Goal: Task Accomplishment & Management: Manage account settings

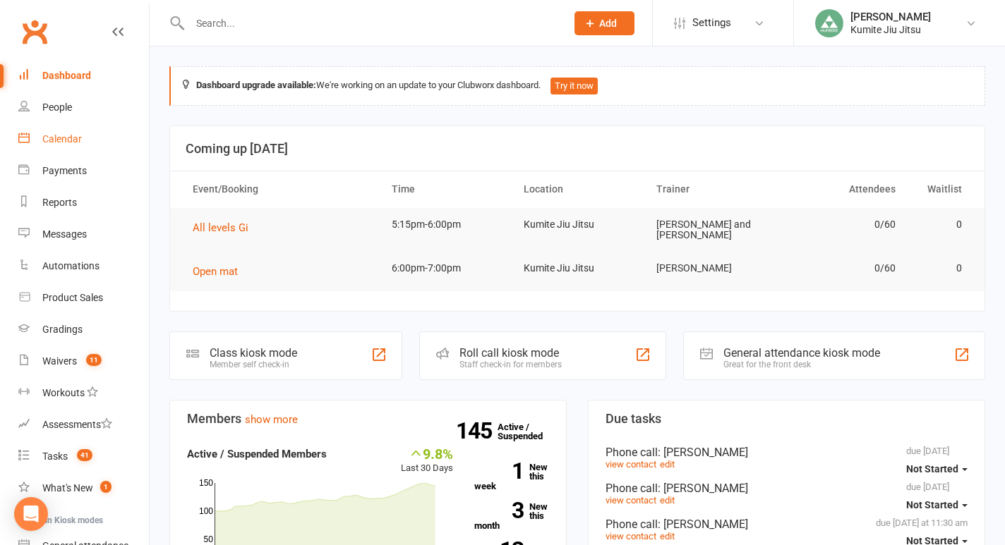
click at [61, 141] on div "Calendar" at bounding box center [62, 138] width 40 height 11
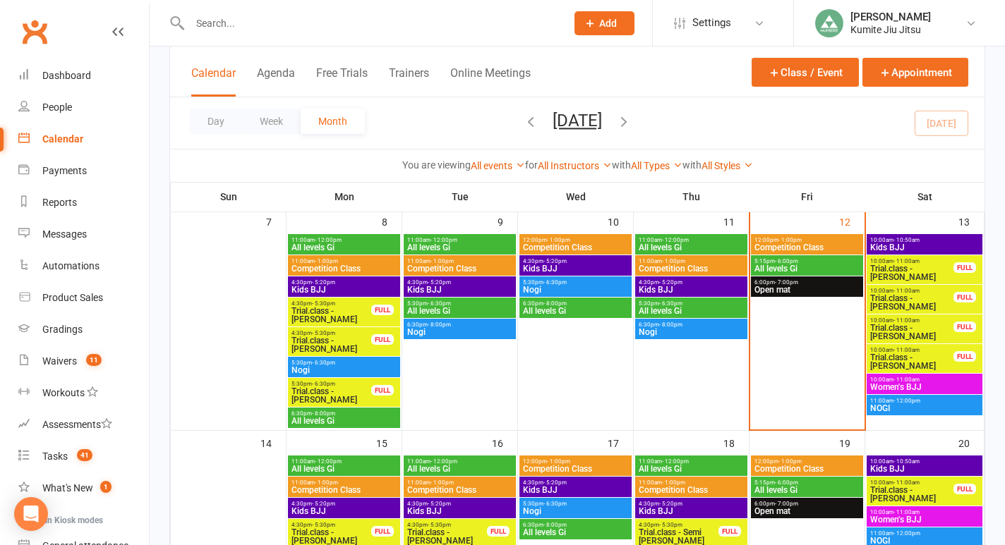
scroll to position [313, 0]
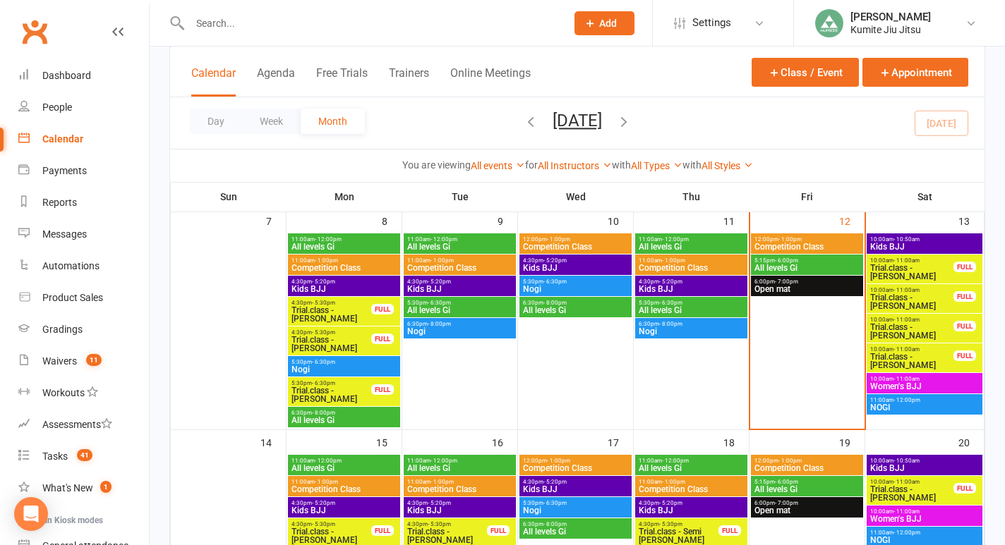
click at [920, 265] on span "Trial.class - [PERSON_NAME]" at bounding box center [911, 272] width 85 height 17
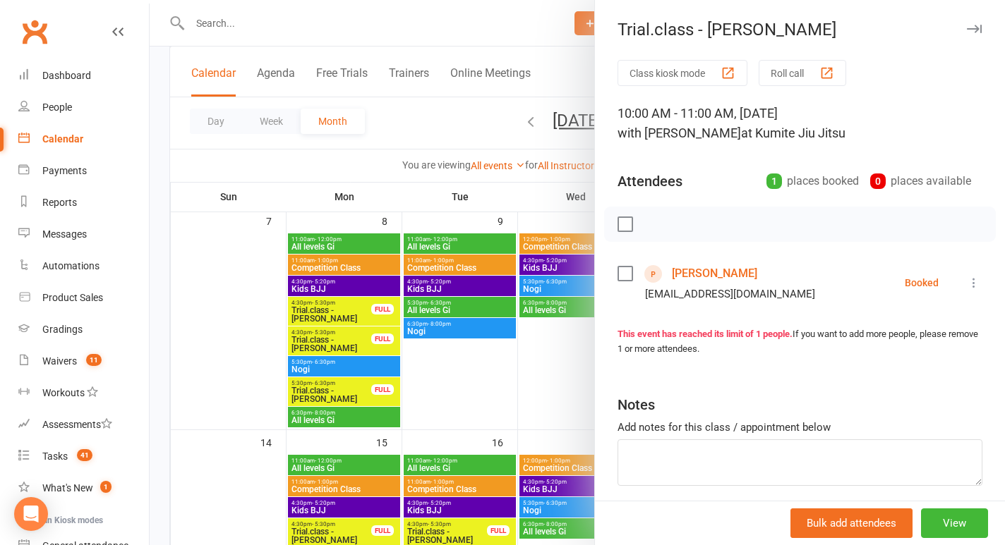
click at [692, 272] on link "[PERSON_NAME]" at bounding box center [714, 273] width 85 height 23
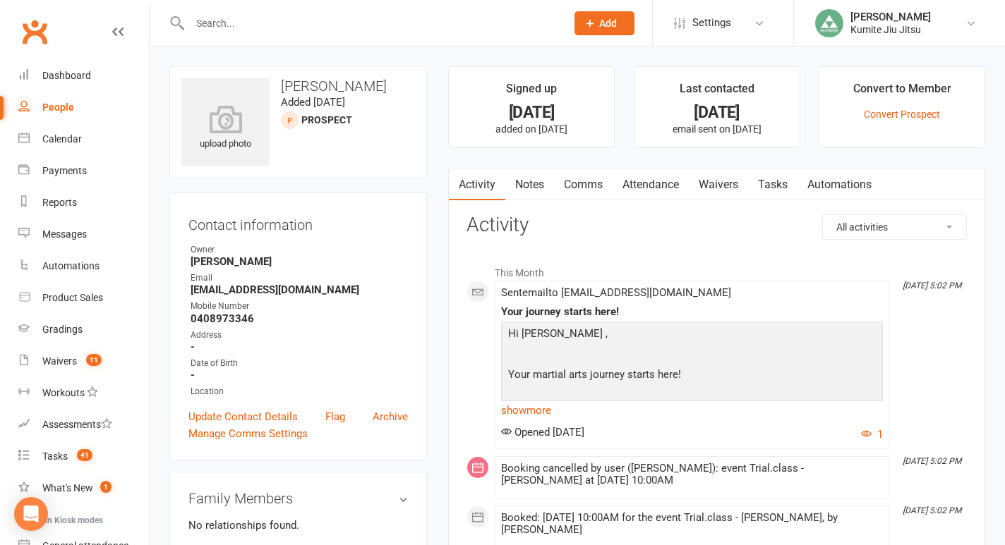
click at [590, 184] on link "Comms" at bounding box center [583, 185] width 59 height 32
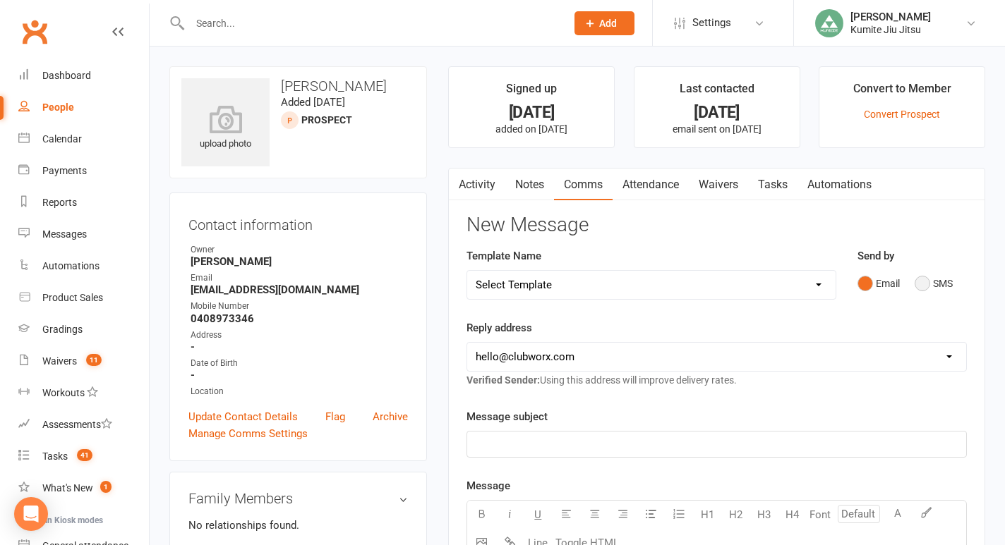
click at [919, 281] on button "SMS" at bounding box center [933, 283] width 38 height 27
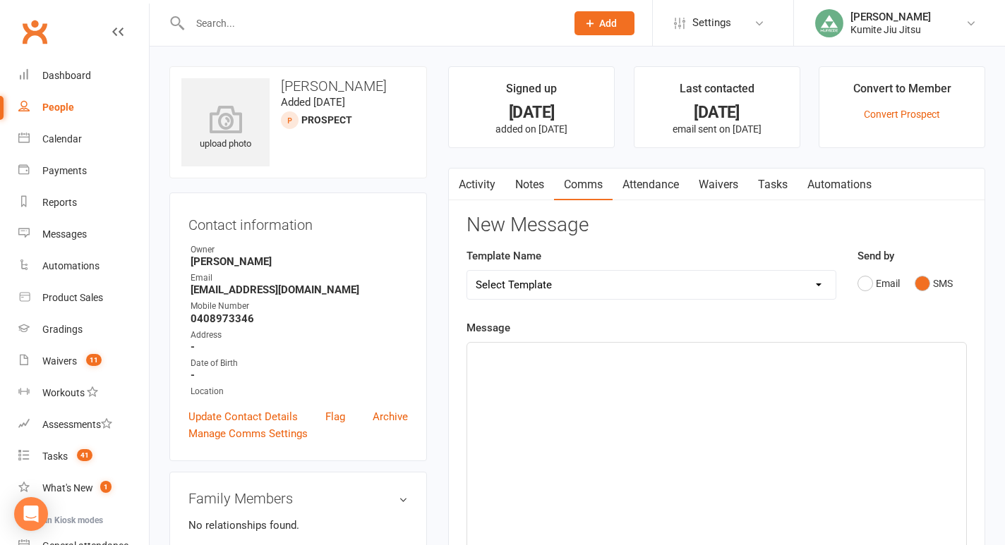
click at [654, 348] on p "﻿" at bounding box center [717, 355] width 482 height 17
drag, startPoint x: 659, startPoint y: 361, endPoint x: 440, endPoint y: 339, distance: 220.4
click at [440, 339] on main "Signed up [DATE] added on [DATE] Last contacted [DATE] email sent on [DATE] Con…" at bounding box center [716, 477] width 558 height 822
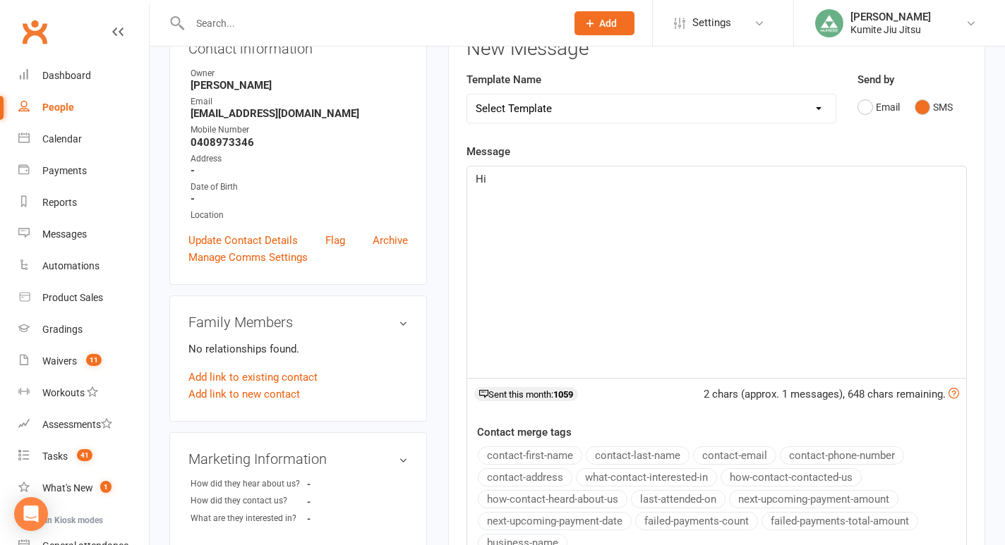
click at [537, 458] on button "contact-first-name" at bounding box center [530, 456] width 104 height 18
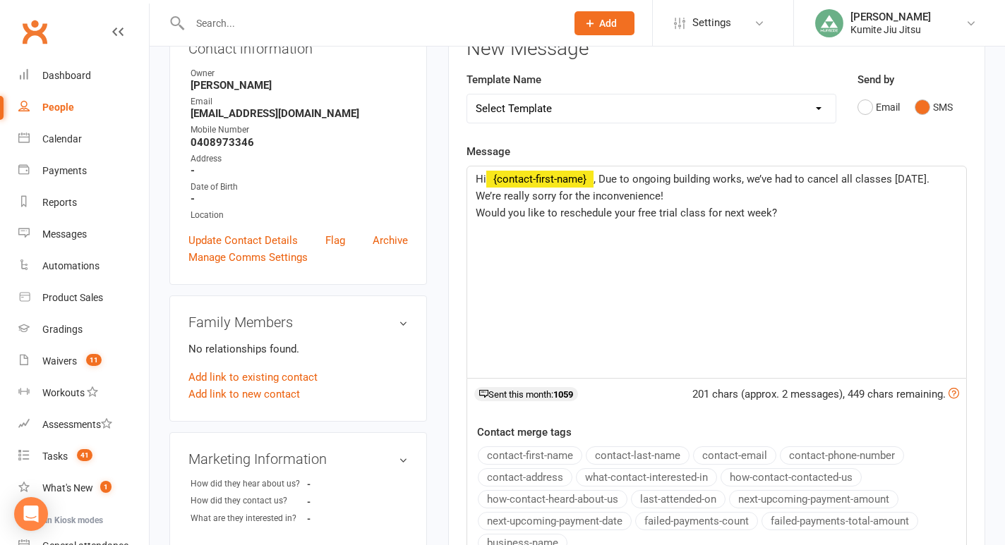
click at [476, 214] on span "Would you like to reschedule your free trial class for next week?" at bounding box center [626, 213] width 301 height 13
click at [525, 216] on p "Hi ﻿ {contact-first-name} , Due to ongoing building works, we’ve had to cancel …" at bounding box center [717, 196] width 482 height 51
drag, startPoint x: 682, startPoint y: 224, endPoint x: 605, endPoint y: 181, distance: 88.5
click at [605, 181] on div "Hi ﻿ {contact-first-name} , Due to ongoing building works, we’ve had to cancel …" at bounding box center [716, 273] width 499 height 212
copy span "Due to ongoing building works, we’ve had to cancel all classes [DATE]. We’re re…"
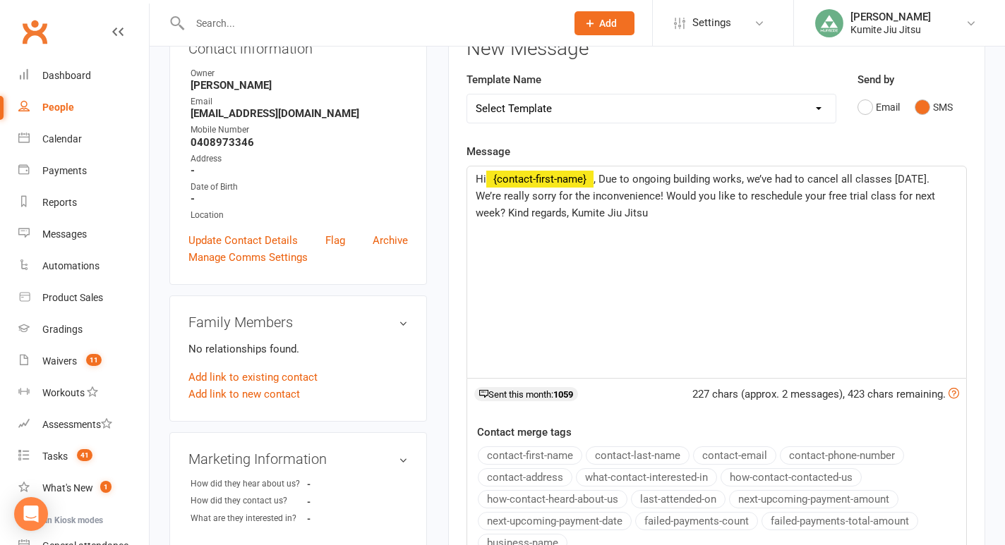
click at [642, 255] on div "Hi ﻿ {contact-first-name} , Due to ongoing building works, we’ve had to cancel …" at bounding box center [716, 273] width 499 height 212
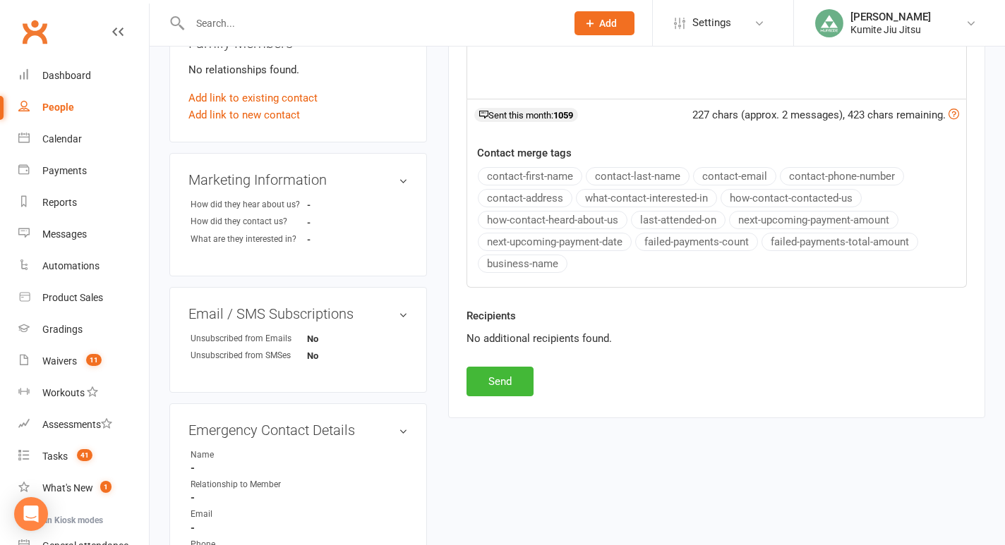
scroll to position [459, 0]
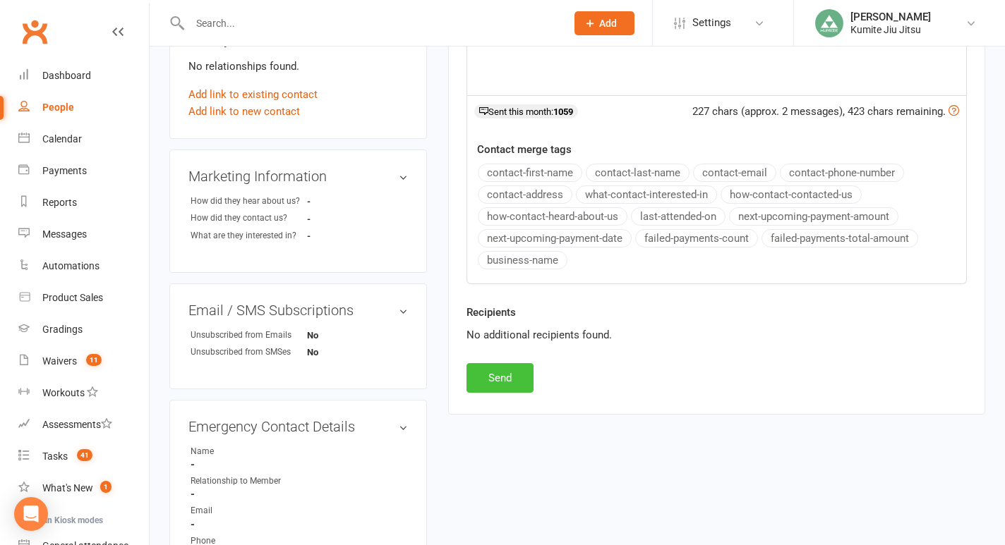
click at [500, 382] on button "Send" at bounding box center [499, 378] width 67 height 30
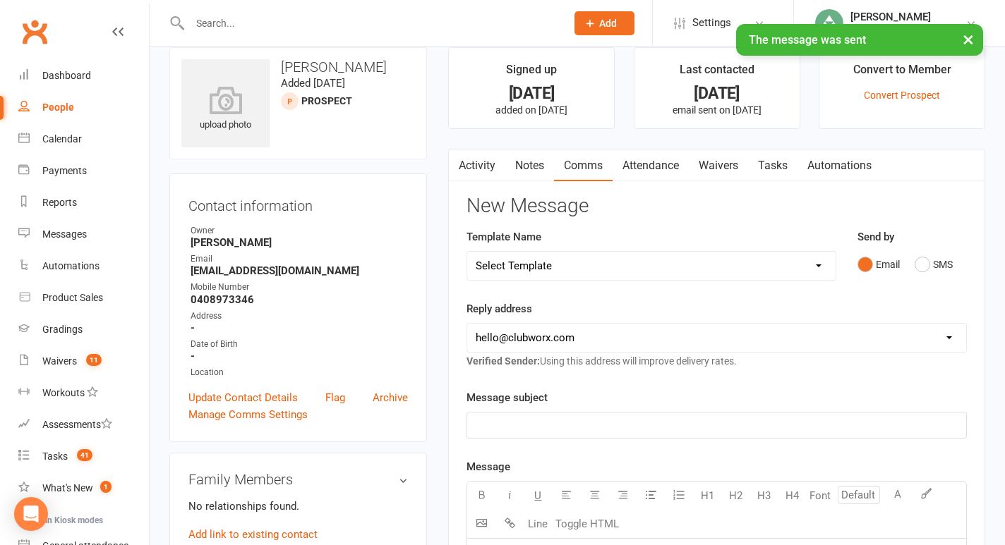
scroll to position [0, 0]
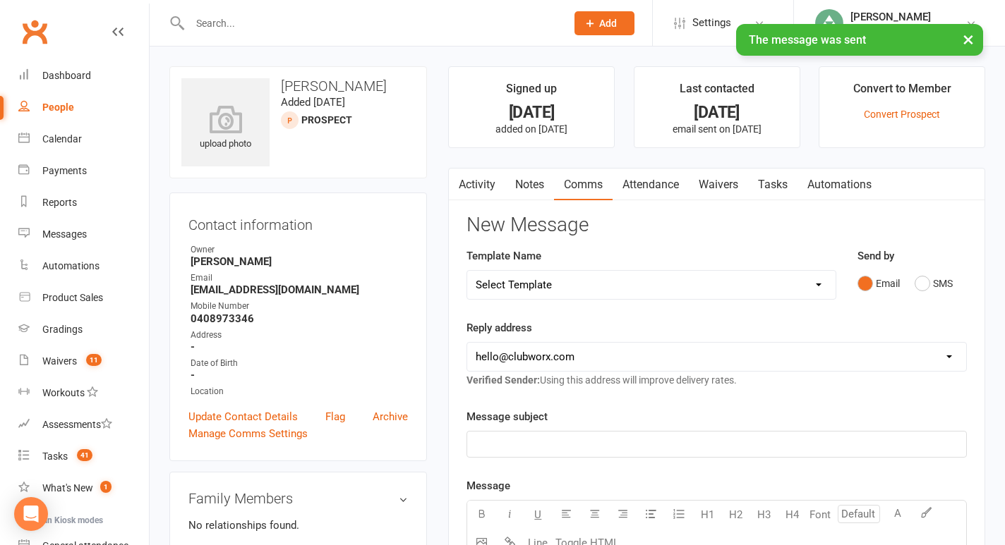
click at [782, 185] on link "Tasks" at bounding box center [772, 185] width 49 height 32
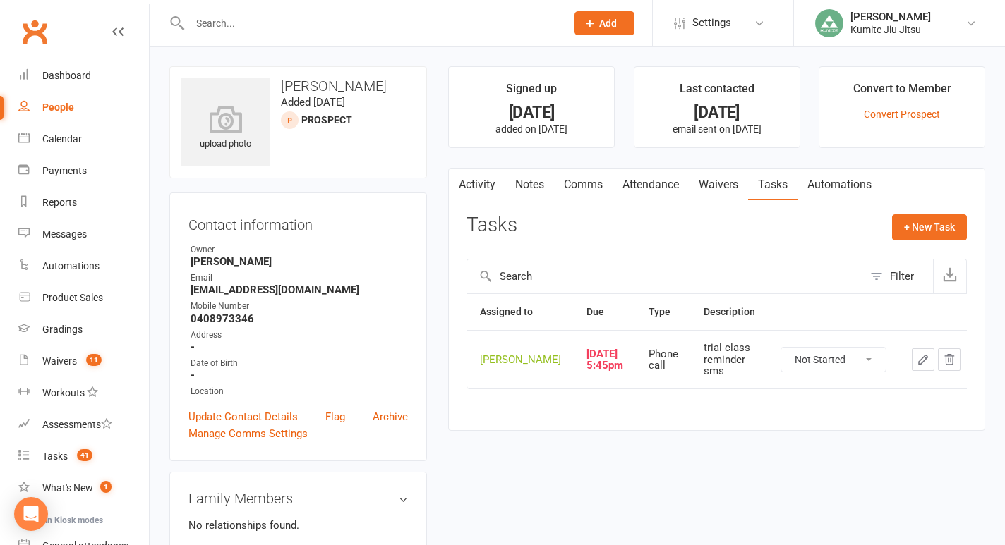
click at [916, 366] on icon "button" at bounding box center [922, 359] width 13 height 13
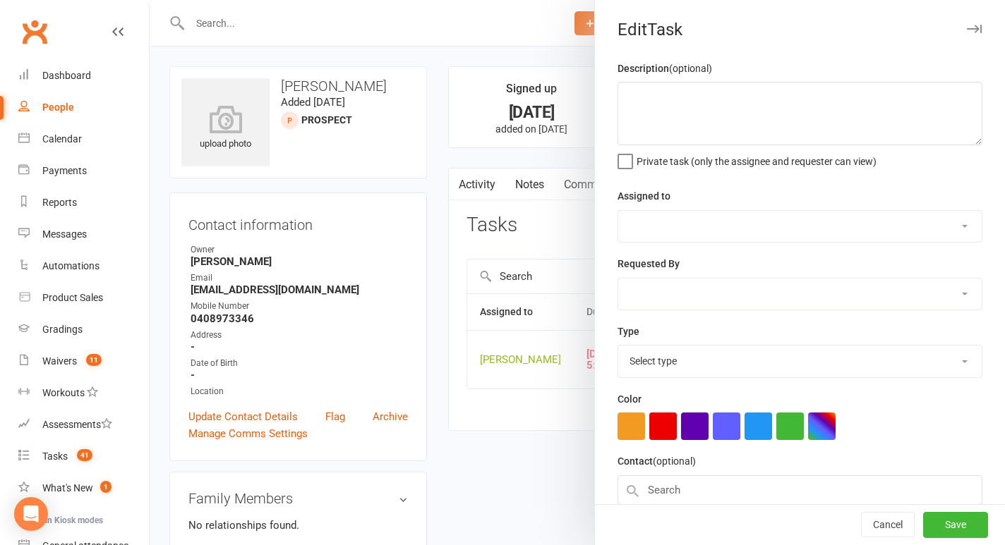
type textarea "trial class reminder sms"
select select "49706"
type input "[DATE]"
type input "5:45pm"
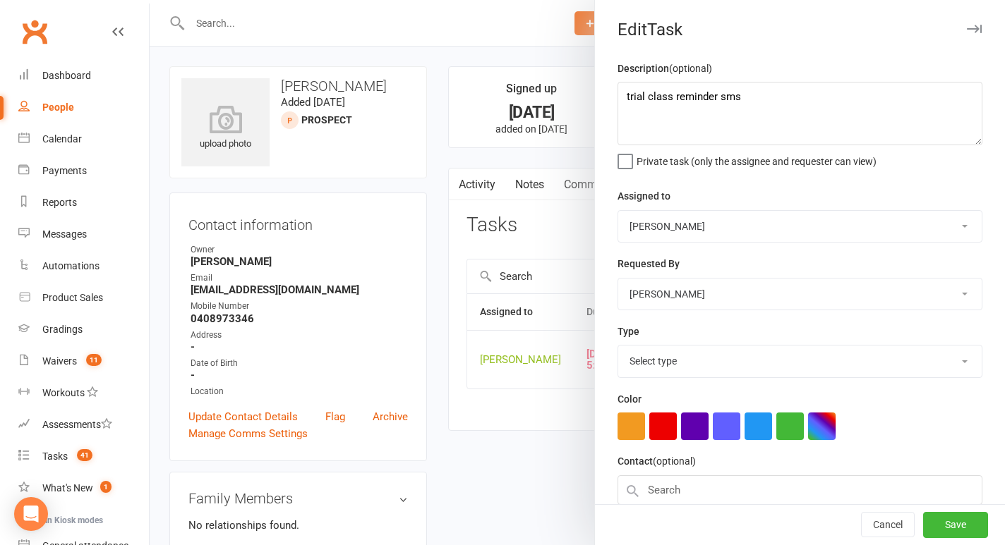
select select "28624"
drag, startPoint x: 766, startPoint y: 102, endPoint x: 505, endPoint y: 81, distance: 261.8
click at [150, 0] on react-component "Edit Task Description (optional) trial class reminder sms Private task (only th…" at bounding box center [150, 0] width 0 height 0
type textarea "follow up cancelled trial"
click at [664, 434] on button "button" at bounding box center [663, 427] width 28 height 28
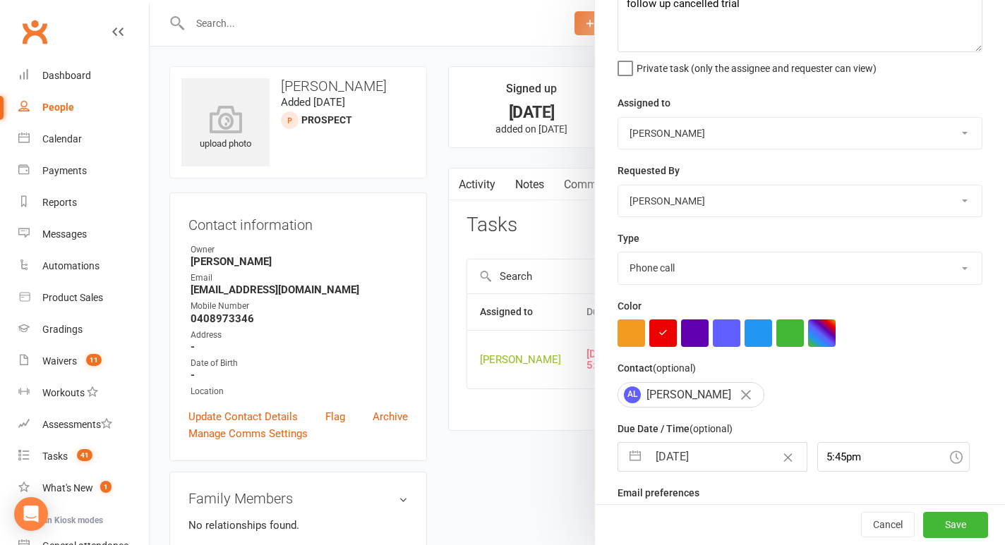
scroll to position [94, 0]
click at [949, 523] on button "Save" at bounding box center [955, 525] width 65 height 25
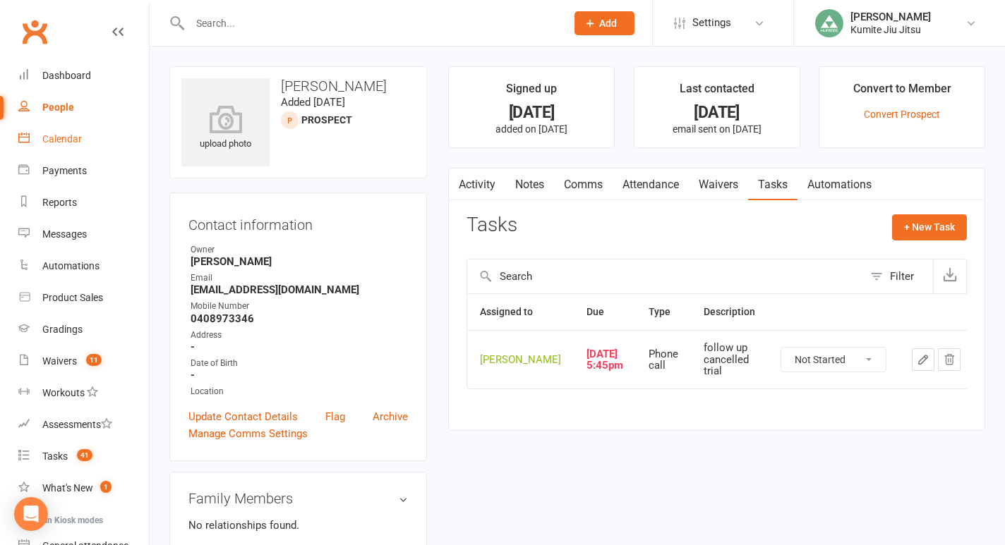
click at [66, 141] on div "Calendar" at bounding box center [62, 138] width 40 height 11
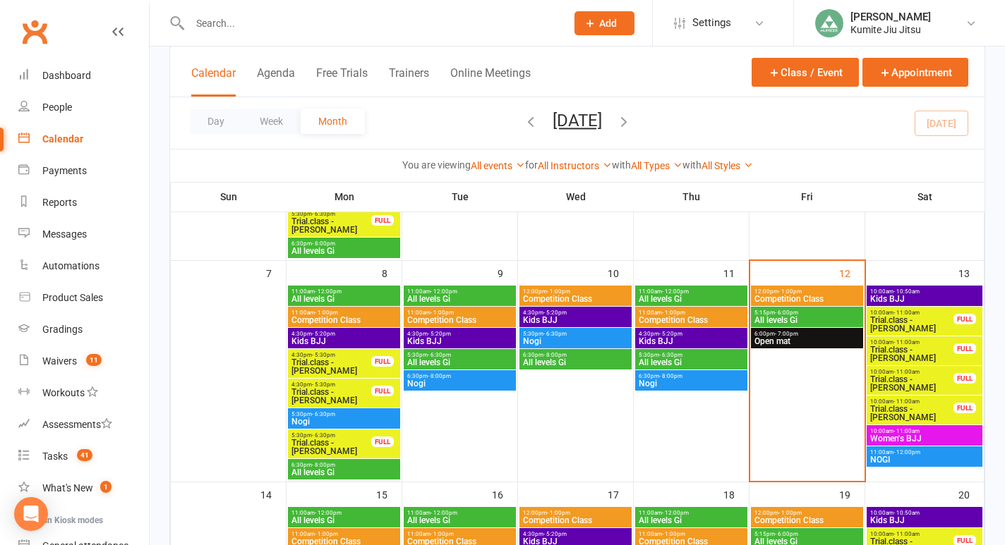
scroll to position [263, 0]
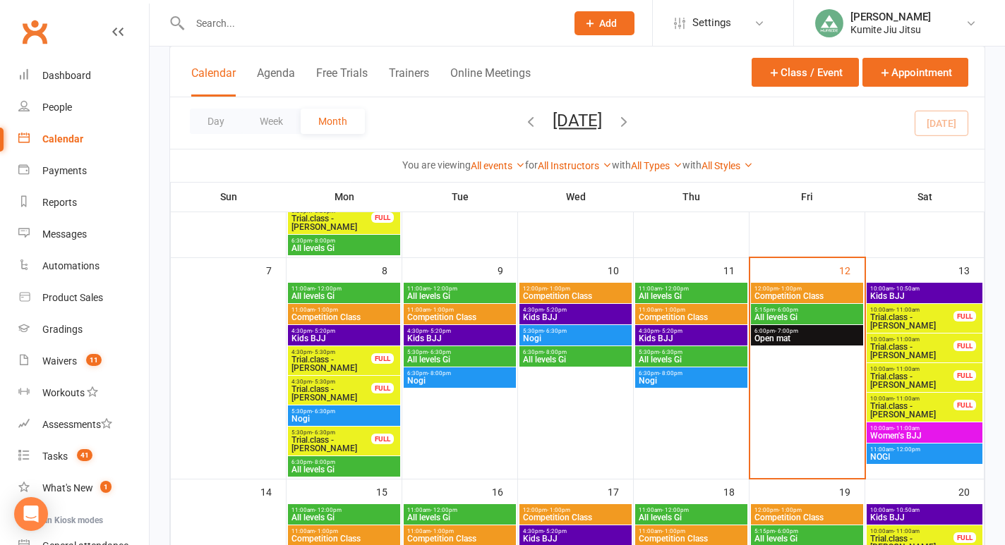
click at [937, 349] on span "Trial.class - [PERSON_NAME]" at bounding box center [911, 351] width 85 height 17
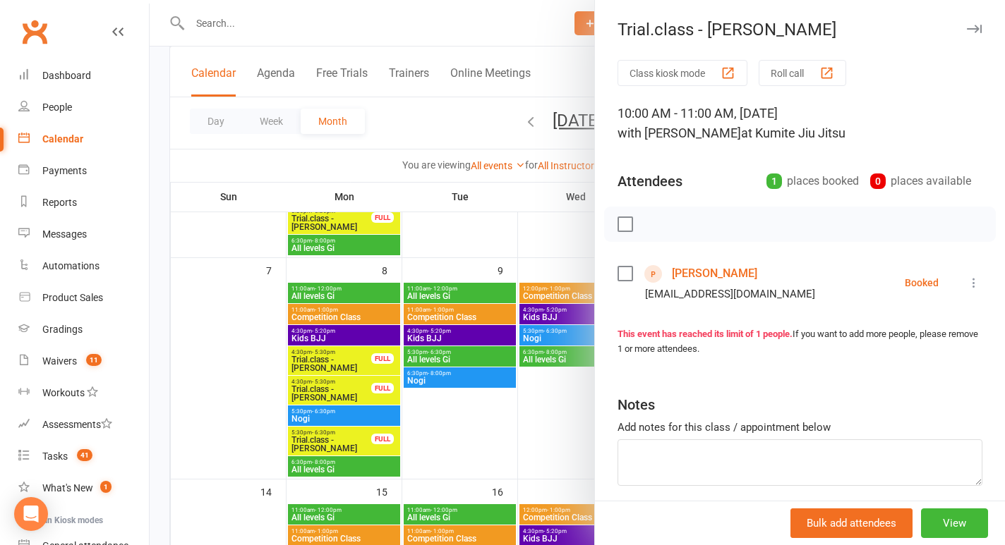
click at [712, 274] on link "[PERSON_NAME]" at bounding box center [714, 273] width 85 height 23
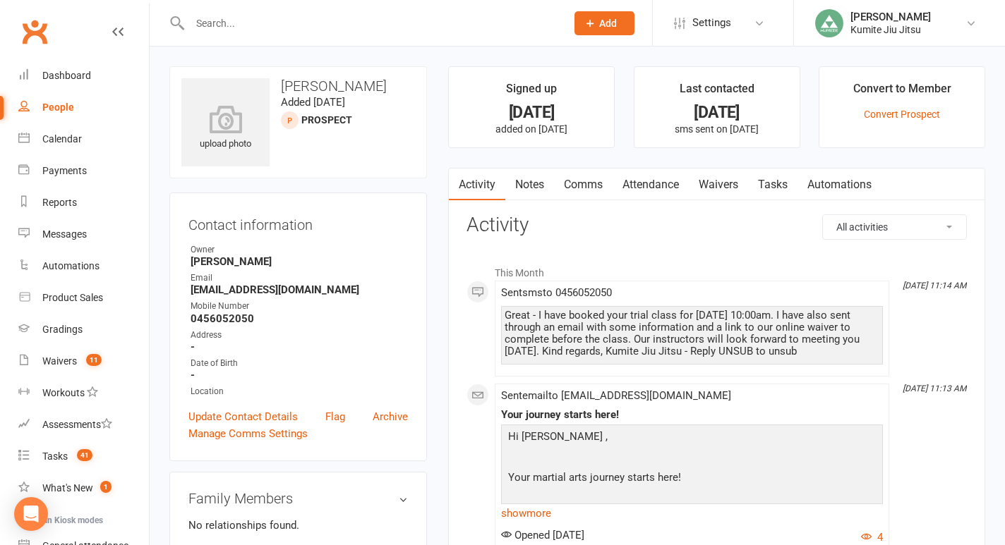
click at [589, 183] on link "Comms" at bounding box center [583, 185] width 59 height 32
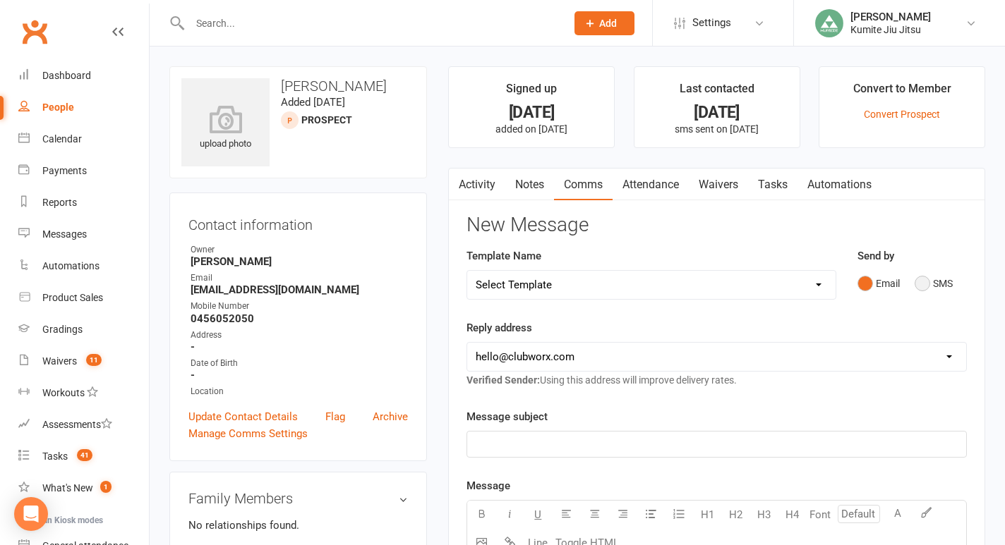
click at [931, 287] on button "SMS" at bounding box center [933, 283] width 38 height 27
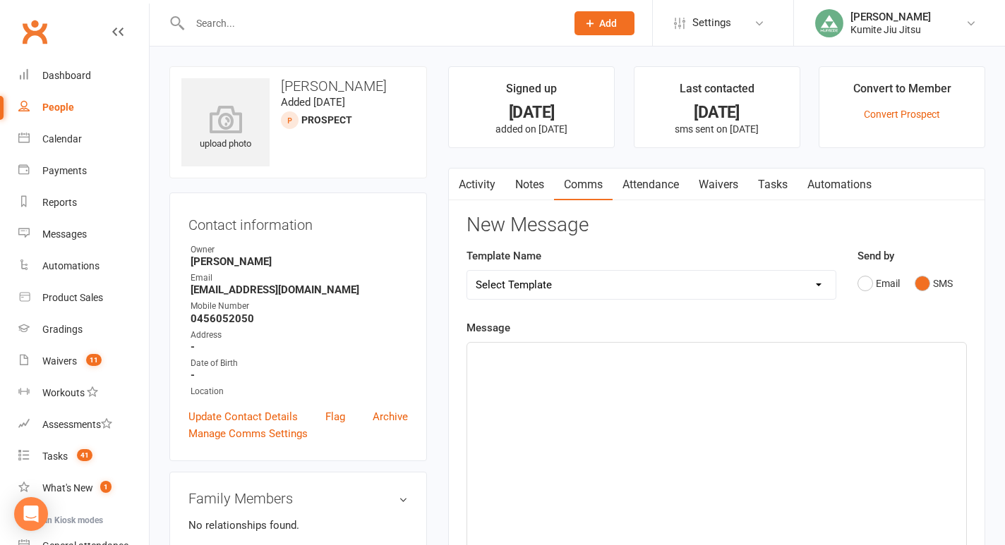
click at [618, 385] on div "﻿" at bounding box center [716, 449] width 499 height 212
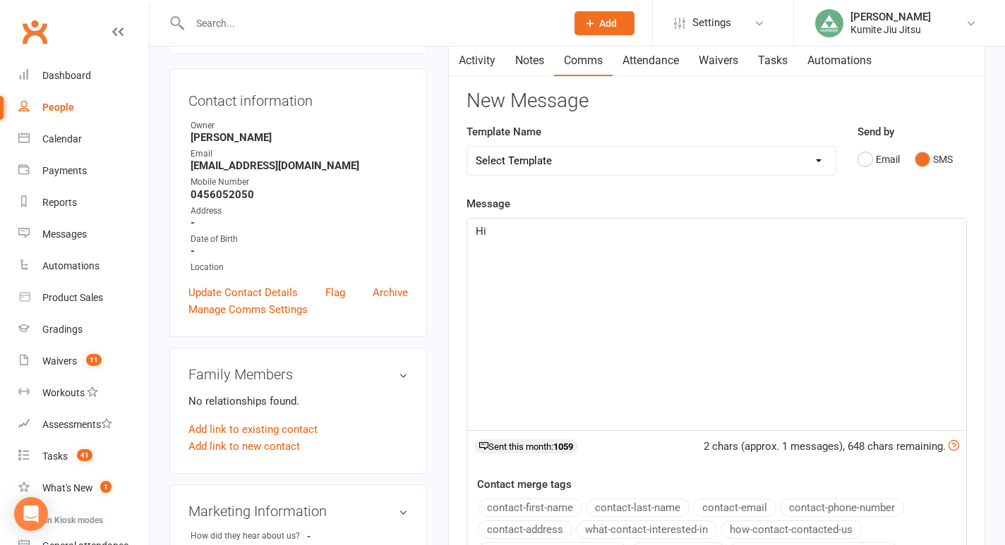
scroll to position [240, 0]
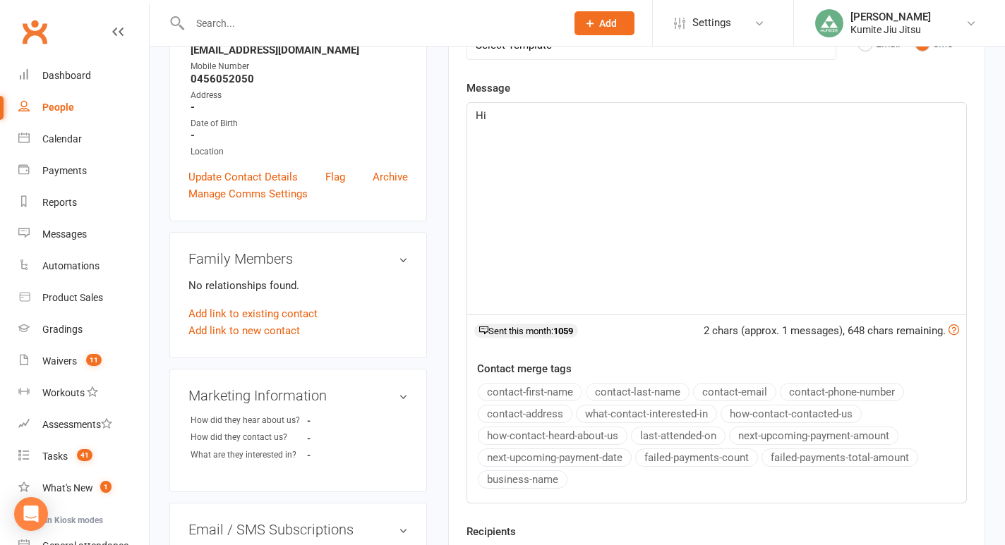
click at [526, 392] on button "contact-first-name" at bounding box center [530, 392] width 104 height 18
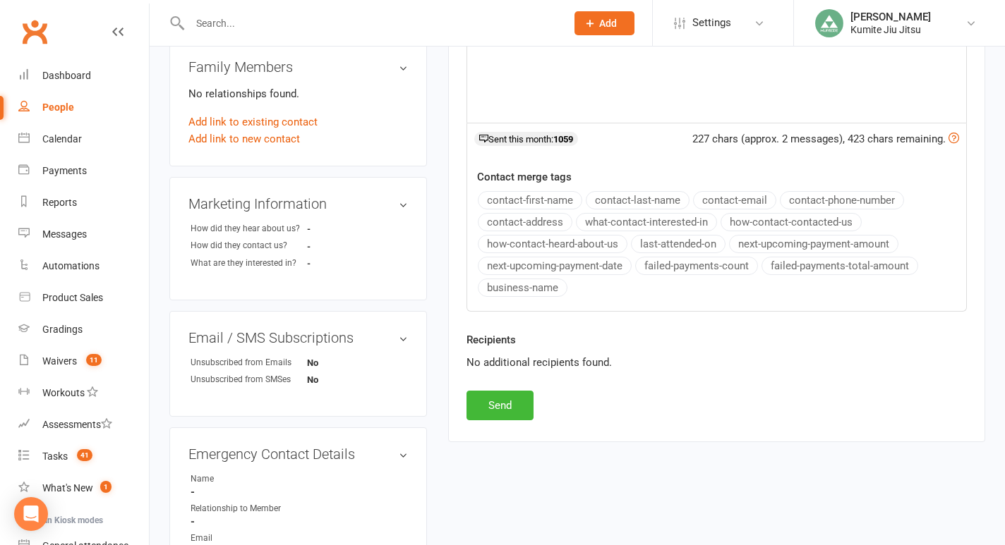
scroll to position [442, 0]
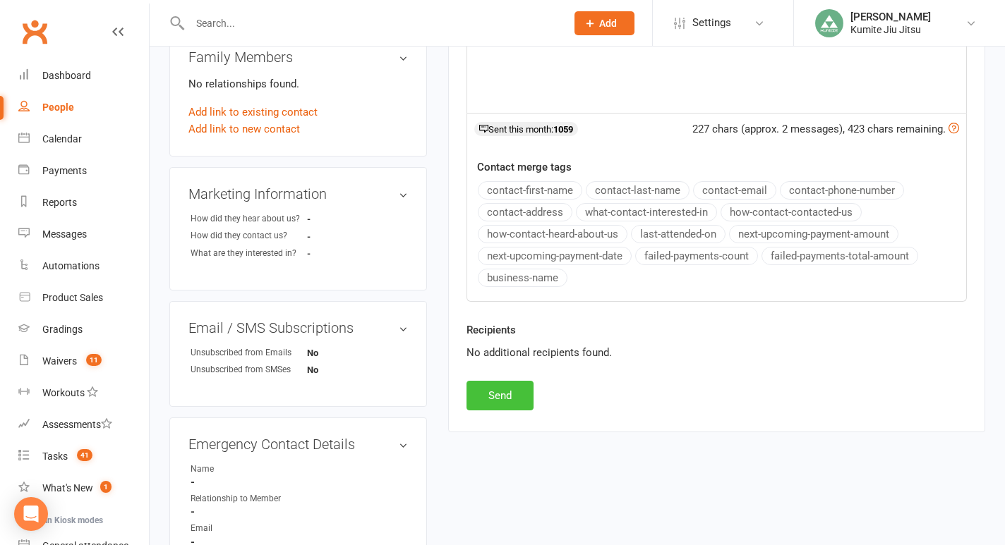
click at [504, 398] on button "Send" at bounding box center [499, 396] width 67 height 30
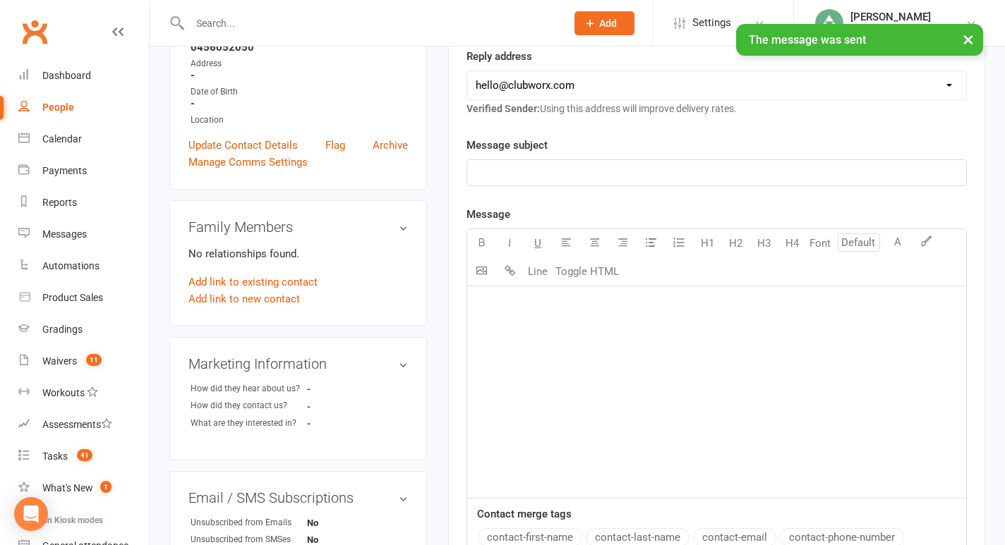
scroll to position [0, 0]
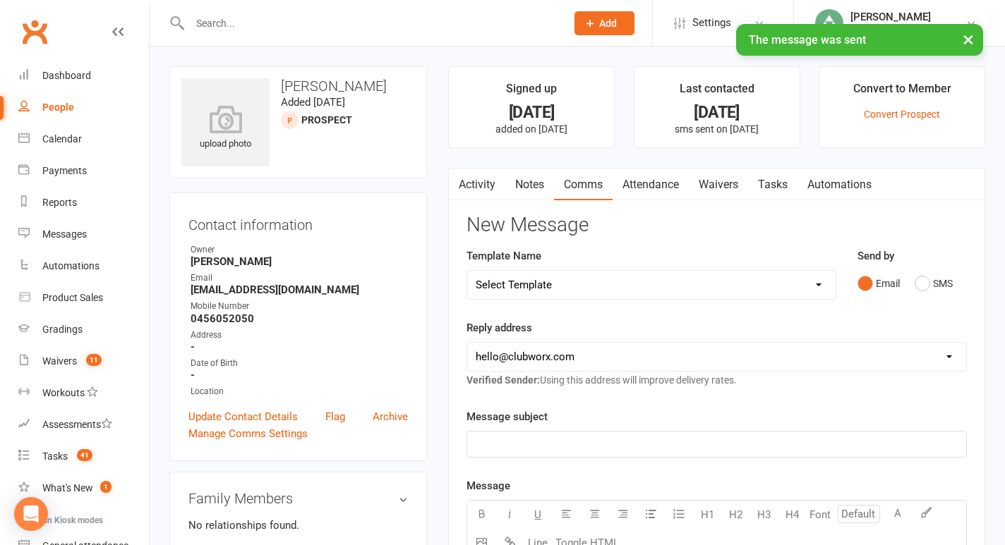
click at [788, 185] on link "Tasks" at bounding box center [772, 185] width 49 height 32
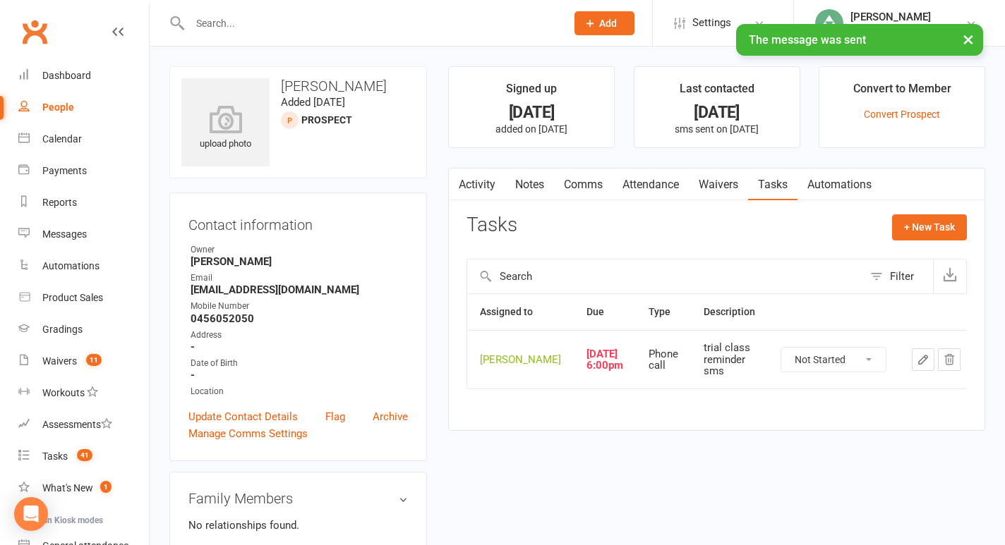
click at [916, 366] on icon "button" at bounding box center [922, 359] width 13 height 13
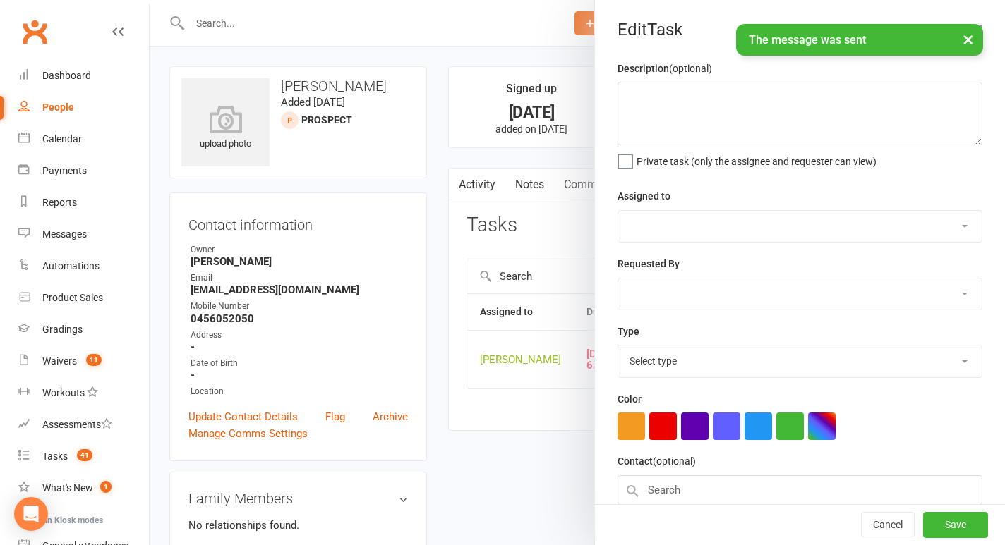
type textarea "trial class reminder sms"
select select "49706"
type input "[DATE]"
type input "6:00pm"
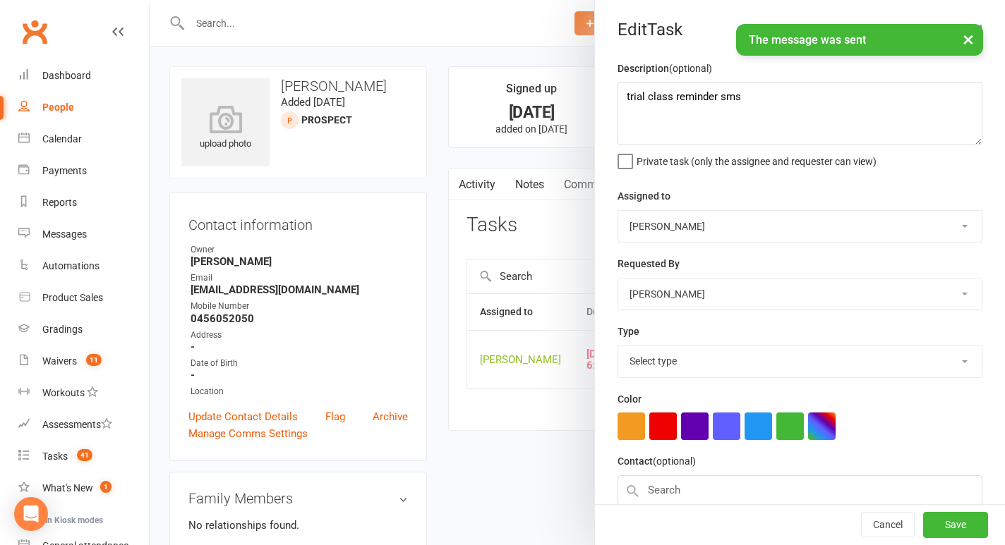
select select "28624"
drag, startPoint x: 769, startPoint y: 108, endPoint x: 529, endPoint y: 80, distance: 241.4
click at [150, 0] on react-component "Edit Task Description (optional) trial class reminder sms Private task (only th…" at bounding box center [150, 0] width 0 height 0
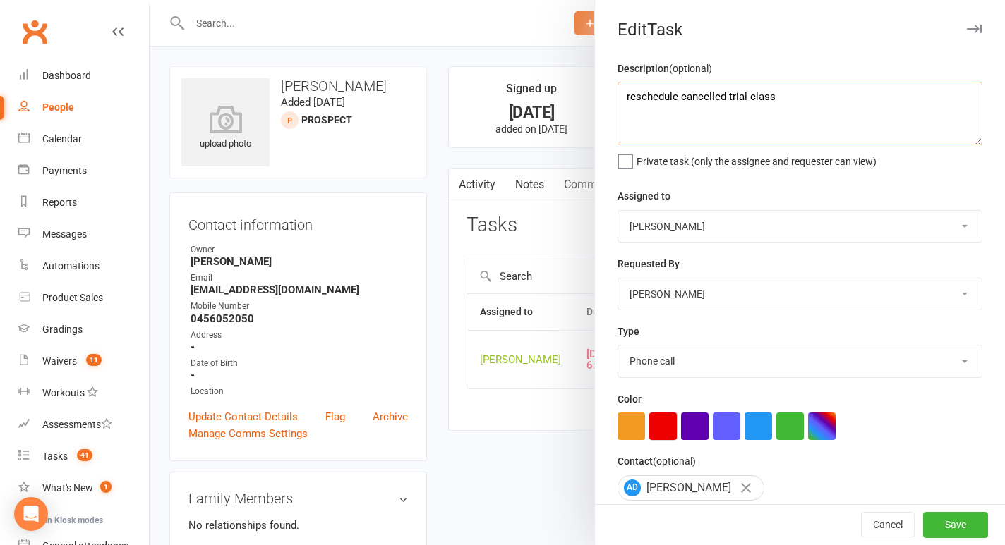
type textarea "reschedule cancelled trial class"
click at [655, 420] on button "button" at bounding box center [663, 427] width 28 height 28
click at [950, 526] on button "Save" at bounding box center [955, 525] width 65 height 25
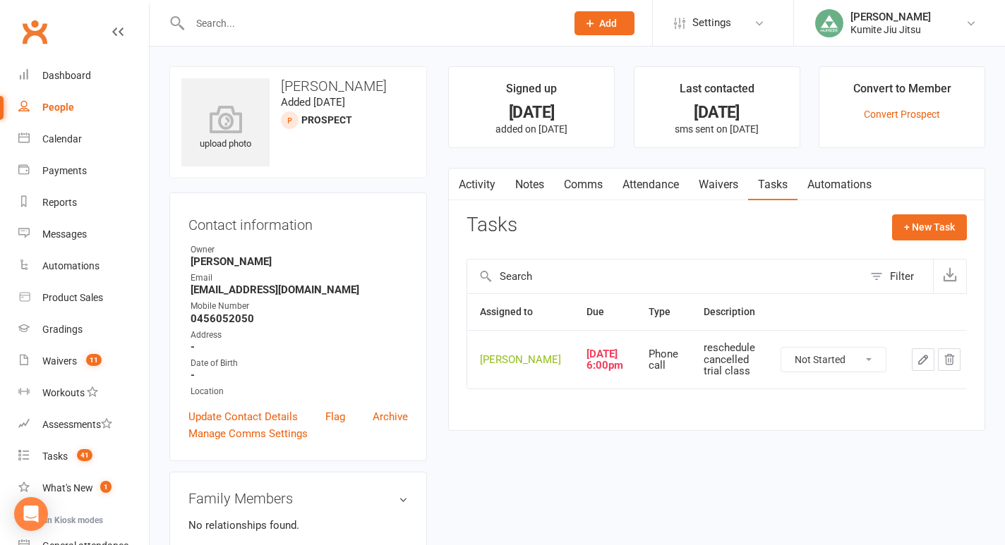
click at [534, 180] on link "Notes" at bounding box center [529, 185] width 49 height 32
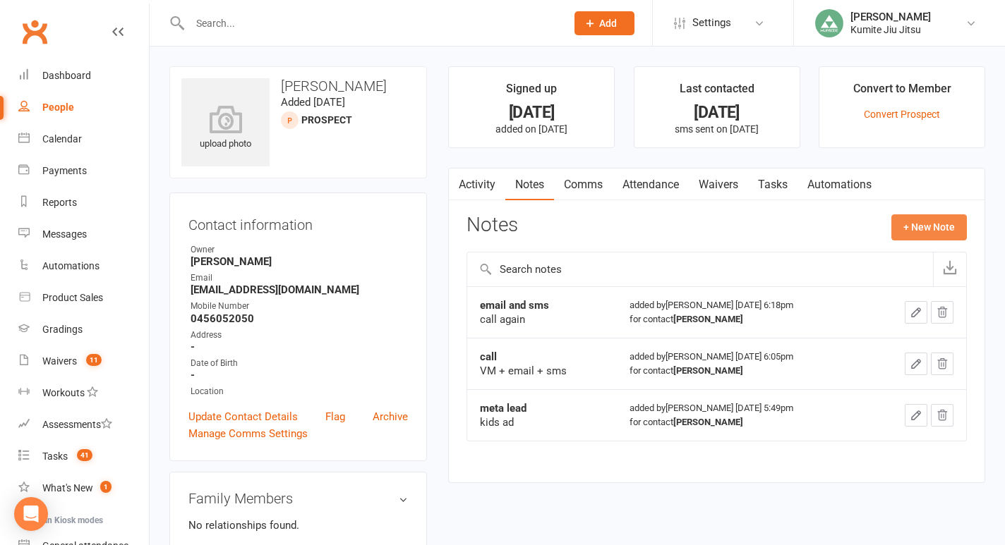
click at [916, 232] on button "+ New Note" at bounding box center [928, 226] width 75 height 25
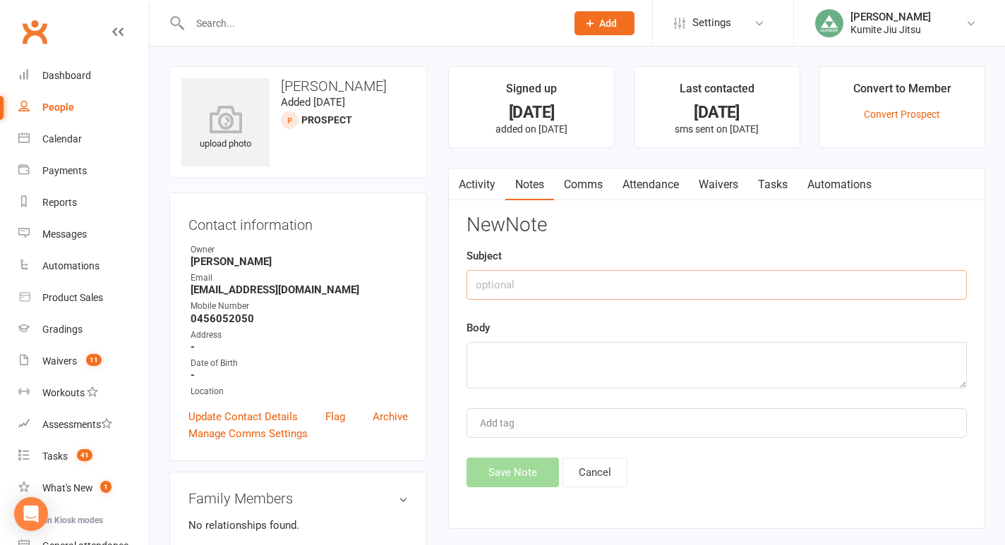
click at [557, 286] on input "text" at bounding box center [716, 285] width 500 height 30
type input "trial class cancelled via sms"
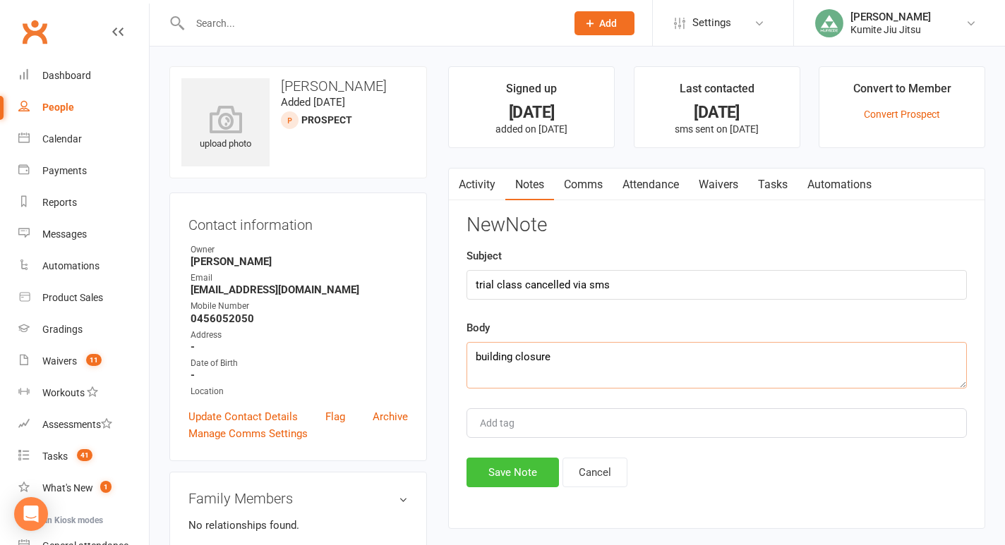
type textarea "building closure"
click at [519, 473] on button "Save Note" at bounding box center [512, 473] width 92 height 30
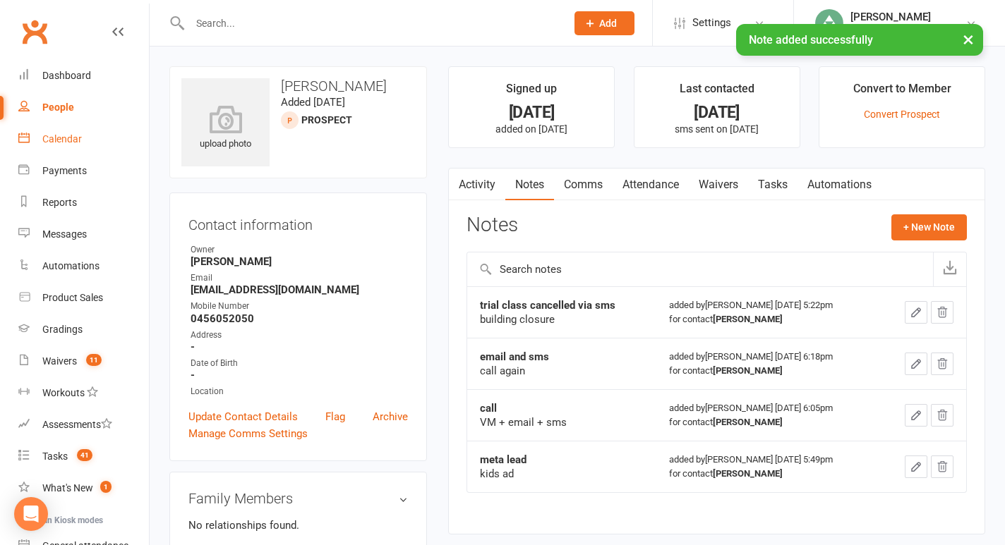
click at [66, 140] on div "Calendar" at bounding box center [62, 138] width 40 height 11
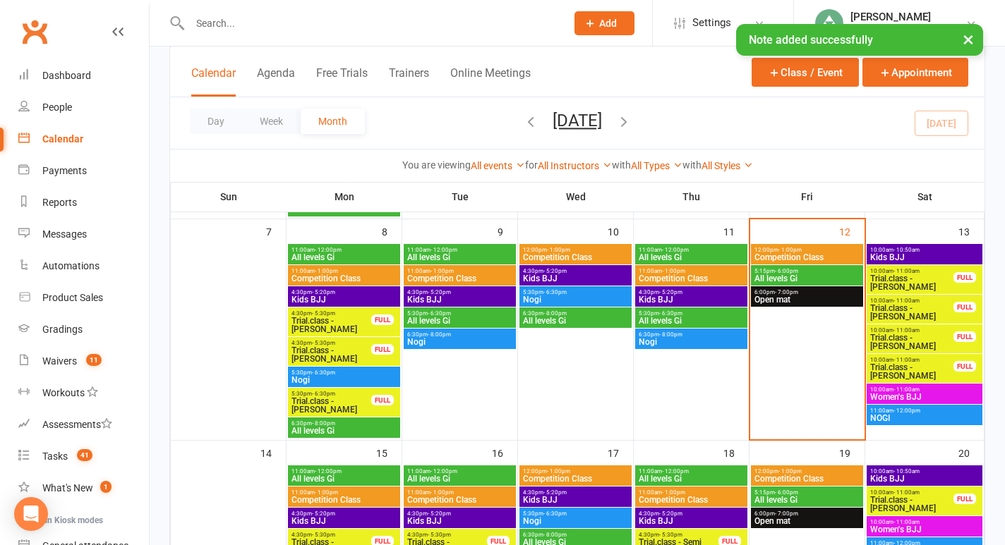
scroll to position [284, 0]
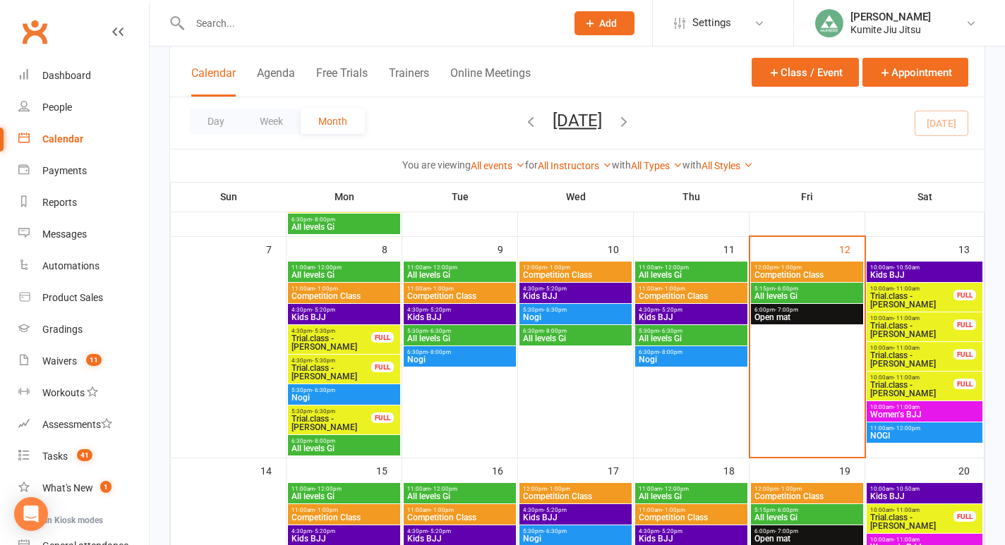
click at [929, 358] on span "Trial.class - [PERSON_NAME]" at bounding box center [911, 359] width 85 height 17
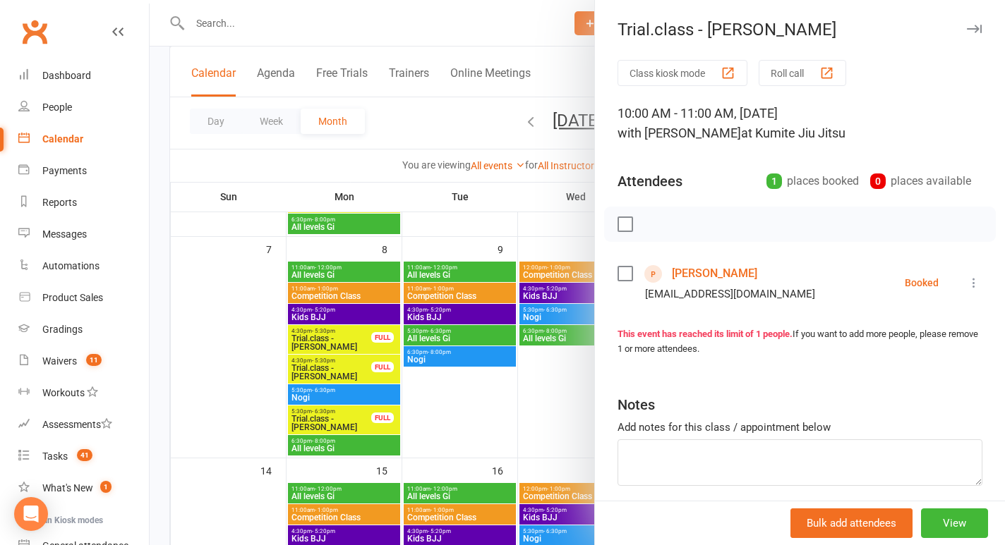
click at [694, 270] on link "[PERSON_NAME]" at bounding box center [714, 273] width 85 height 23
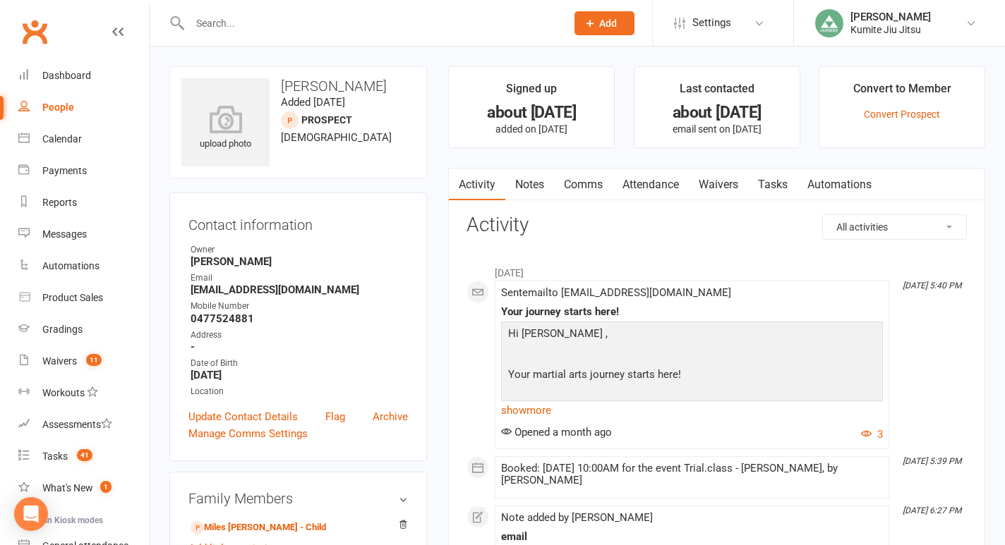
click at [595, 186] on link "Comms" at bounding box center [583, 185] width 59 height 32
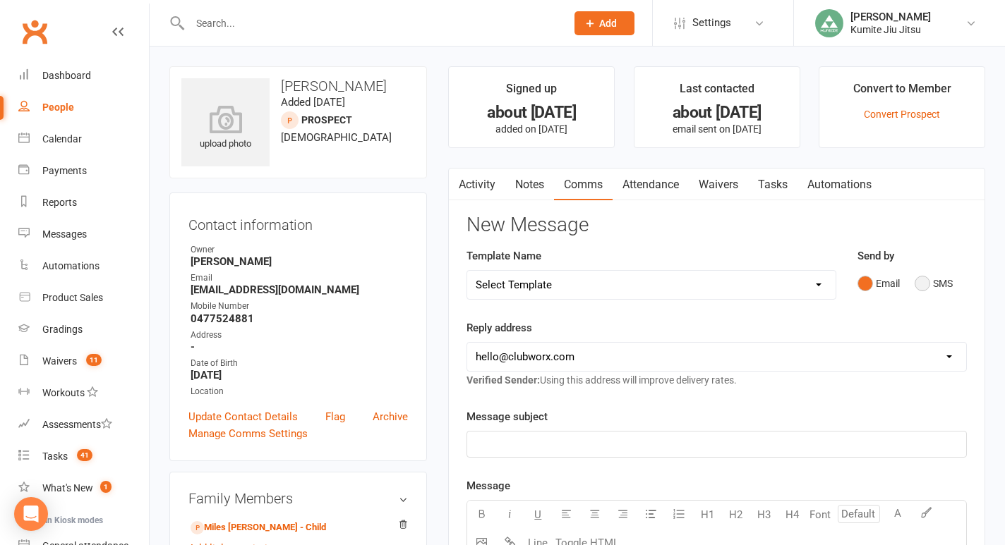
click at [928, 283] on button "SMS" at bounding box center [933, 283] width 38 height 27
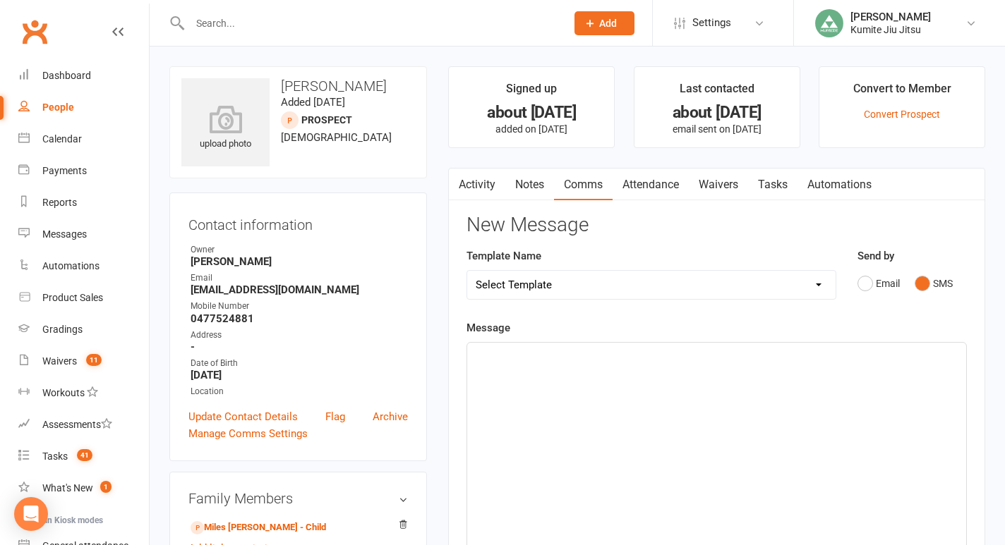
click at [618, 396] on div "﻿" at bounding box center [716, 449] width 499 height 212
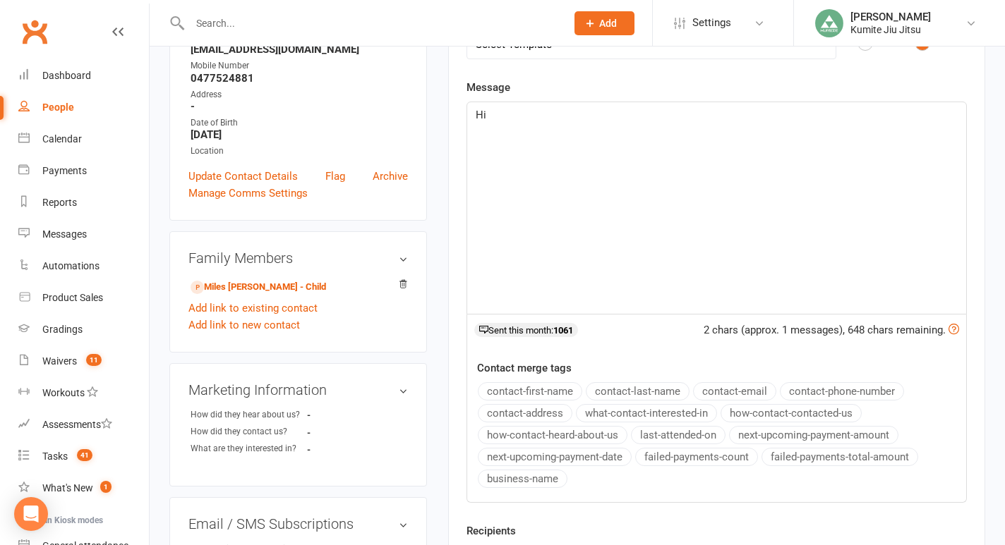
scroll to position [241, 0]
click at [542, 395] on button "contact-first-name" at bounding box center [530, 391] width 104 height 18
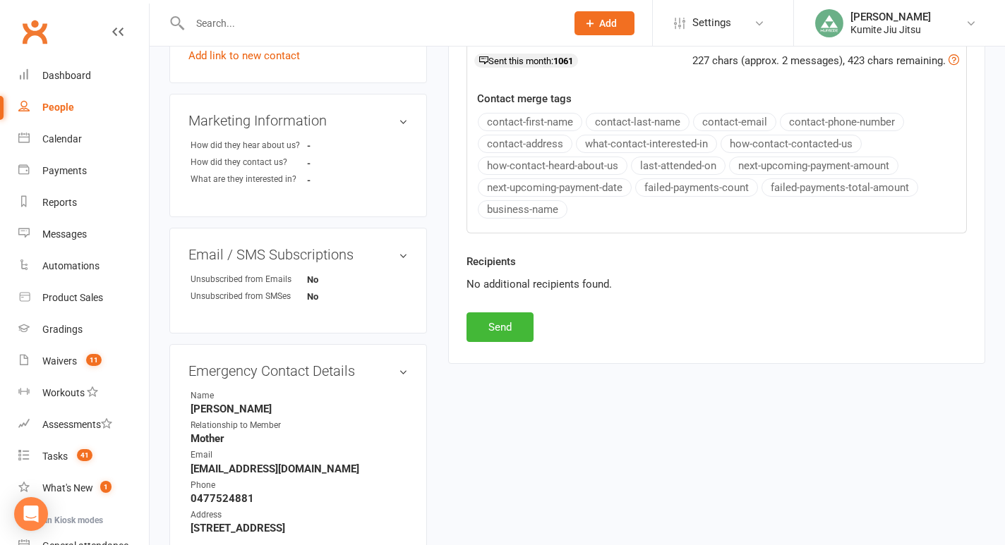
scroll to position [504, 0]
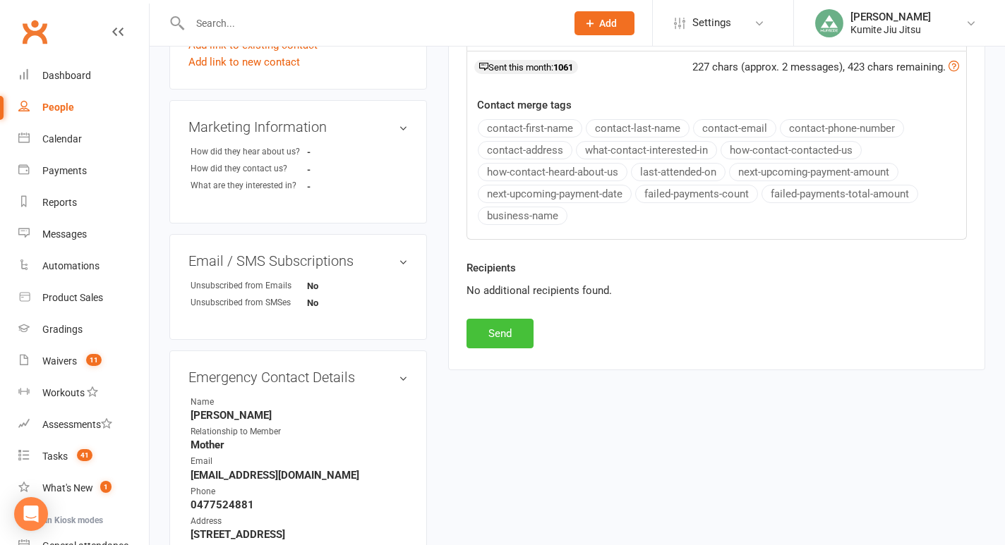
click at [500, 337] on button "Send" at bounding box center [499, 334] width 67 height 30
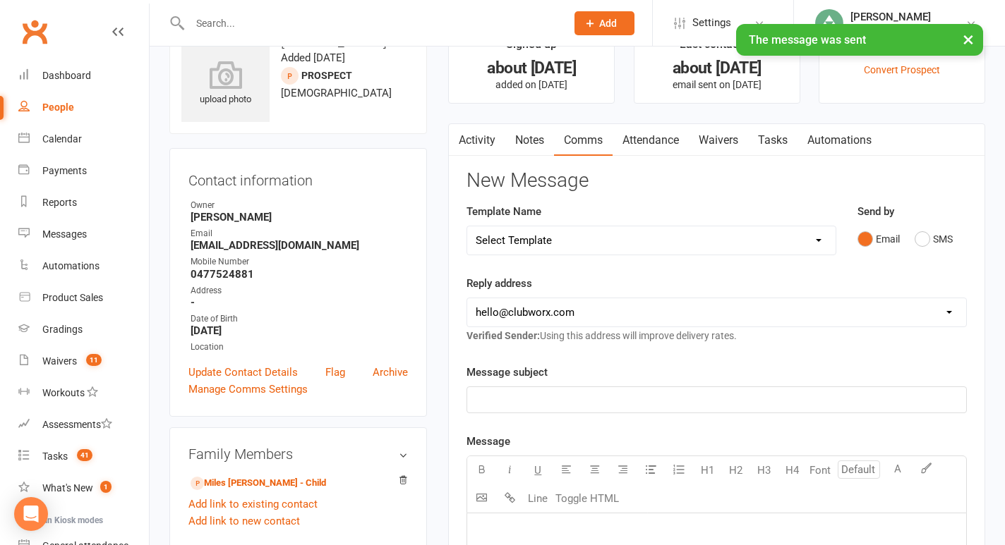
scroll to position [0, 0]
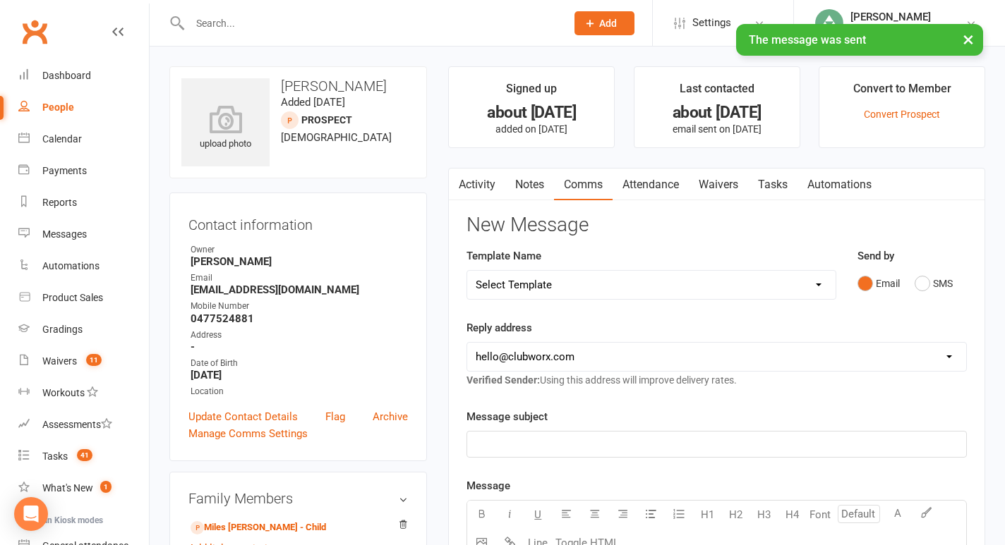
click at [533, 181] on link "Notes" at bounding box center [529, 185] width 49 height 32
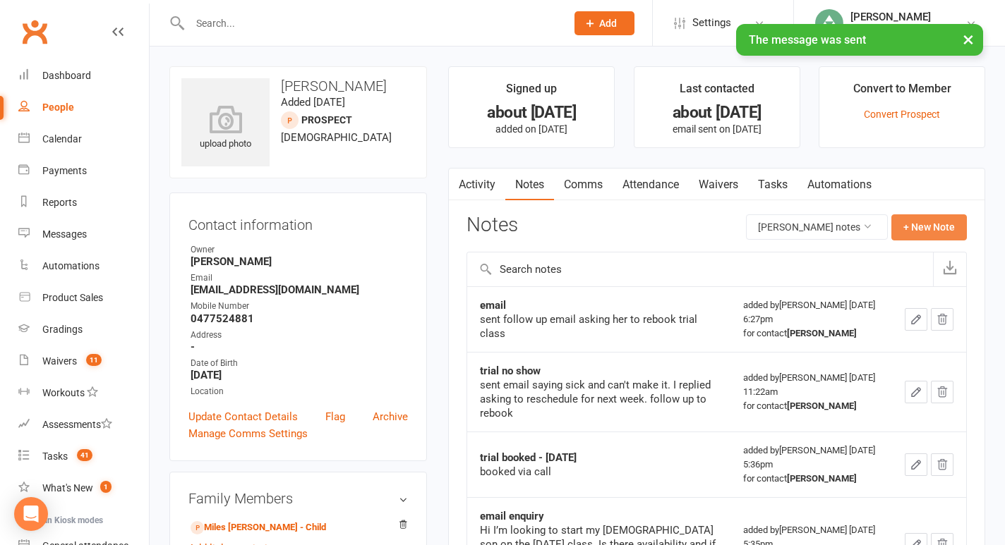
click at [926, 231] on button "+ New Note" at bounding box center [928, 226] width 75 height 25
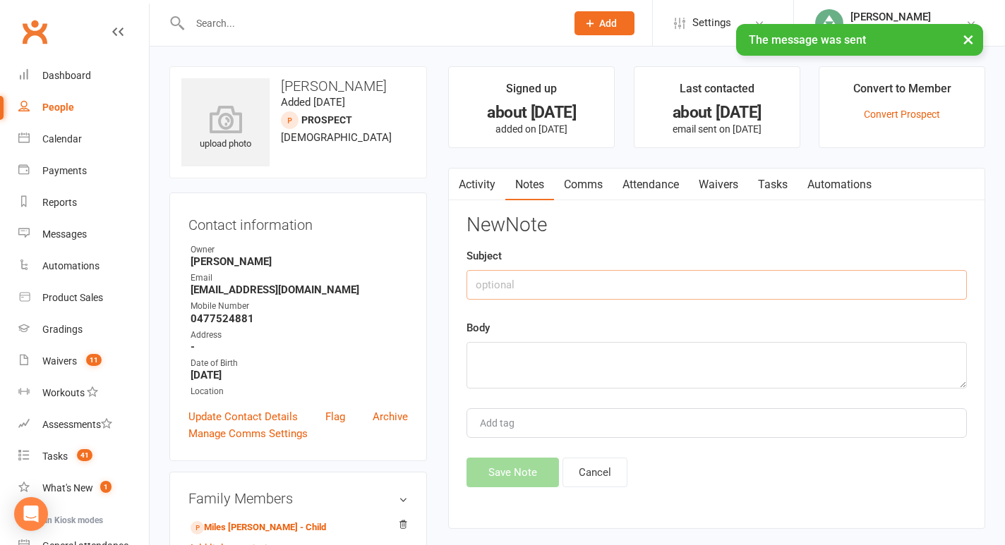
click at [575, 291] on input "text" at bounding box center [716, 285] width 500 height 30
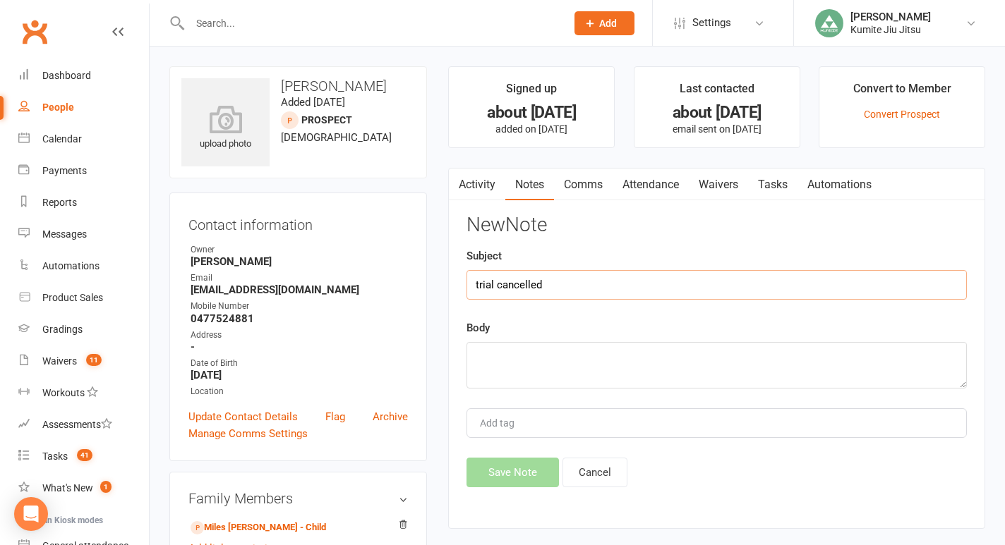
type input "trial cancelled"
type textarea "building works"
click at [494, 474] on button "Save Note" at bounding box center [512, 473] width 92 height 30
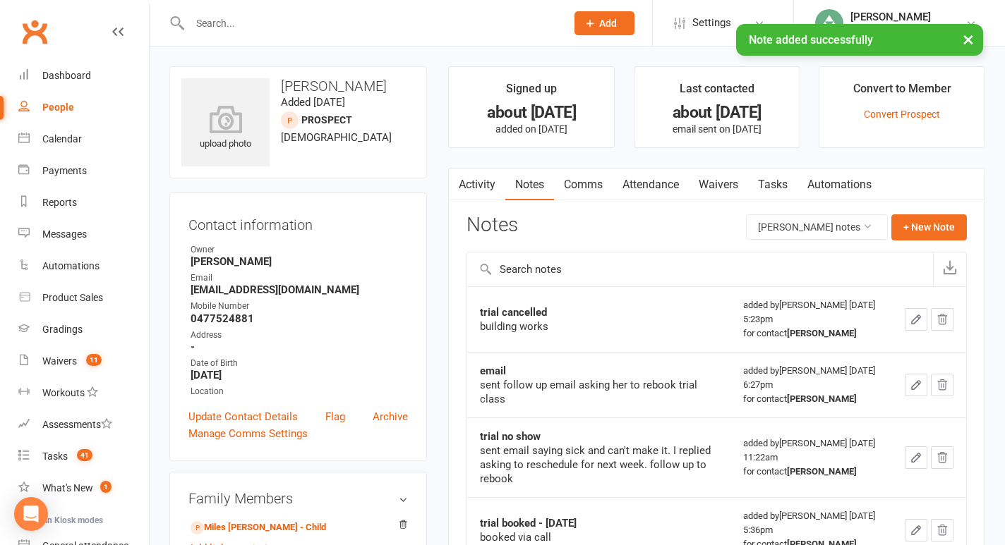
click at [774, 180] on link "Tasks" at bounding box center [772, 185] width 49 height 32
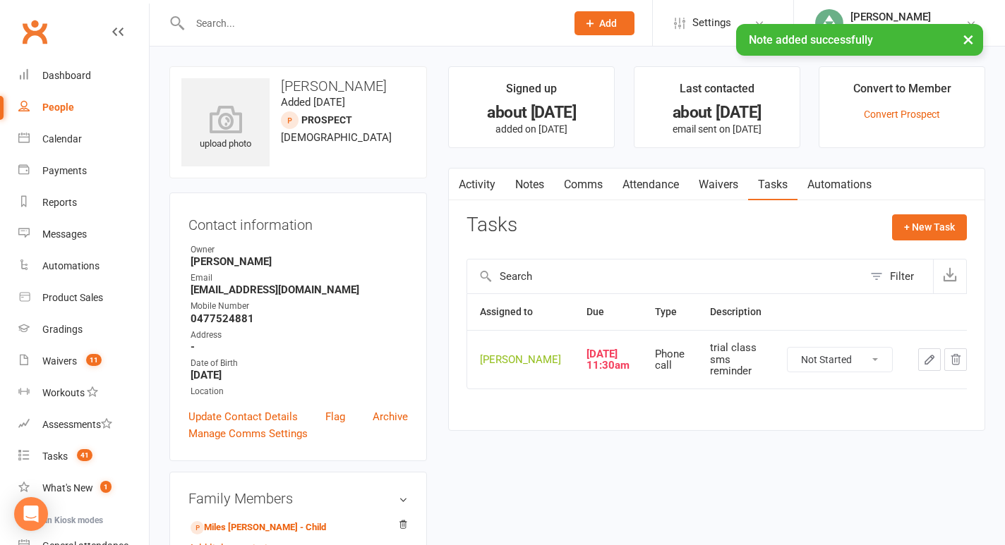
click at [925, 364] on icon "button" at bounding box center [929, 360] width 8 height 8
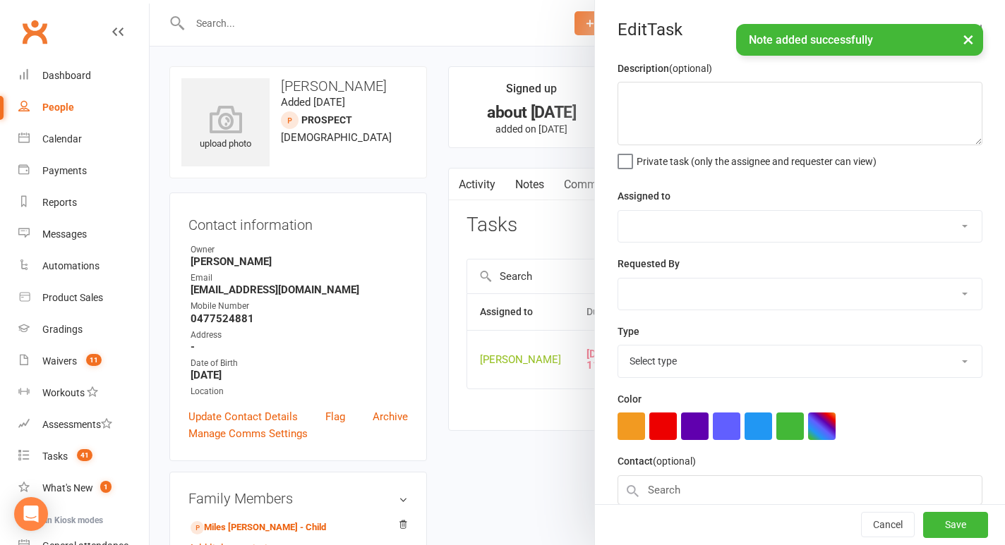
type textarea "trial class sms reminder"
select select "49706"
type input "[DATE]"
type input "11:30am"
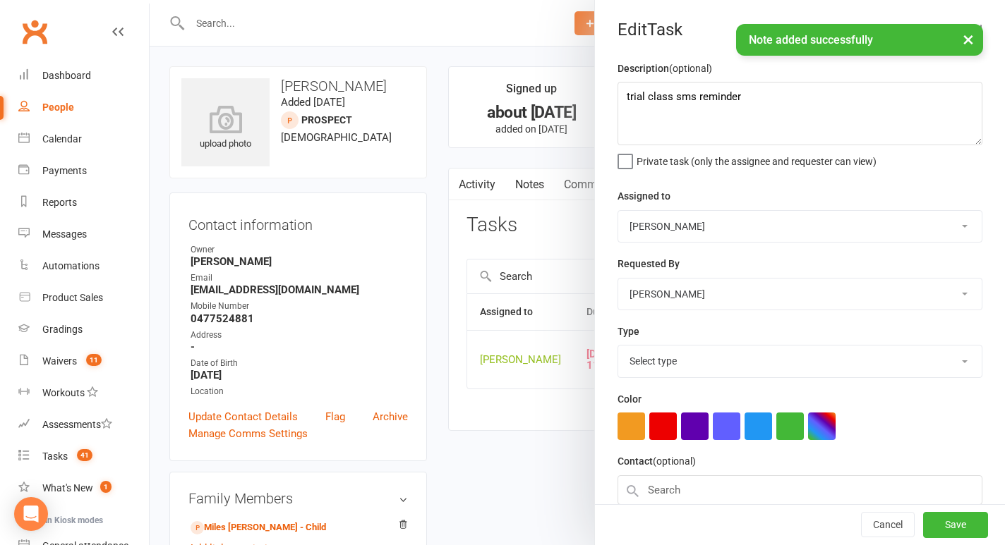
select select "28624"
drag, startPoint x: 764, startPoint y: 99, endPoint x: 605, endPoint y: 91, distance: 158.9
click at [605, 91] on div "Description (optional) trial class sms reminder Private task (only the assignee…" at bounding box center [800, 344] width 410 height 569
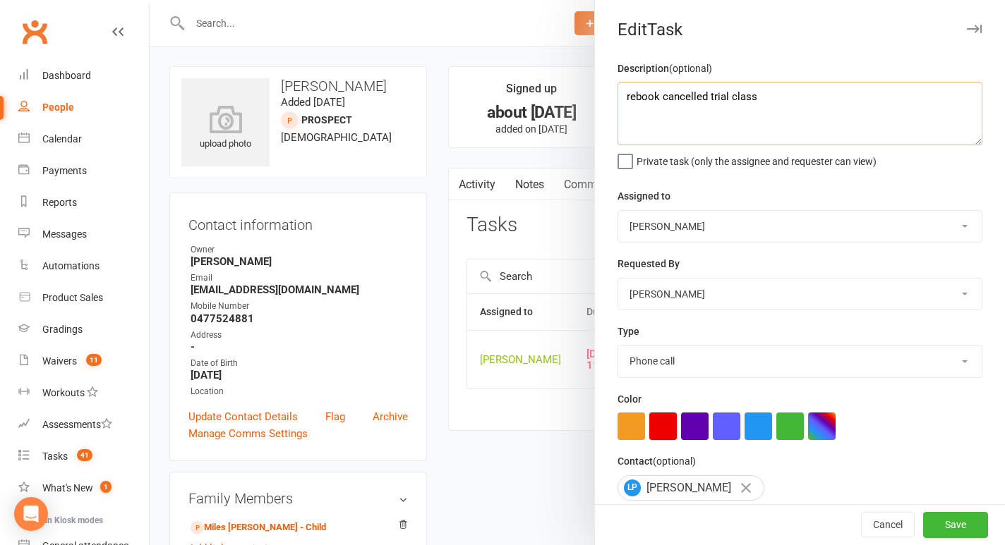
type textarea "rebook cancelled trial class"
click at [668, 432] on button "button" at bounding box center [663, 427] width 28 height 28
click at [945, 523] on button "Save" at bounding box center [955, 525] width 65 height 25
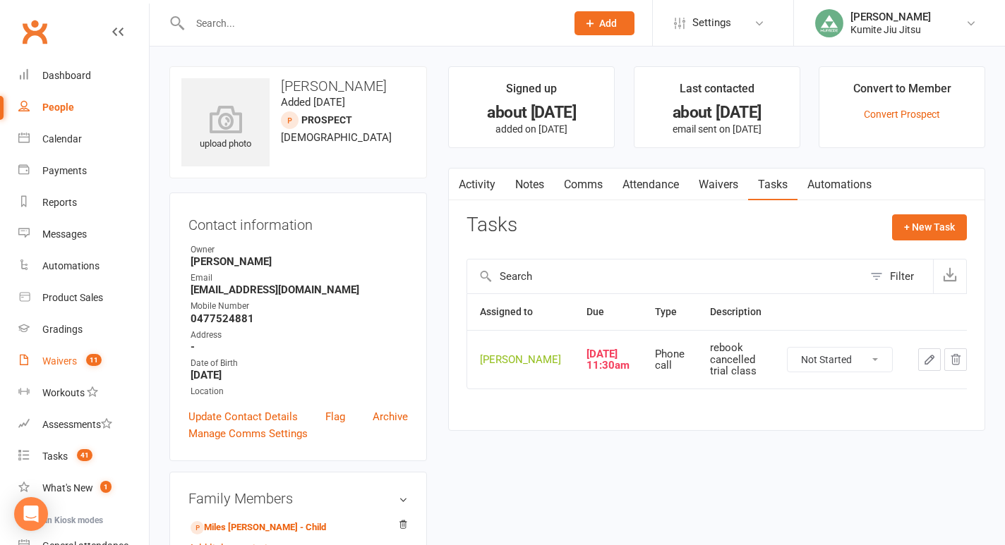
click at [78, 361] on link "Waivers 11" at bounding box center [83, 362] width 131 height 32
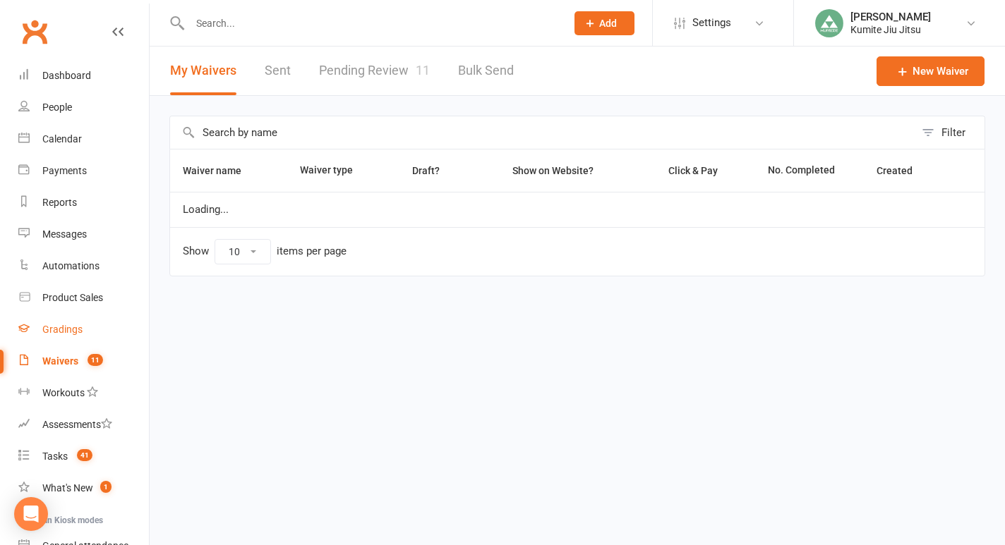
select select "25"
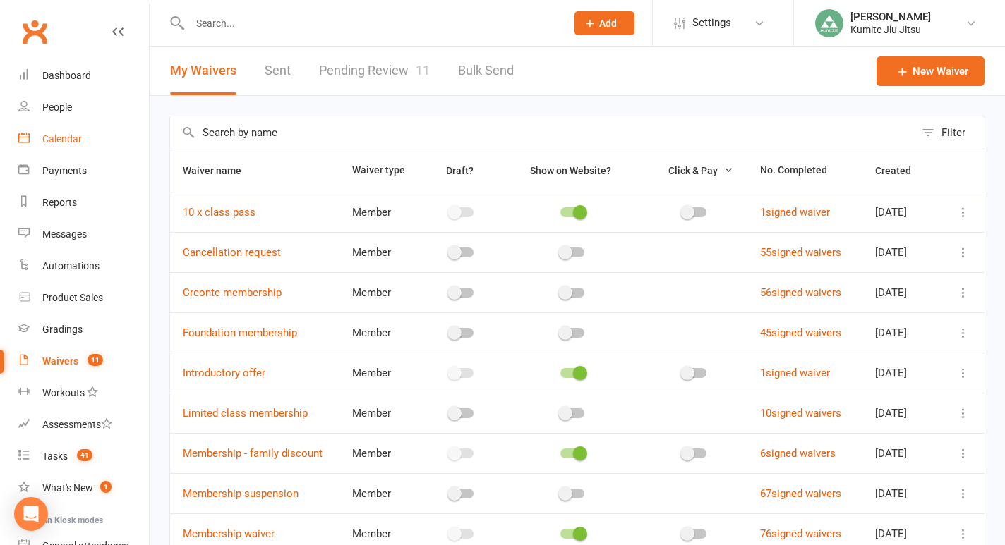
click at [74, 143] on div "Calendar" at bounding box center [62, 138] width 40 height 11
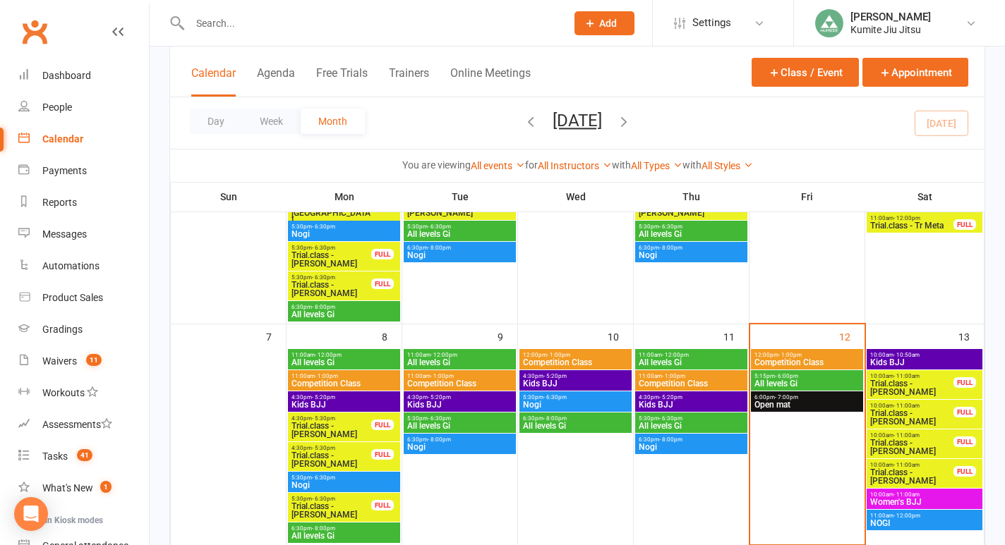
scroll to position [290, 0]
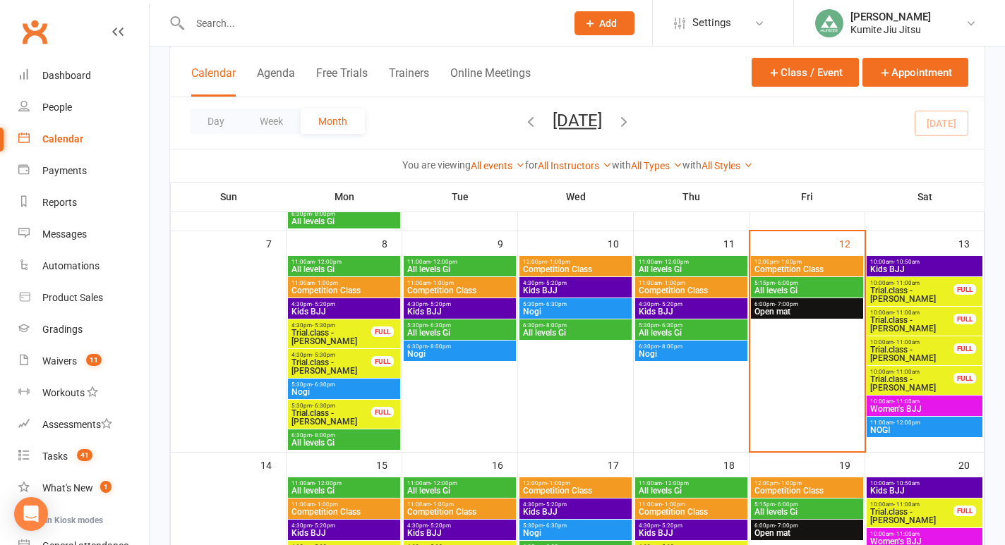
click at [938, 293] on span "Trial.class - [PERSON_NAME]" at bounding box center [911, 294] width 85 height 17
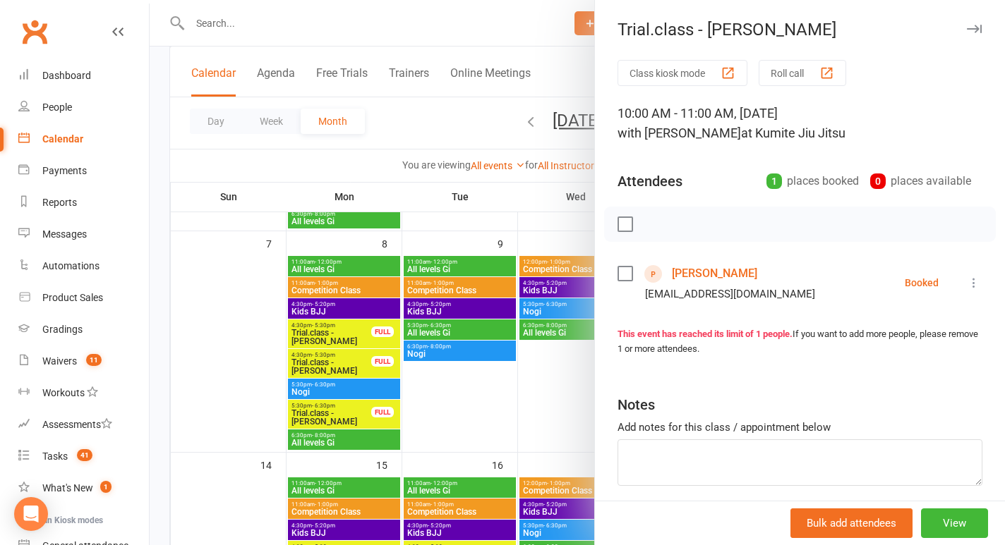
click at [697, 274] on link "[PERSON_NAME]" at bounding box center [714, 273] width 85 height 23
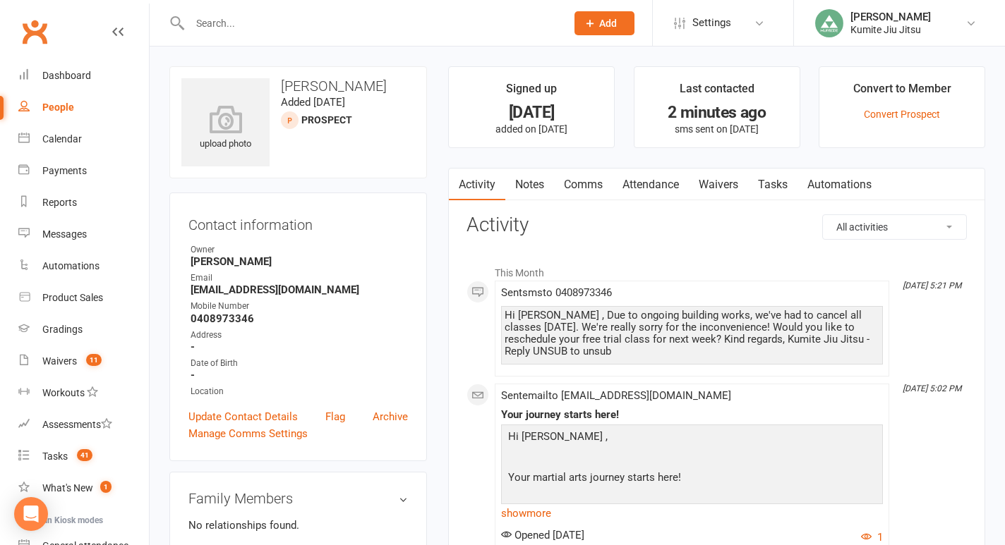
click at [526, 184] on link "Notes" at bounding box center [529, 185] width 49 height 32
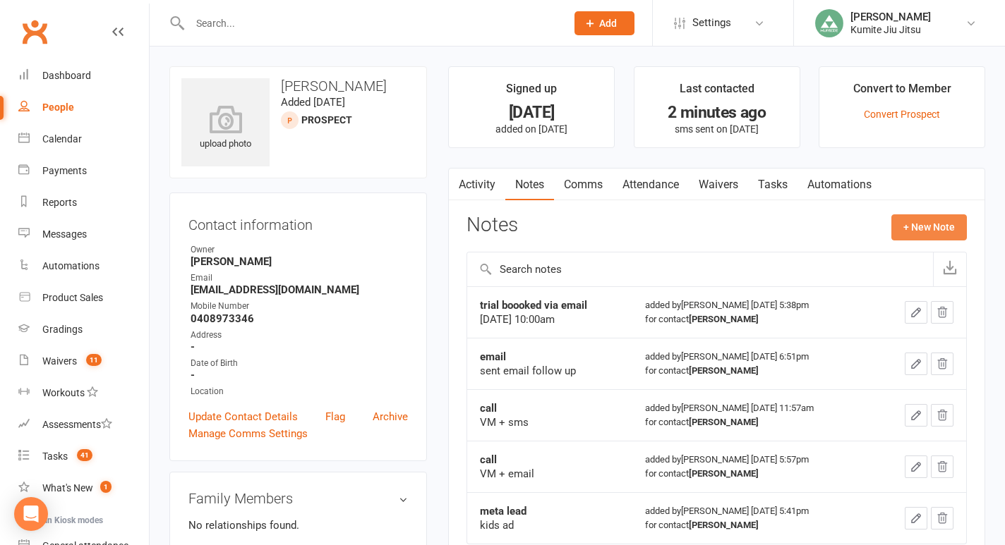
click at [897, 229] on button "+ New Note" at bounding box center [928, 226] width 75 height 25
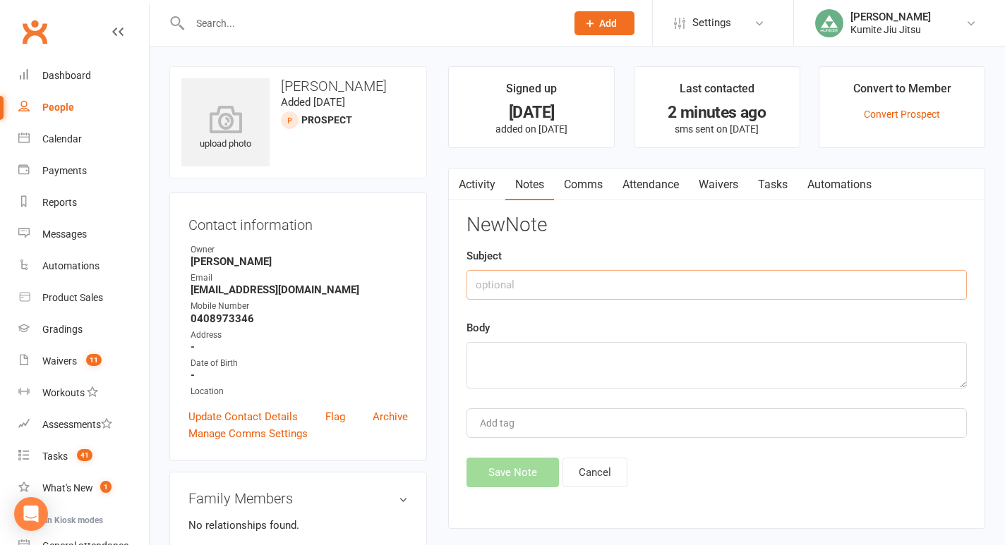
click at [569, 281] on input "text" at bounding box center [716, 285] width 500 height 30
type input "trial cancelled"
type textarea "building closure"
click at [514, 467] on button "Save Note" at bounding box center [512, 473] width 92 height 30
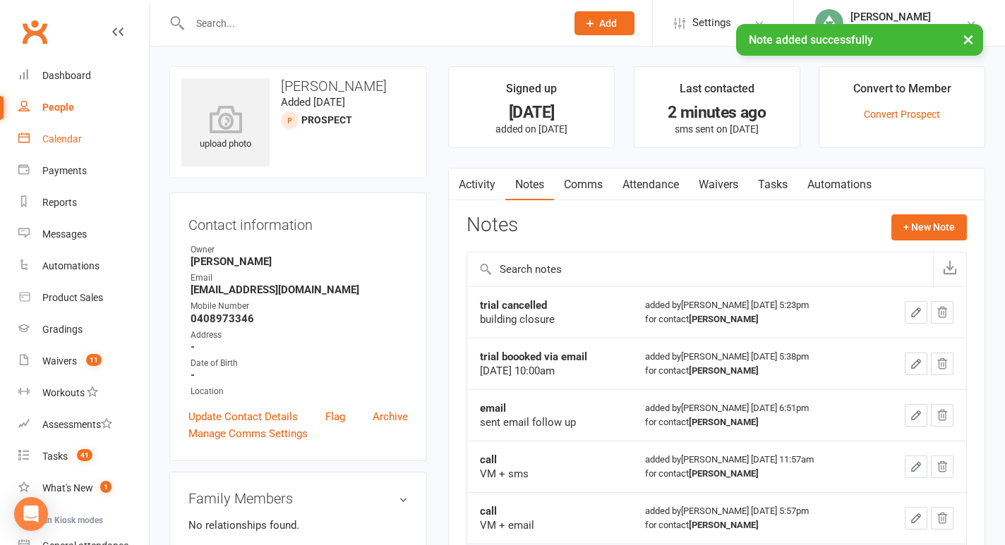
click at [54, 141] on div "Calendar" at bounding box center [62, 138] width 40 height 11
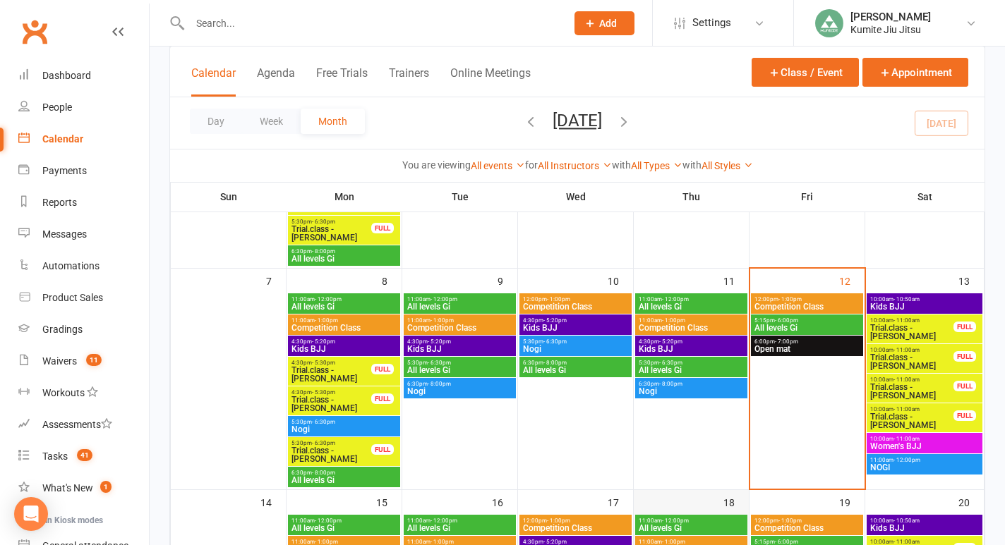
scroll to position [274, 0]
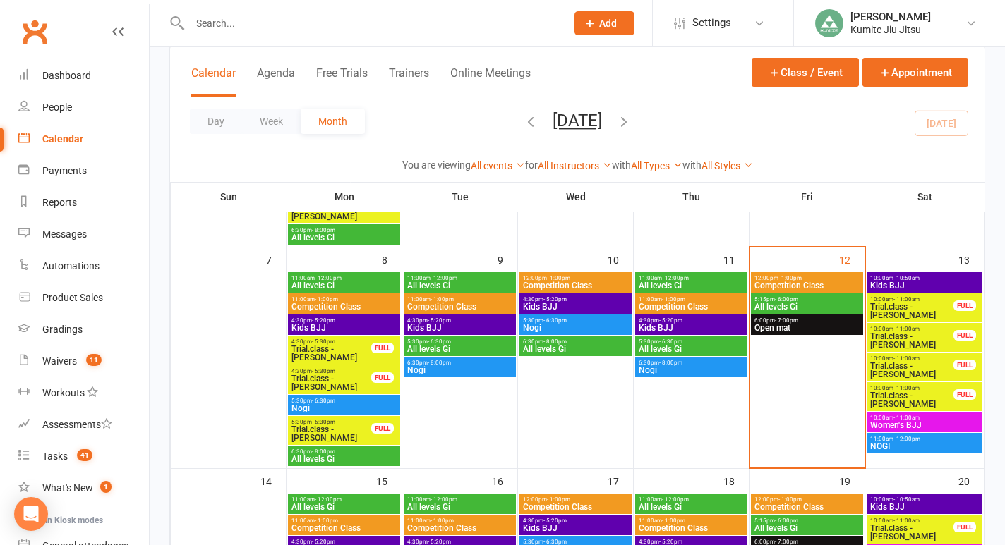
click at [931, 396] on span "Trial.class - [PERSON_NAME]" at bounding box center [911, 400] width 85 height 17
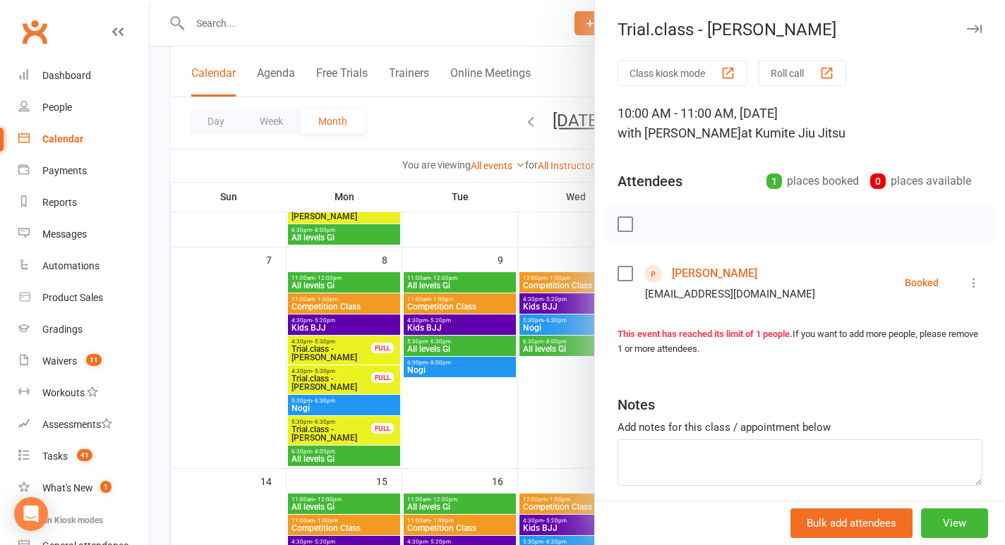
click at [692, 274] on link "[PERSON_NAME]" at bounding box center [714, 273] width 85 height 23
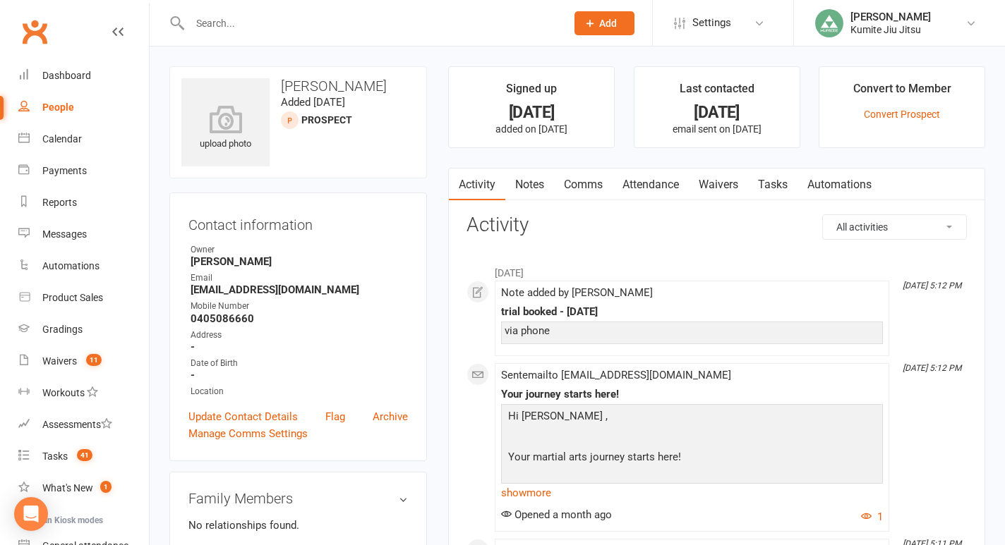
click at [593, 182] on link "Comms" at bounding box center [583, 185] width 59 height 32
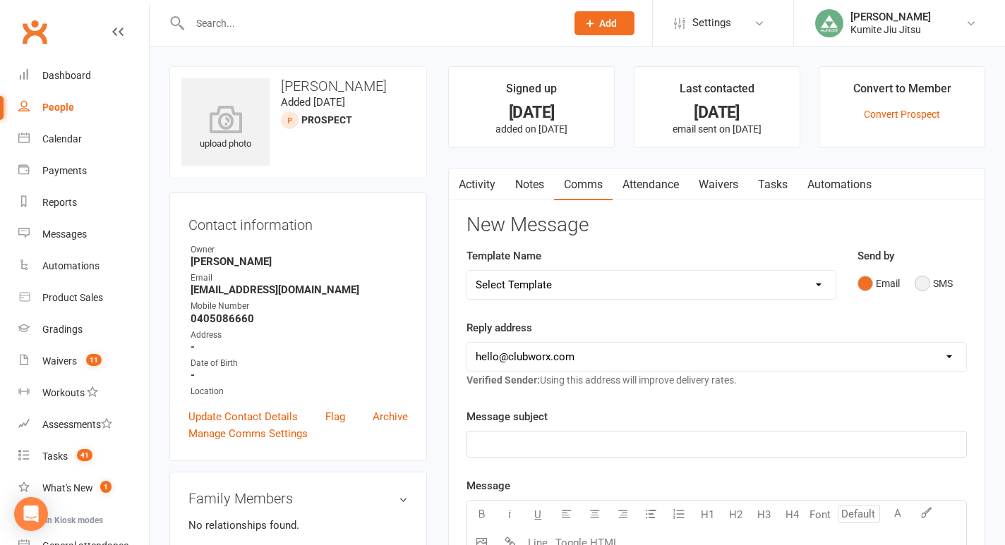
click at [935, 286] on button "SMS" at bounding box center [933, 283] width 38 height 27
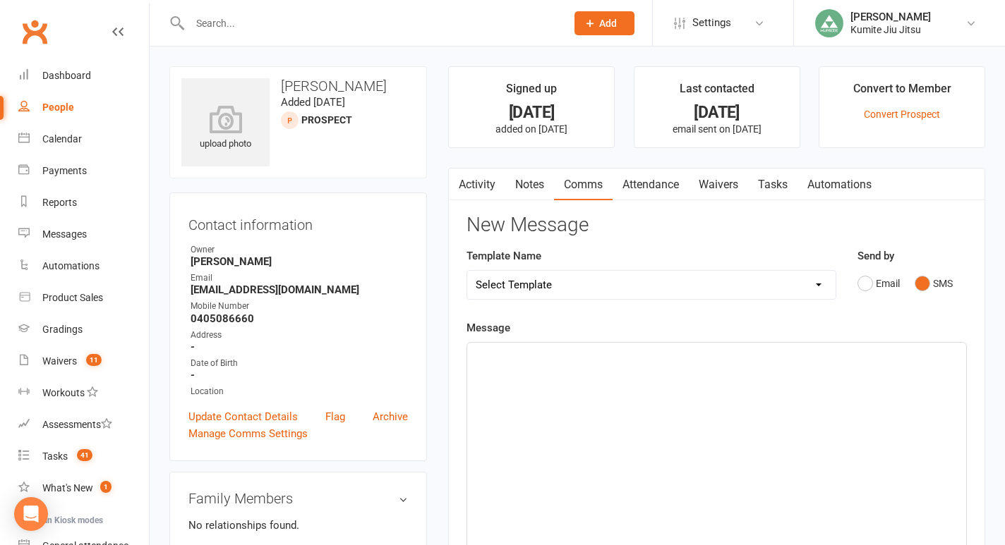
click at [679, 390] on div "﻿" at bounding box center [716, 449] width 499 height 212
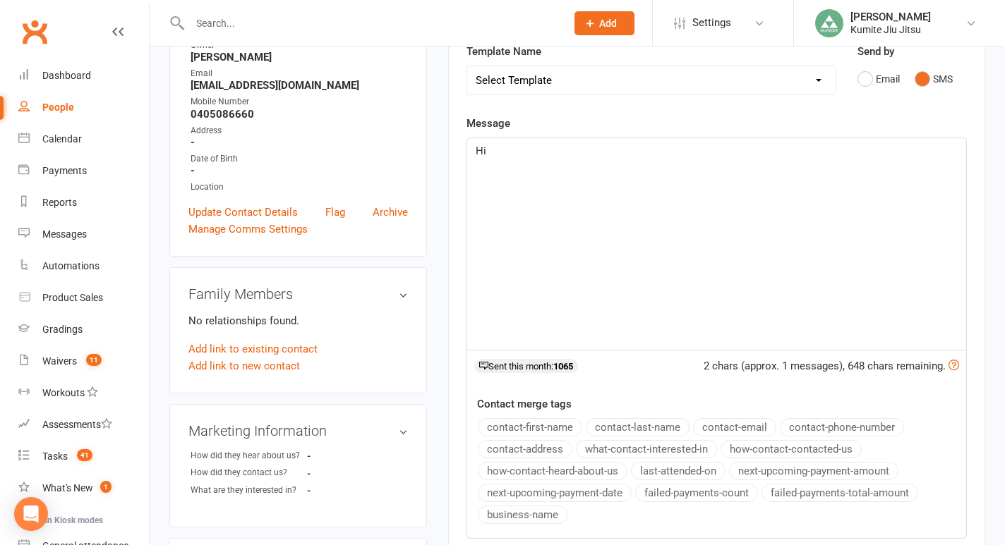
scroll to position [217, 0]
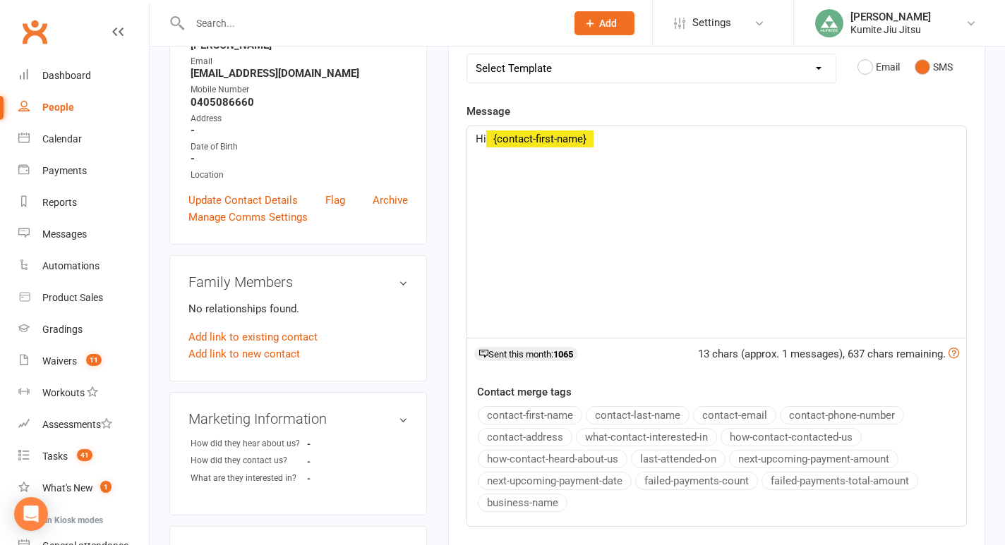
click at [558, 409] on button "contact-first-name" at bounding box center [530, 415] width 104 height 18
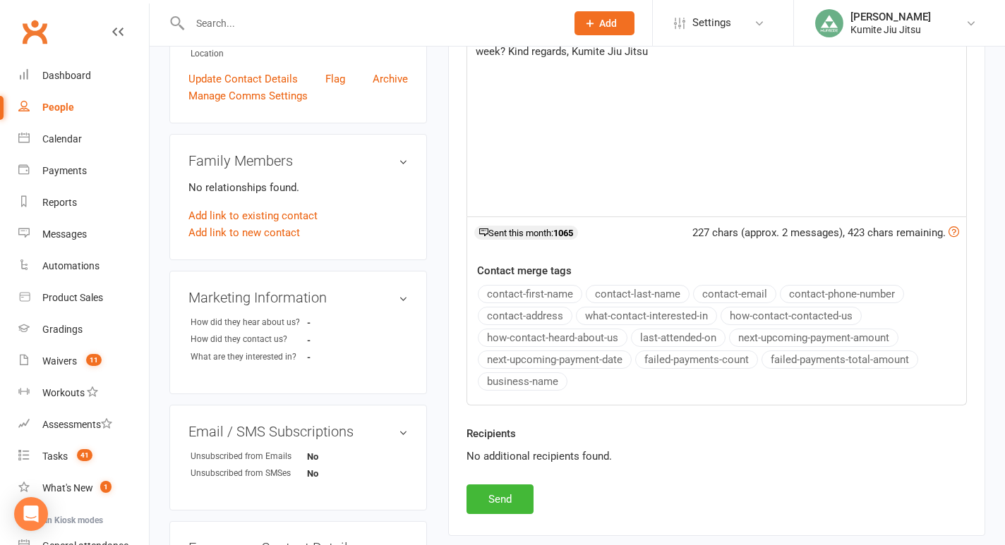
scroll to position [398, 0]
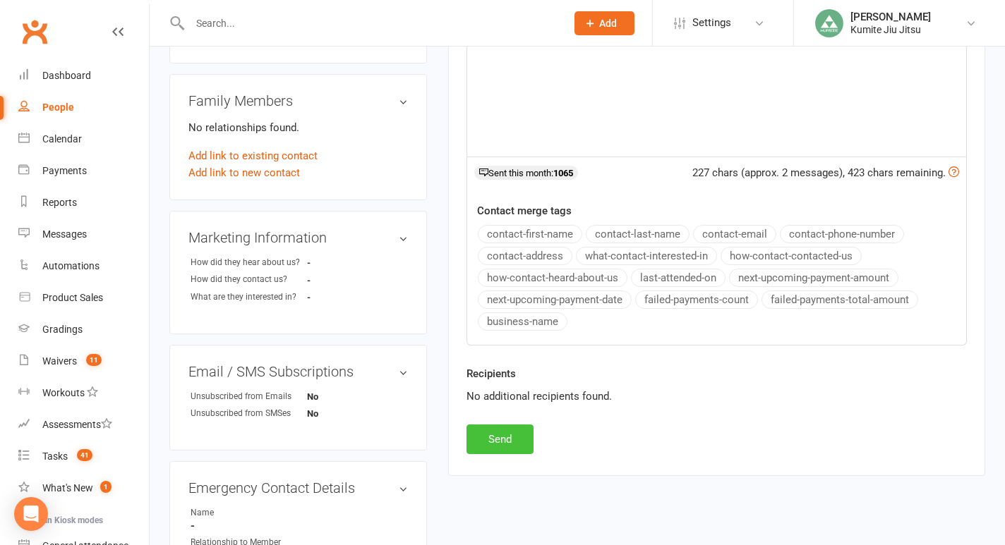
click at [511, 439] on button "Send" at bounding box center [499, 440] width 67 height 30
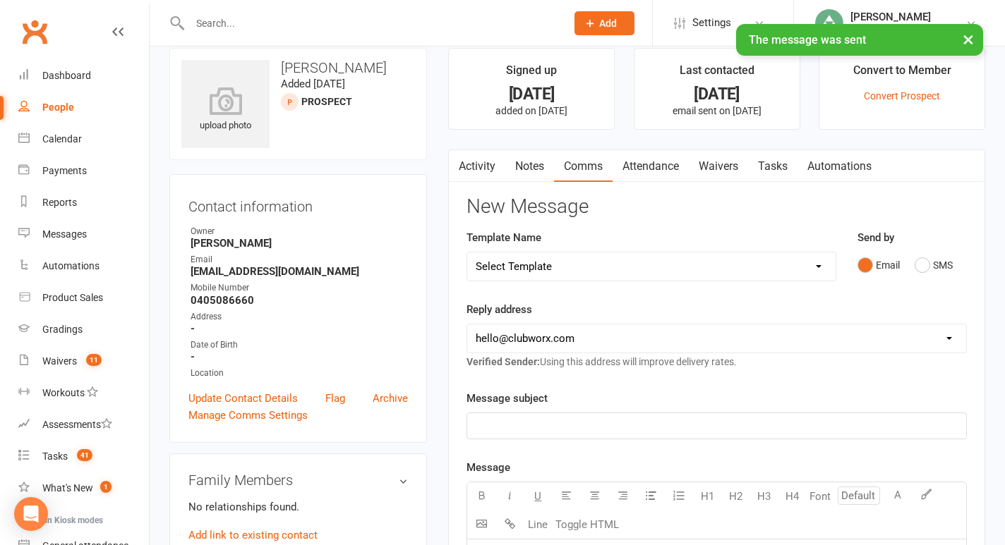
scroll to position [0, 0]
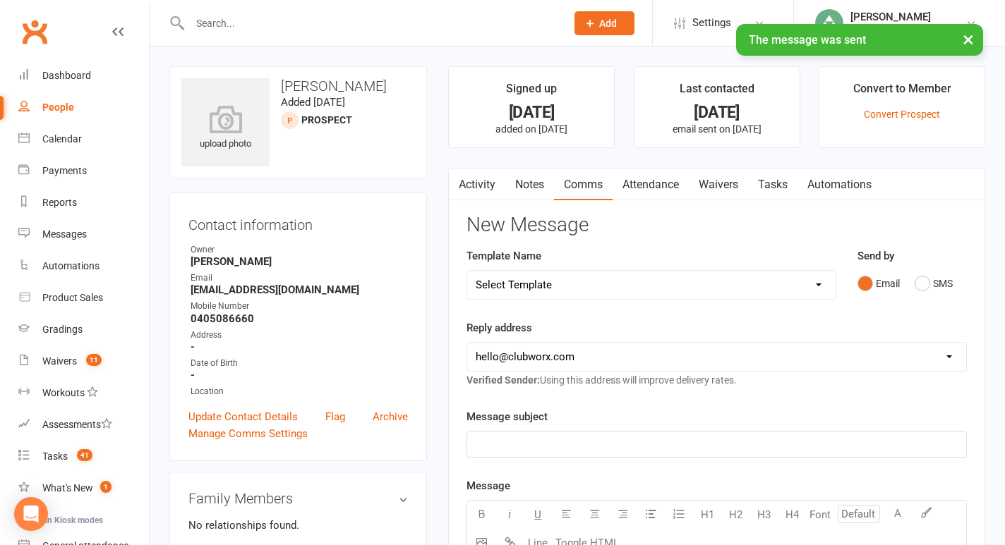
click at [782, 184] on link "Tasks" at bounding box center [772, 185] width 49 height 32
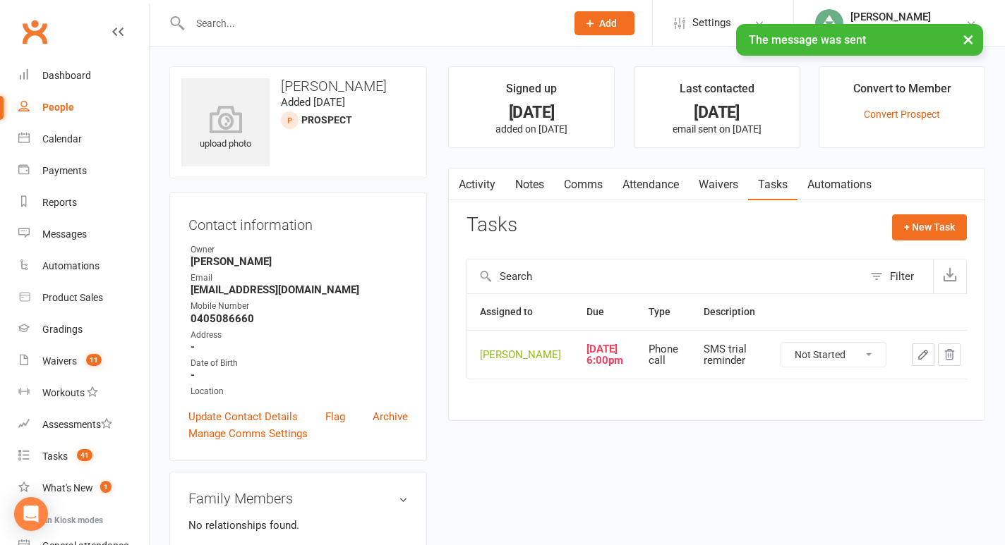
click at [916, 361] on icon "button" at bounding box center [922, 355] width 13 height 13
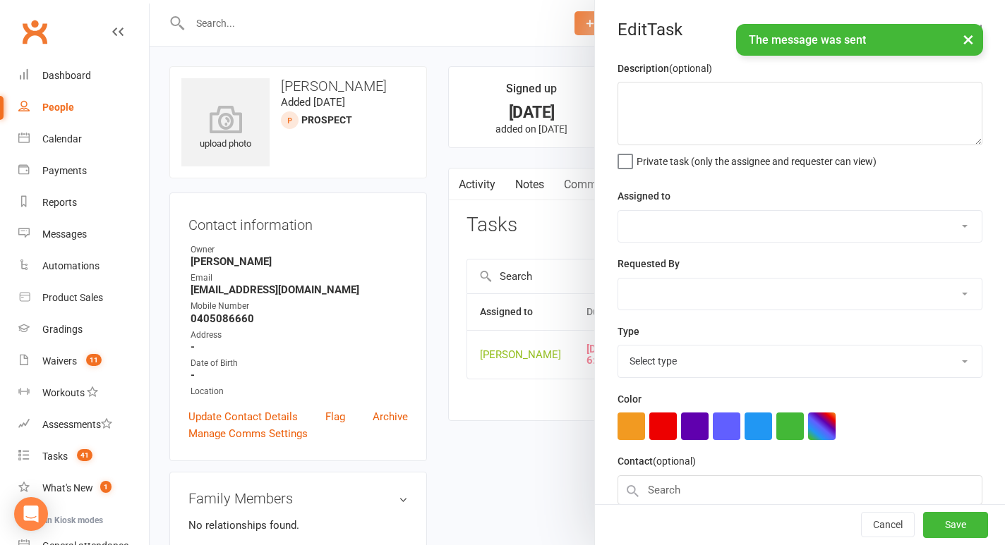
type textarea "SMS trial reminder"
select select "49706"
type input "[DATE]"
type input "6:00pm"
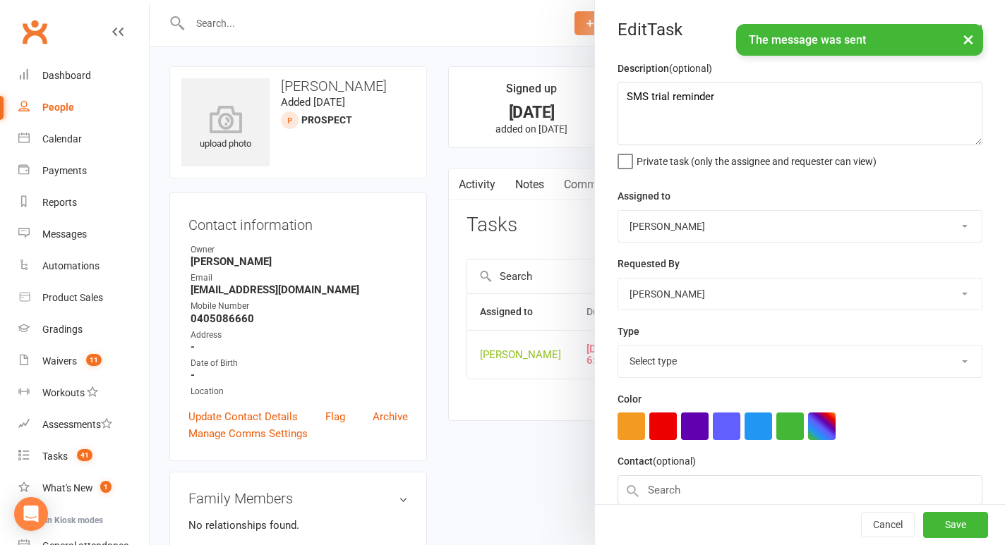
select select "28624"
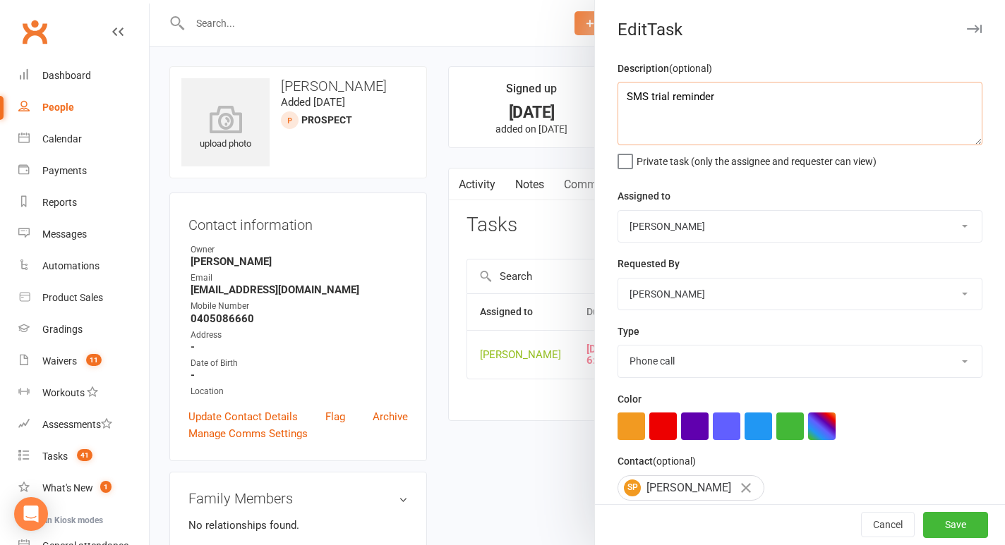
drag, startPoint x: 733, startPoint y: 108, endPoint x: 586, endPoint y: 102, distance: 147.6
click at [150, 0] on react-component "Edit Task Description (optional) SMS trial reminder Private task (only the assi…" at bounding box center [150, 0] width 0 height 0
type textarea "rebook cancelled trial classes"
click at [658, 429] on button "button" at bounding box center [663, 427] width 28 height 28
click at [940, 520] on button "Save" at bounding box center [955, 525] width 65 height 25
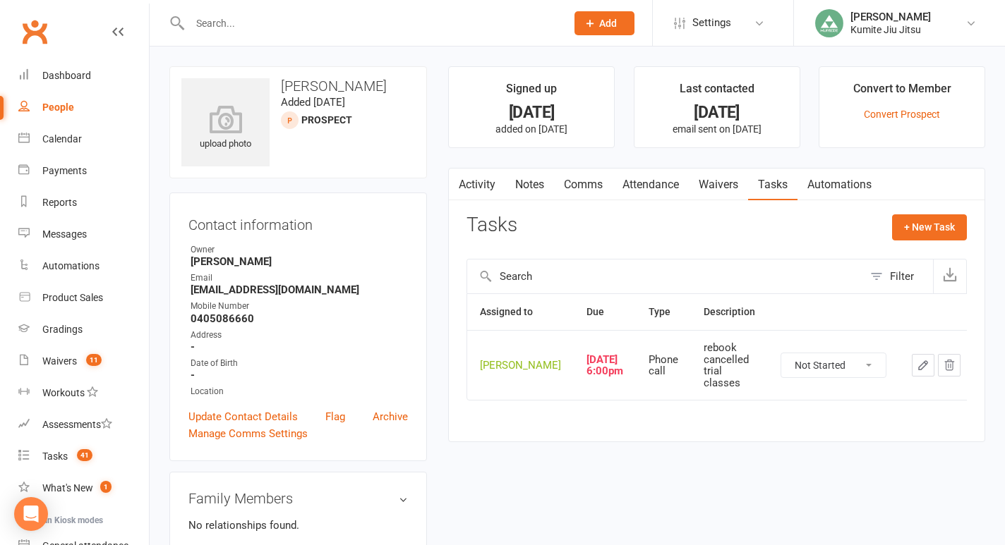
click at [534, 187] on link "Notes" at bounding box center [529, 185] width 49 height 32
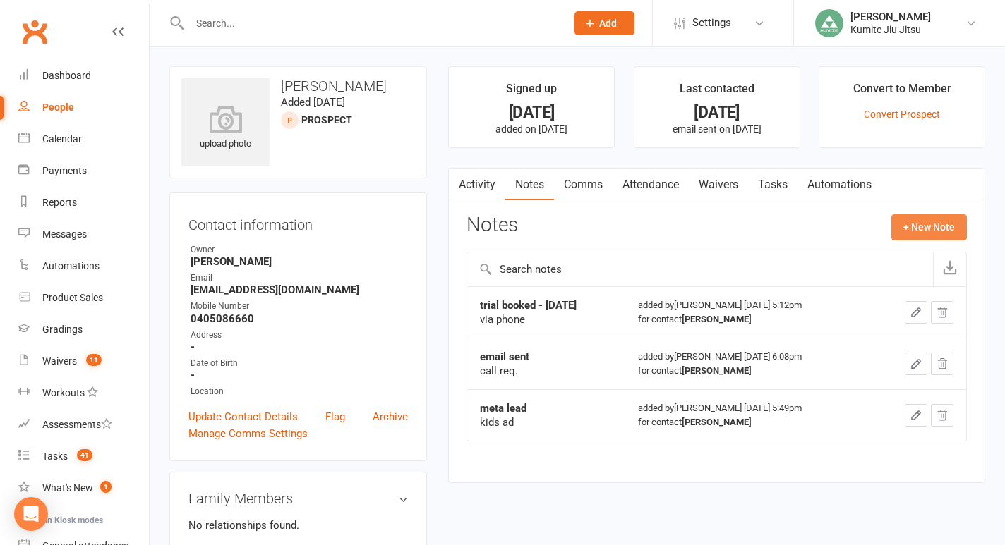
click at [926, 224] on button "+ New Note" at bounding box center [928, 226] width 75 height 25
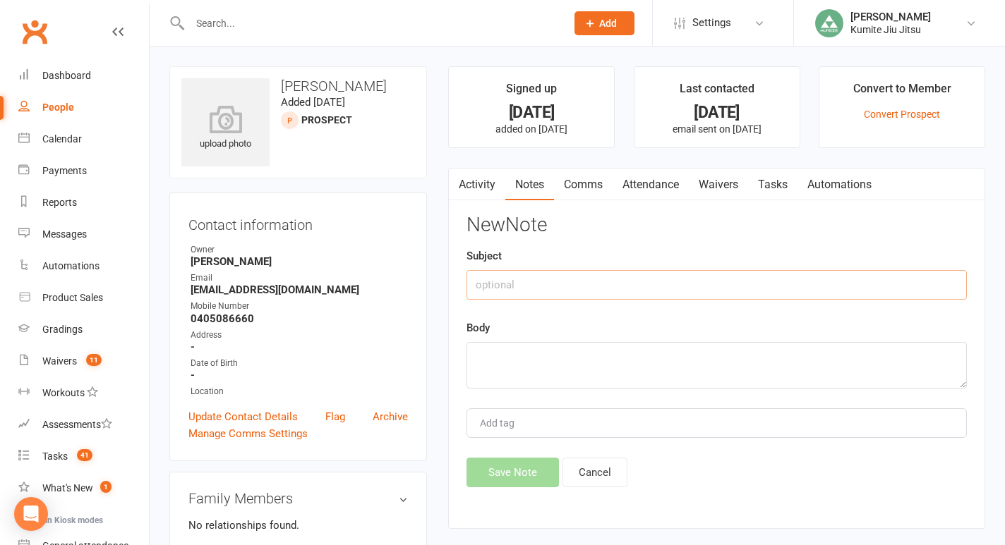
click at [532, 286] on input "text" at bounding box center [716, 285] width 500 height 30
type input "trial cancelled"
type textarea "building closure"
click at [511, 473] on button "Save Note" at bounding box center [512, 473] width 92 height 30
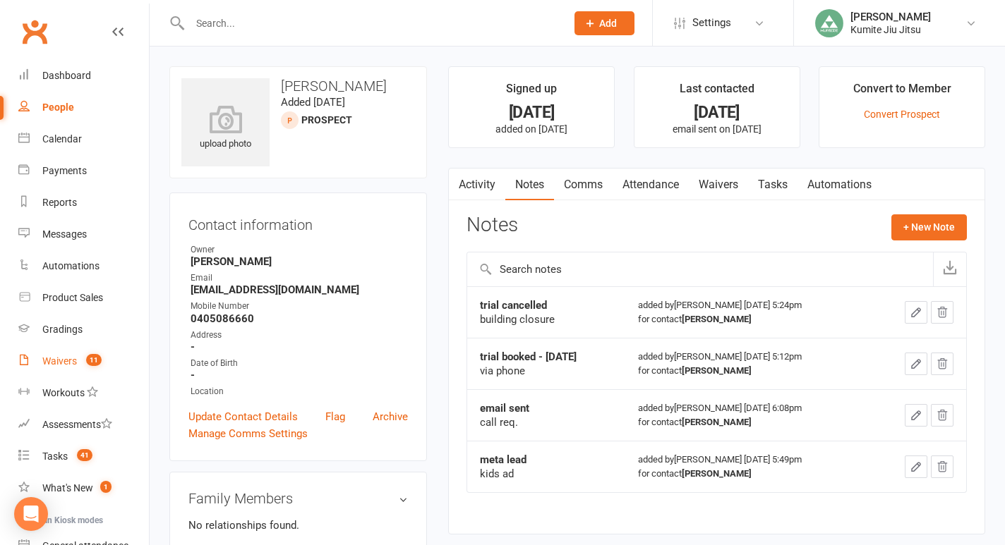
click at [69, 361] on div "Waivers" at bounding box center [59, 361] width 35 height 11
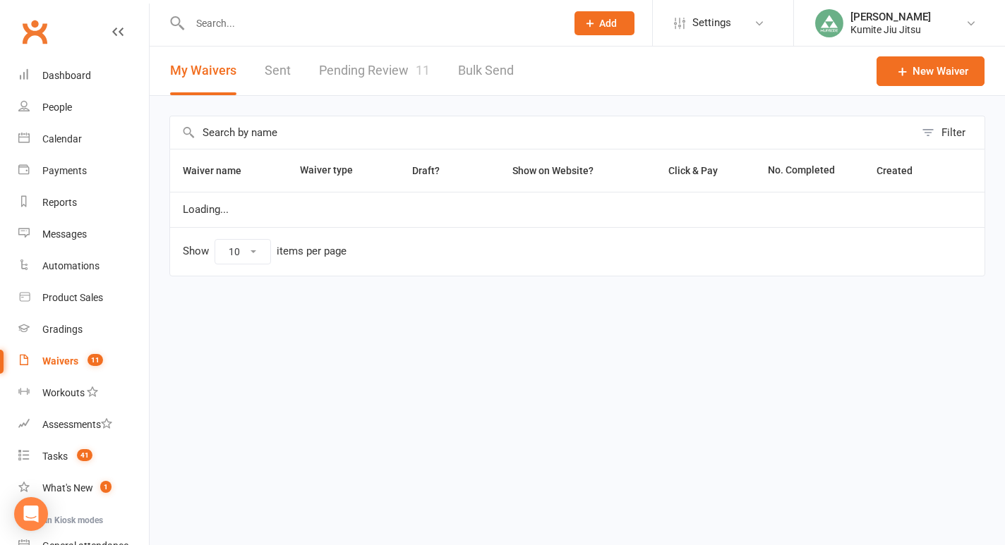
select select "25"
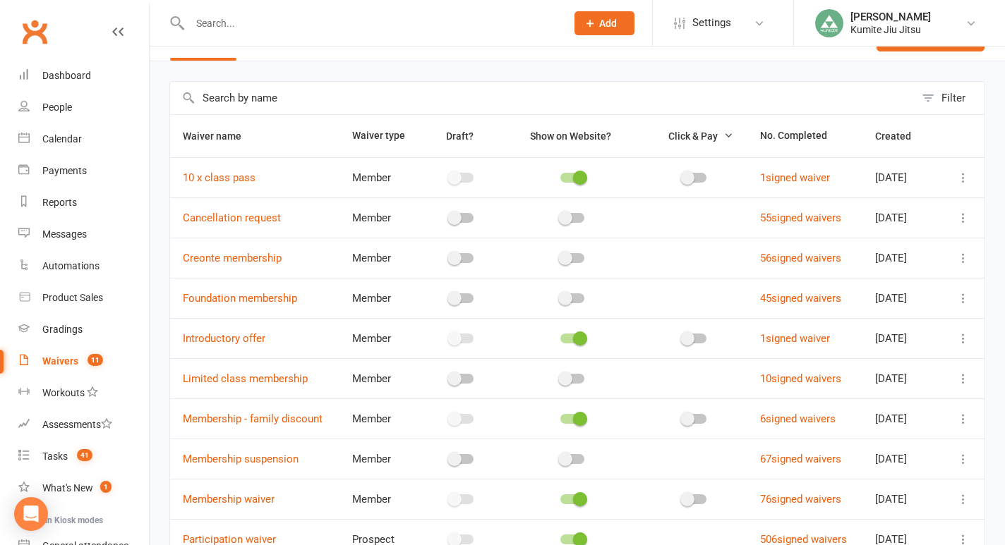
scroll to position [44, 0]
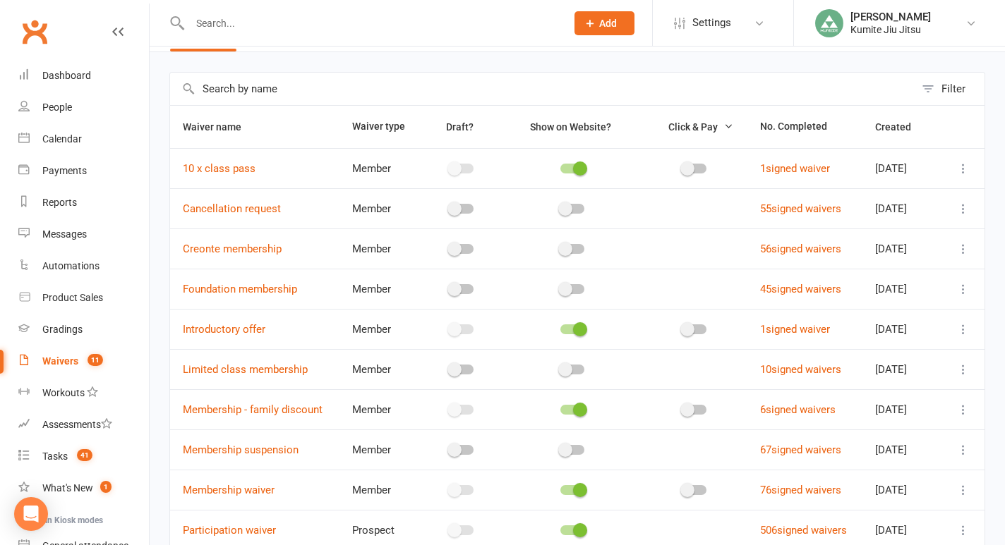
click at [962, 210] on icon at bounding box center [963, 209] width 14 height 14
click at [859, 291] on link "Copy external link to clipboard" at bounding box center [888, 293] width 166 height 28
click at [249, 22] on input "text" at bounding box center [371, 23] width 370 height 20
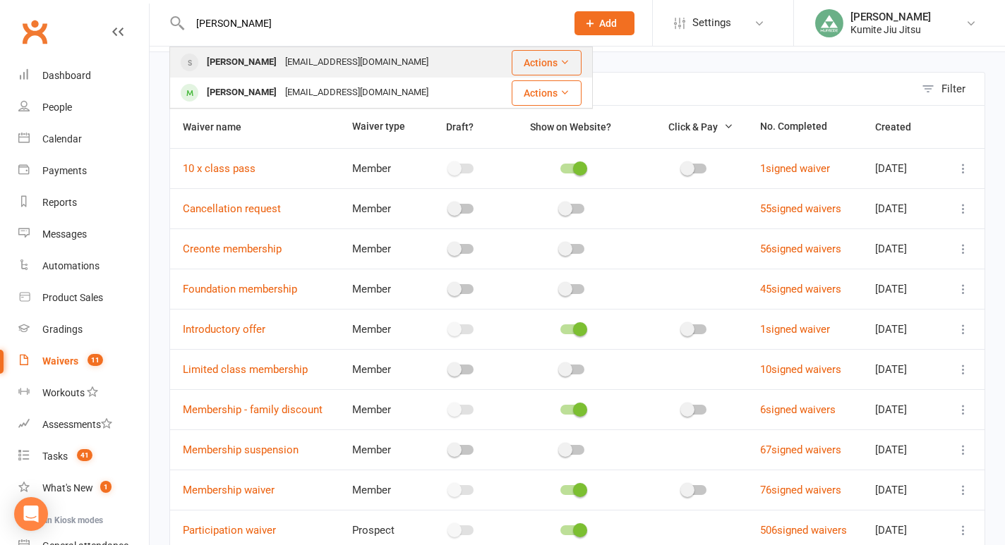
type input "[PERSON_NAME]"
click at [238, 61] on div "[PERSON_NAME]" at bounding box center [241, 62] width 78 height 20
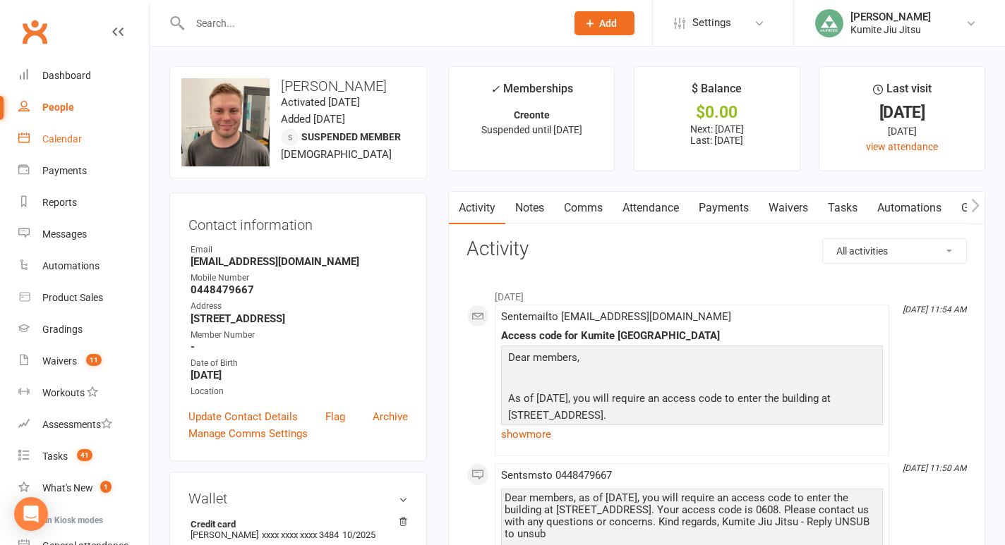
click at [68, 139] on div "Calendar" at bounding box center [62, 138] width 40 height 11
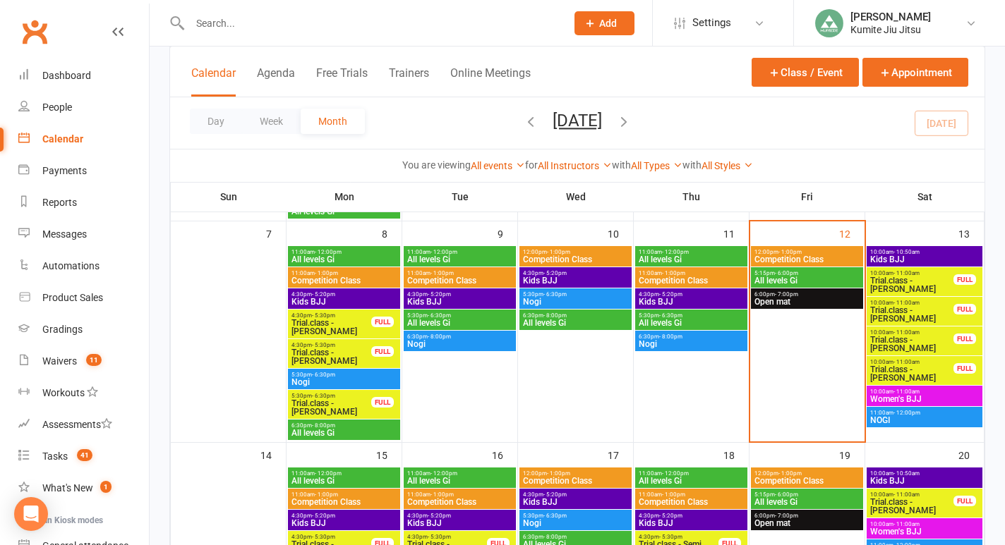
scroll to position [290, 0]
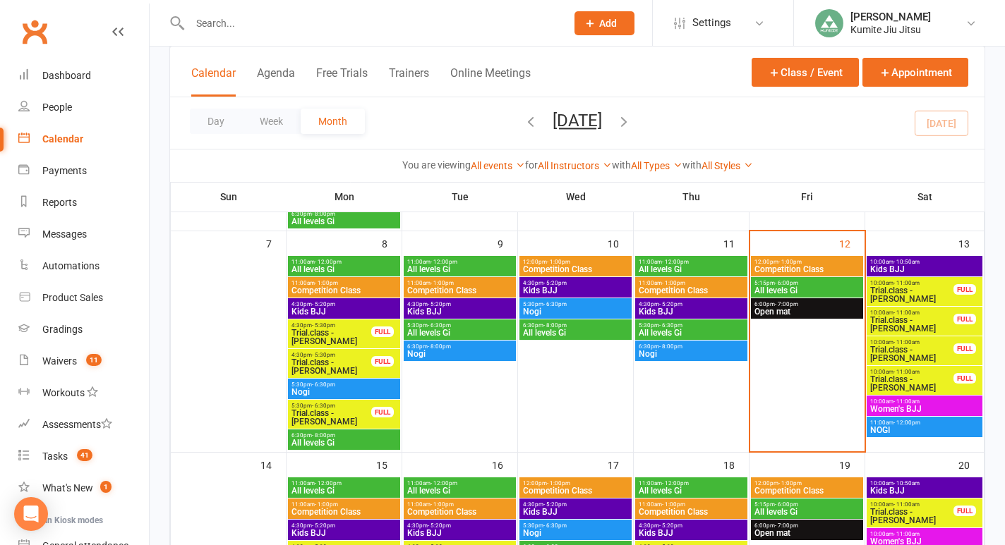
click at [914, 293] on span "Trial.class - [PERSON_NAME]" at bounding box center [911, 294] width 85 height 17
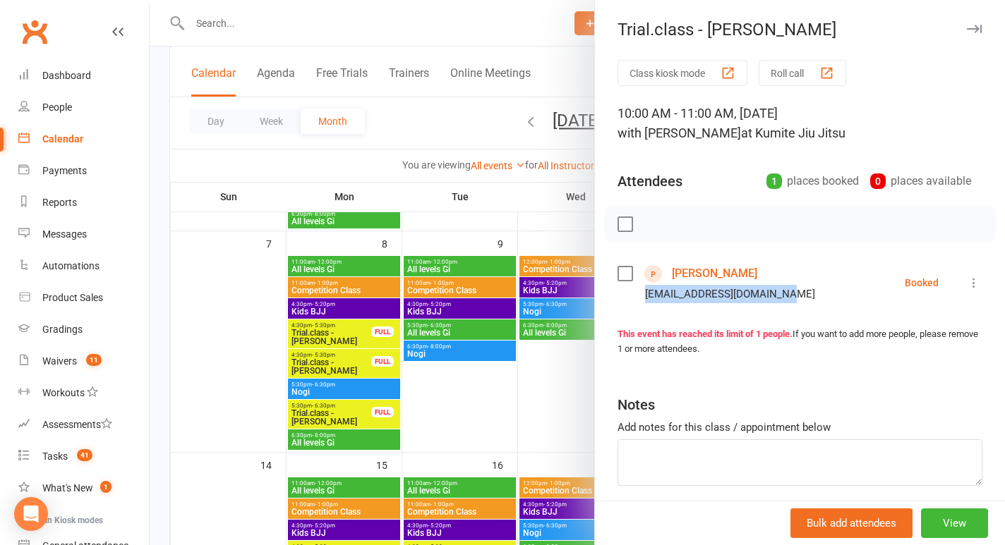
drag, startPoint x: 782, startPoint y: 297, endPoint x: 641, endPoint y: 292, distance: 141.2
click at [641, 292] on div "[EMAIL_ADDRESS][DOMAIN_NAME]" at bounding box center [718, 294] width 203 height 18
copy div "[EMAIL_ADDRESS][DOMAIN_NAME]"
click at [523, 209] on div at bounding box center [577, 272] width 855 height 545
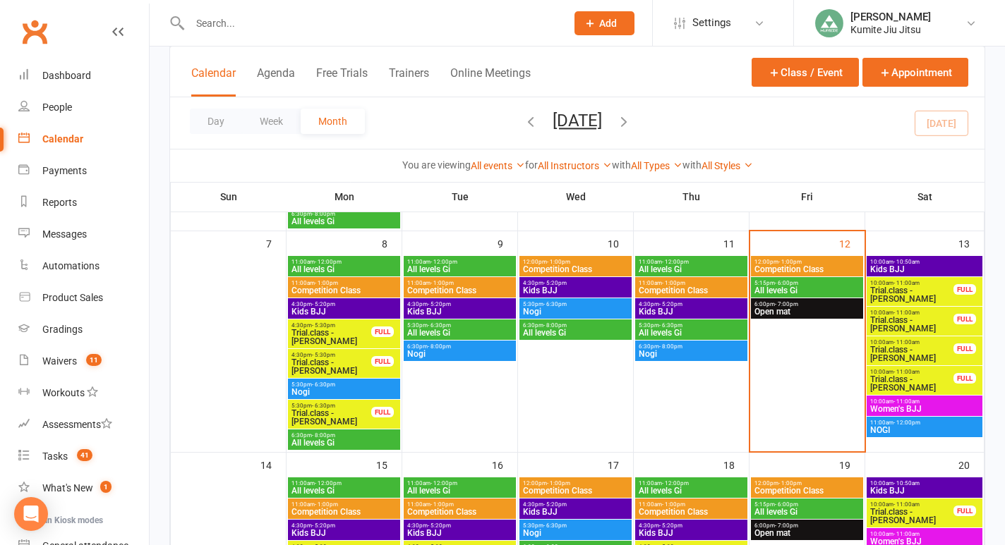
click at [932, 317] on span "Trial.class - [PERSON_NAME]" at bounding box center [911, 324] width 85 height 17
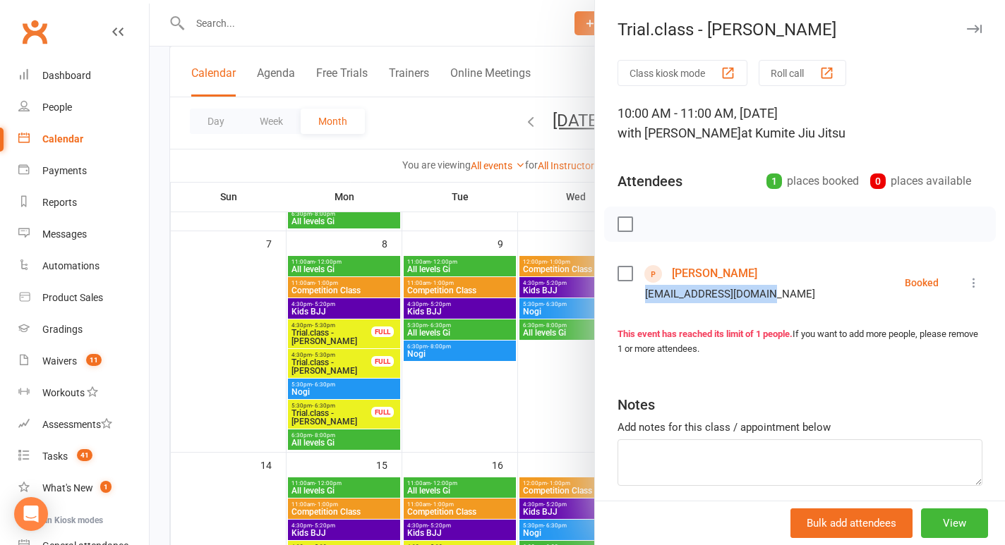
drag, startPoint x: 776, startPoint y: 294, endPoint x: 646, endPoint y: 288, distance: 130.7
click at [646, 288] on div "[EMAIL_ADDRESS][DOMAIN_NAME]" at bounding box center [718, 294] width 203 height 18
copy div "[EMAIL_ADDRESS][DOMAIN_NAME]"
click at [492, 226] on div at bounding box center [577, 272] width 855 height 545
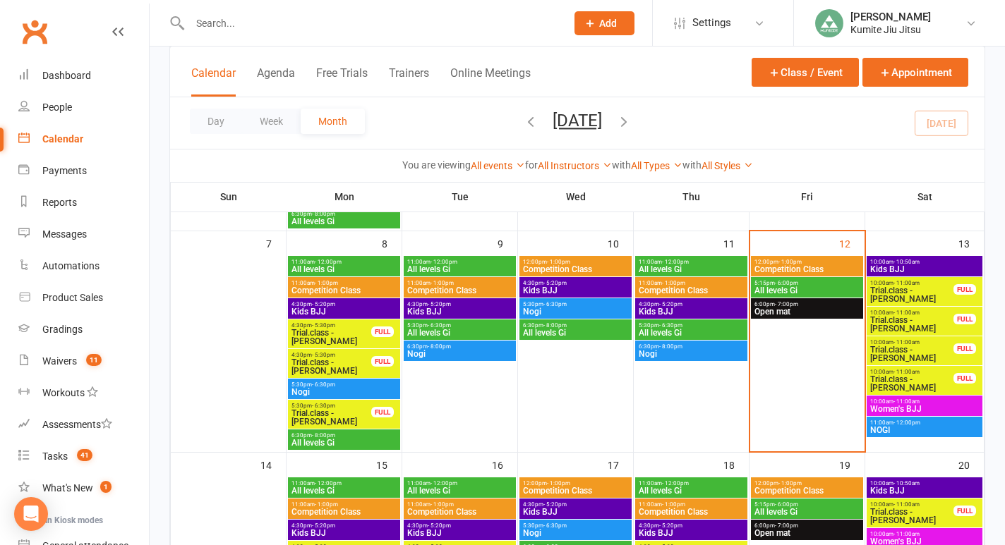
click at [939, 351] on span "Trial.class - [PERSON_NAME]" at bounding box center [911, 354] width 85 height 17
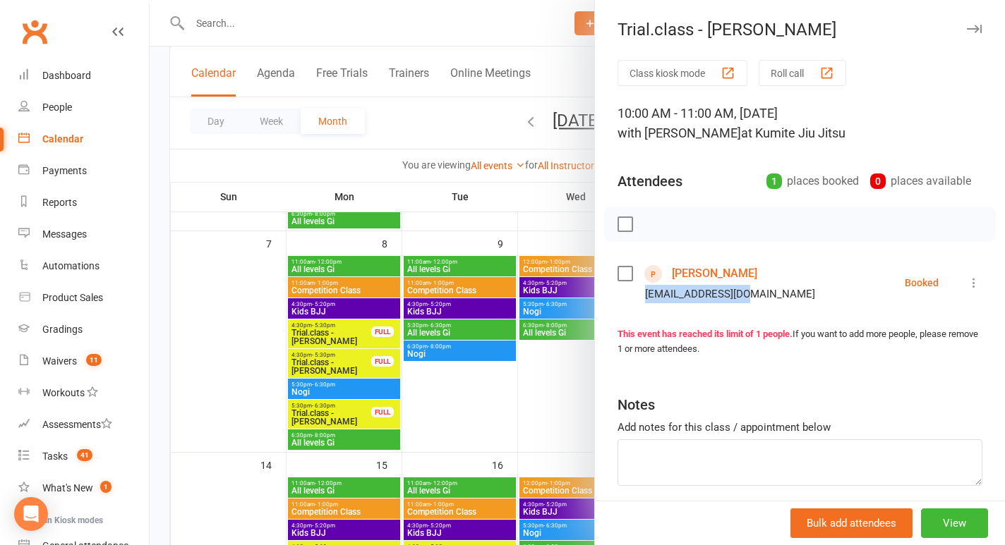
drag, startPoint x: 758, startPoint y: 294, endPoint x: 641, endPoint y: 296, distance: 117.8
click at [641, 296] on li "[PERSON_NAME] [EMAIL_ADDRESS][DOMAIN_NAME] Booked More info Remove Check in Mar…" at bounding box center [799, 282] width 365 height 41
copy div "[EMAIL_ADDRESS][DOMAIN_NAME]"
click at [514, 226] on div at bounding box center [577, 272] width 855 height 545
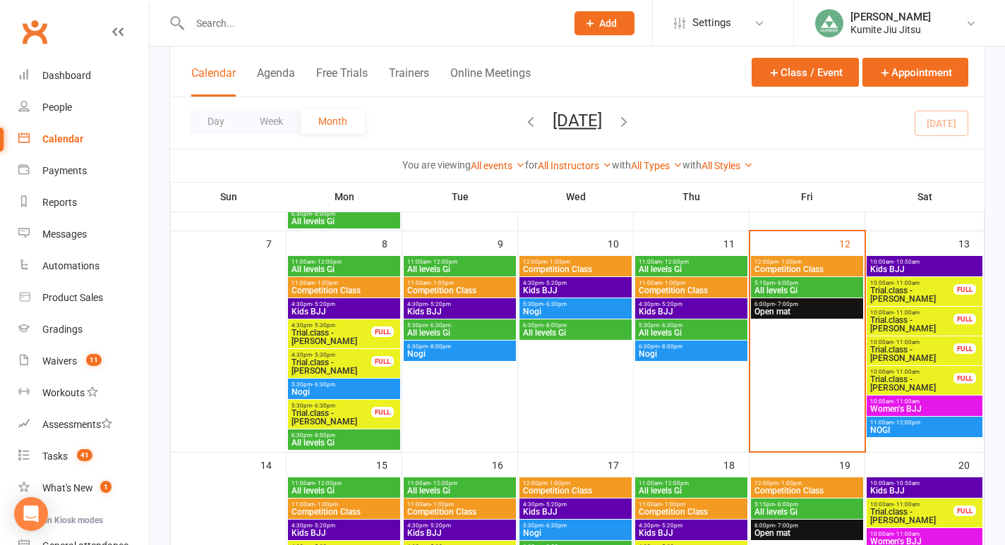
click at [947, 377] on span "Trial.class - [PERSON_NAME]" at bounding box center [911, 383] width 85 height 17
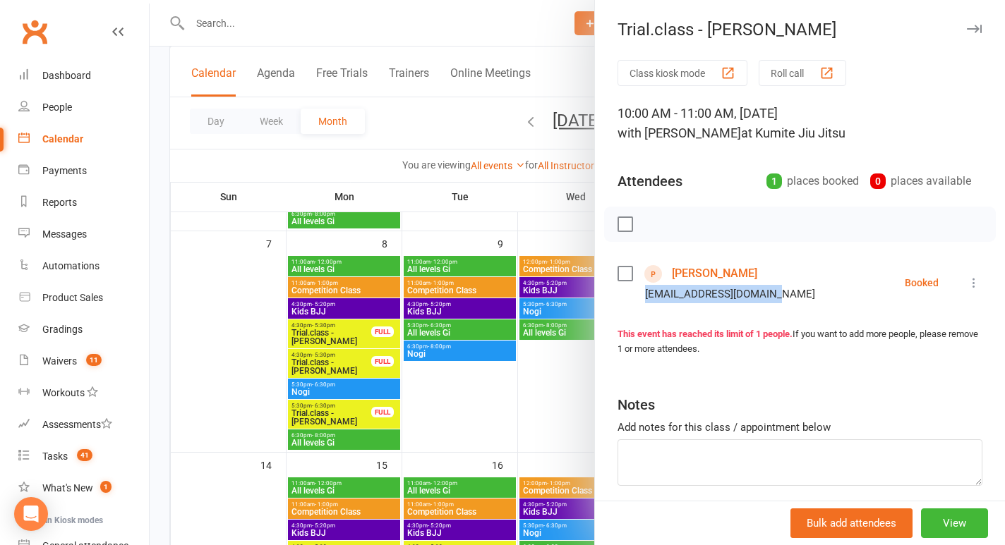
drag, startPoint x: 780, startPoint y: 295, endPoint x: 640, endPoint y: 299, distance: 140.5
click at [640, 299] on div "[EMAIL_ADDRESS][DOMAIN_NAME]" at bounding box center [718, 294] width 203 height 18
copy div "[EMAIL_ADDRESS][DOMAIN_NAME]"
click at [382, 34] on div at bounding box center [577, 272] width 855 height 545
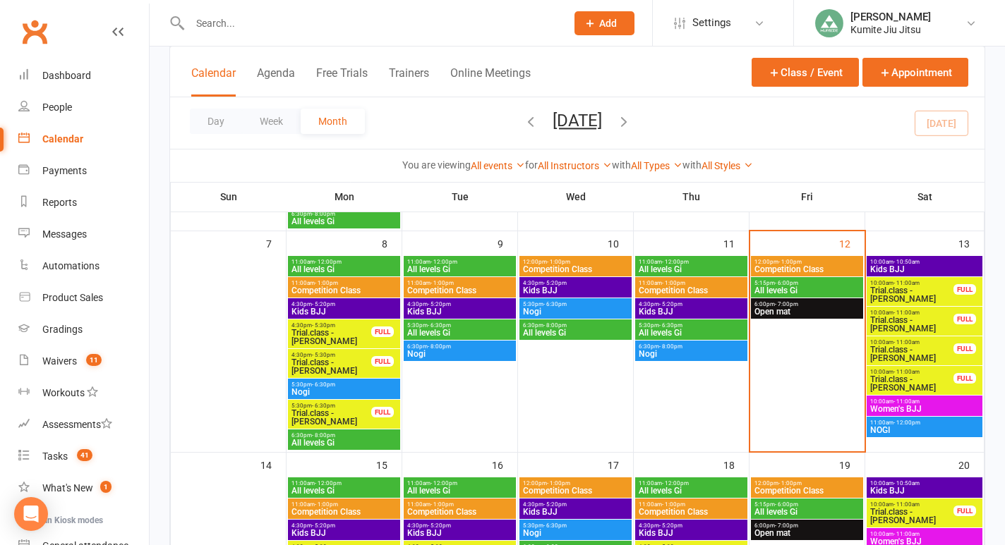
click at [229, 21] on input "text" at bounding box center [371, 23] width 370 height 20
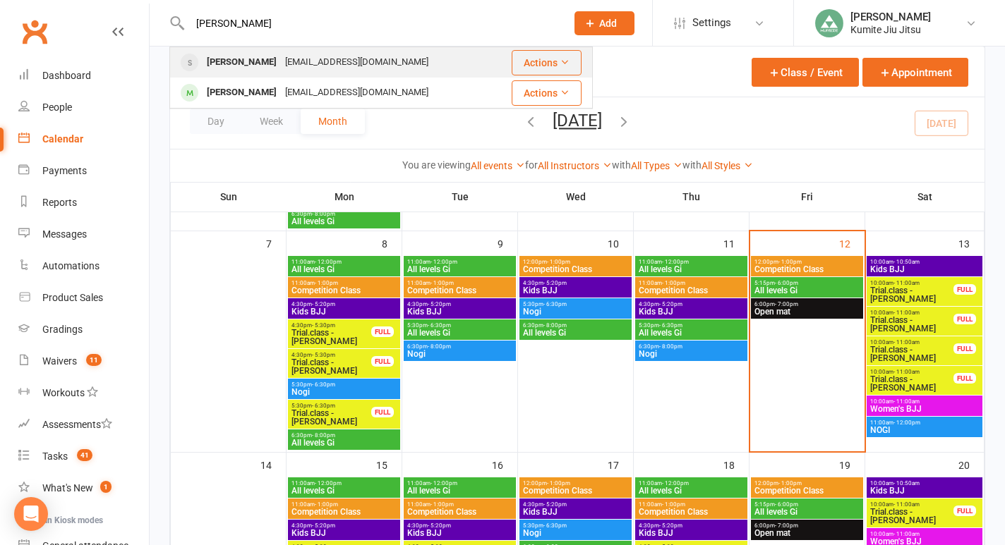
type input "[PERSON_NAME]"
click at [244, 59] on div "[PERSON_NAME]" at bounding box center [241, 62] width 78 height 20
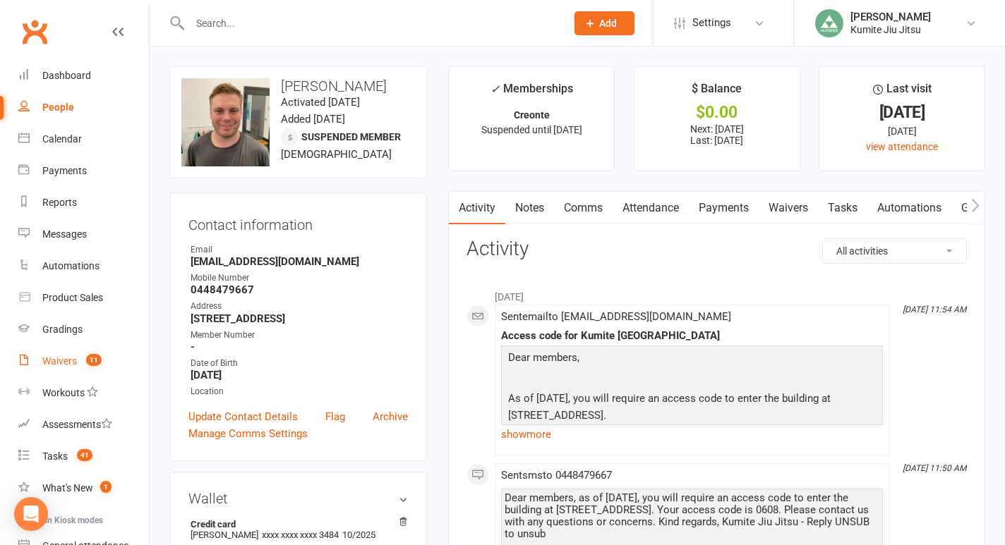
click at [64, 356] on div "Waivers" at bounding box center [59, 361] width 35 height 11
select select "25"
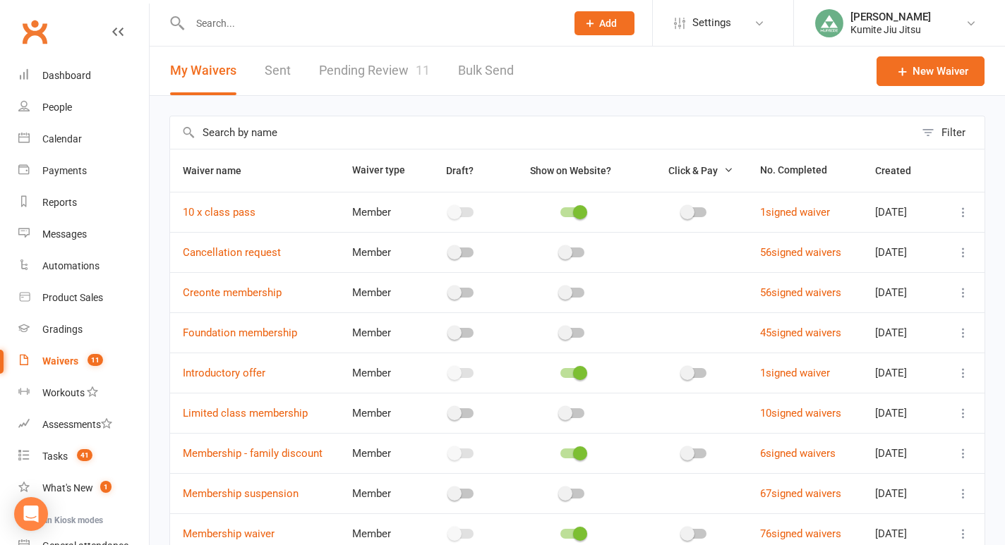
click at [401, 71] on link "Pending Review 11" at bounding box center [374, 71] width 111 height 49
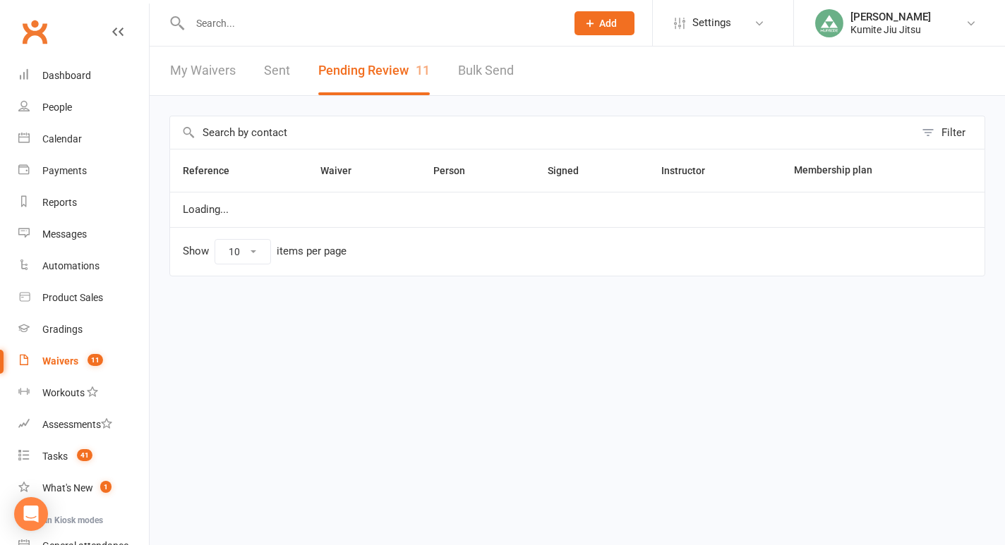
select select "25"
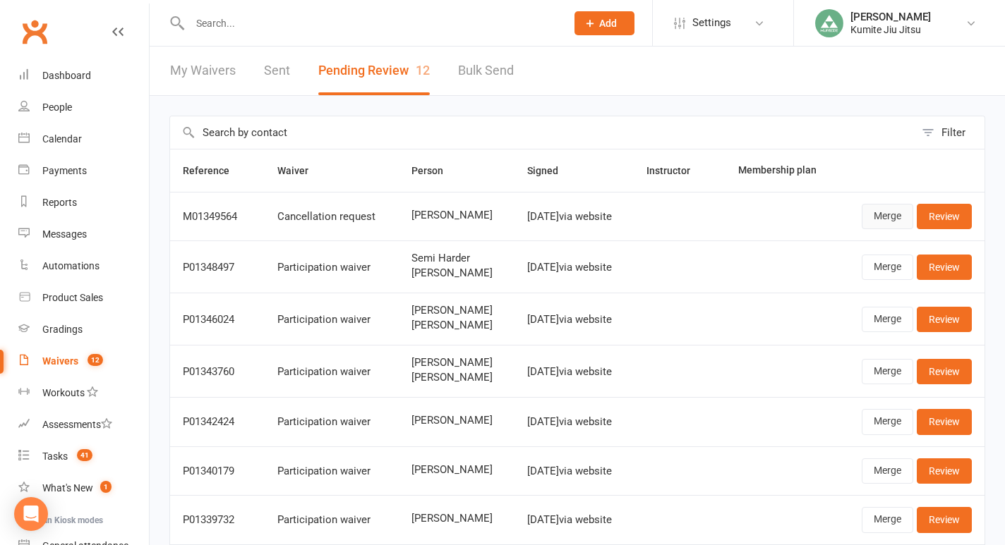
click at [896, 221] on link "Merge" at bounding box center [887, 216] width 52 height 25
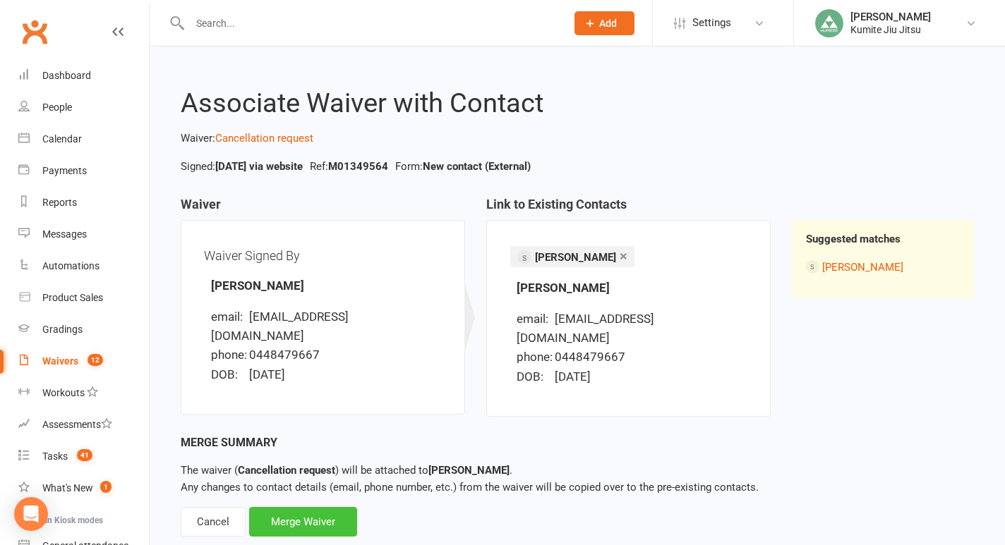
click at [305, 507] on div "Merge Waiver" at bounding box center [303, 522] width 108 height 30
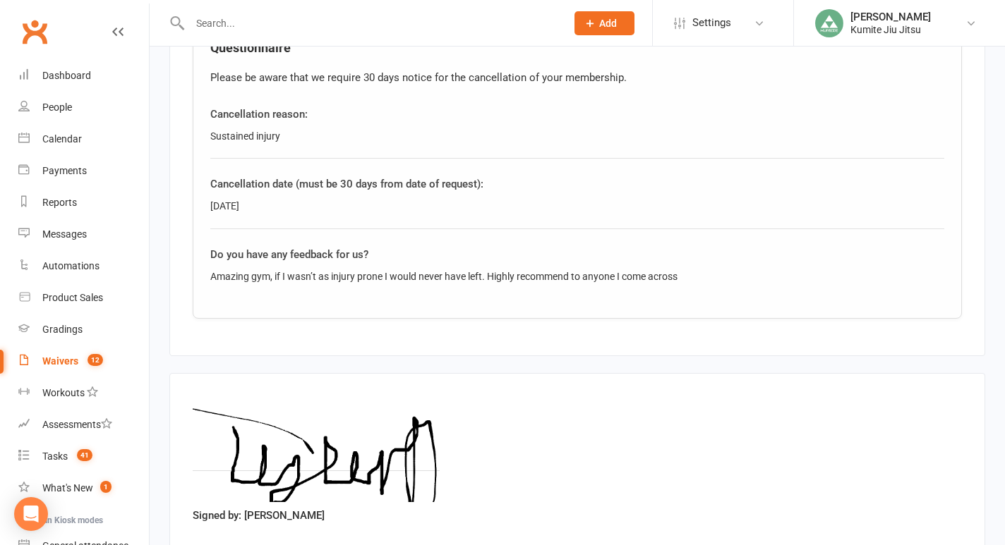
scroll to position [814, 0]
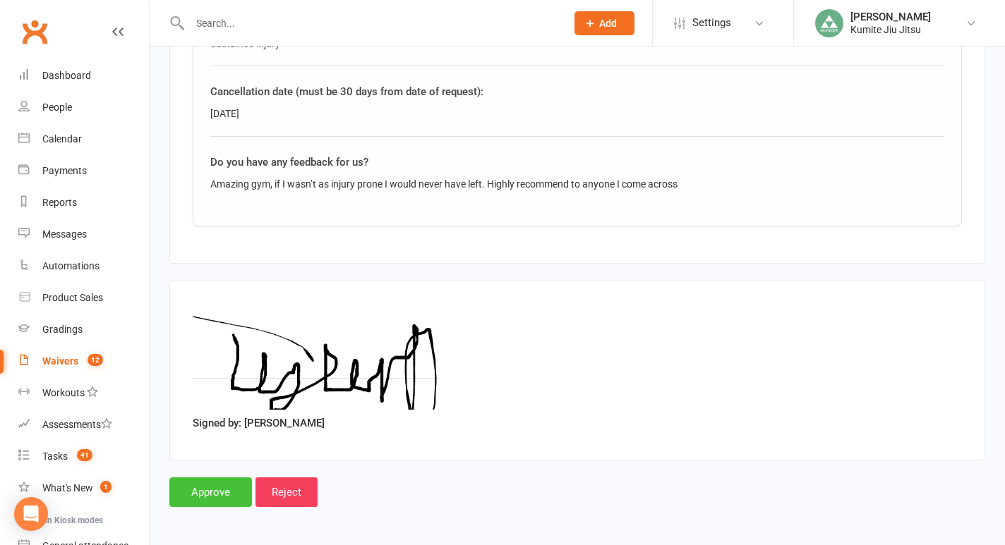
click at [209, 486] on input "Approve" at bounding box center [210, 493] width 83 height 30
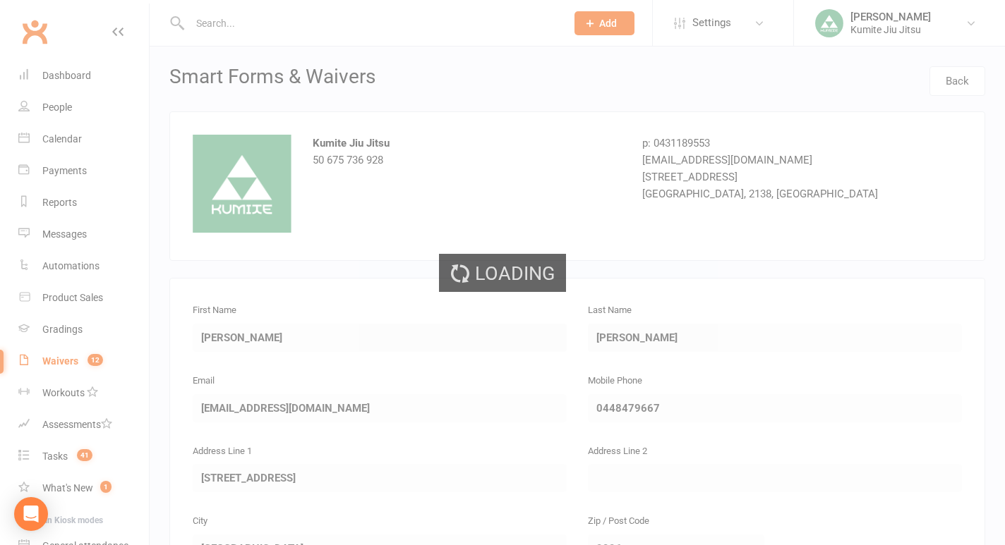
select select "25"
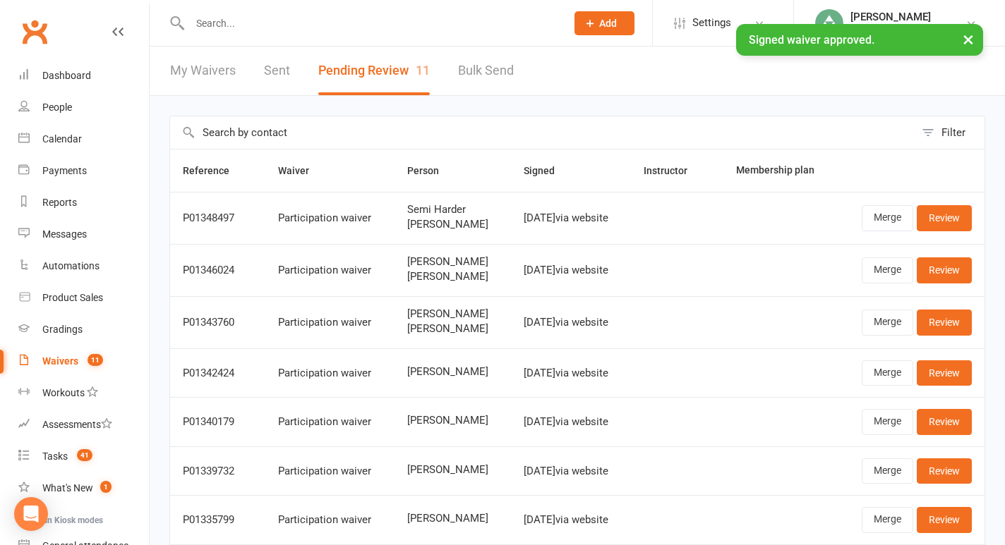
click at [231, 18] on input "text" at bounding box center [371, 23] width 370 height 20
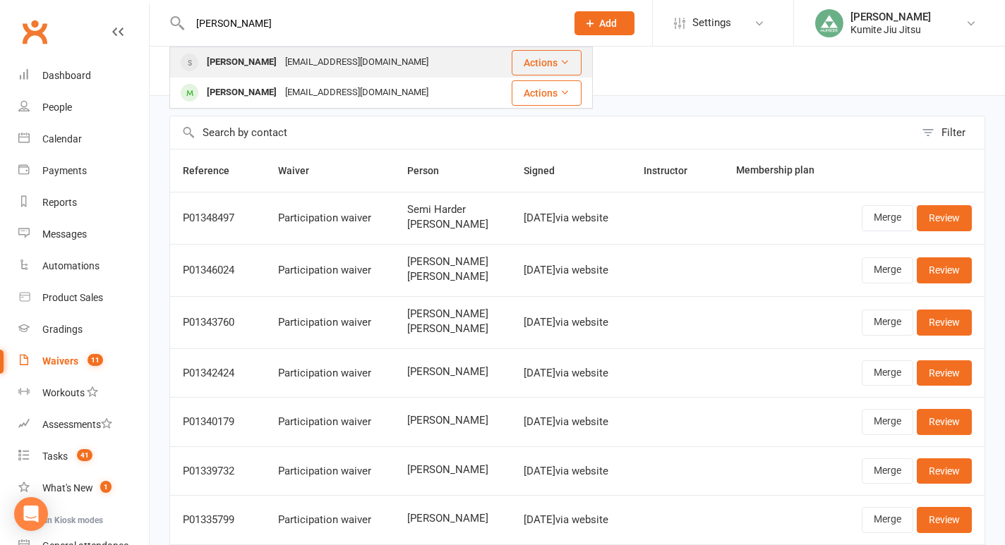
type input "[PERSON_NAME]"
click at [222, 63] on div "[PERSON_NAME]" at bounding box center [241, 62] width 78 height 20
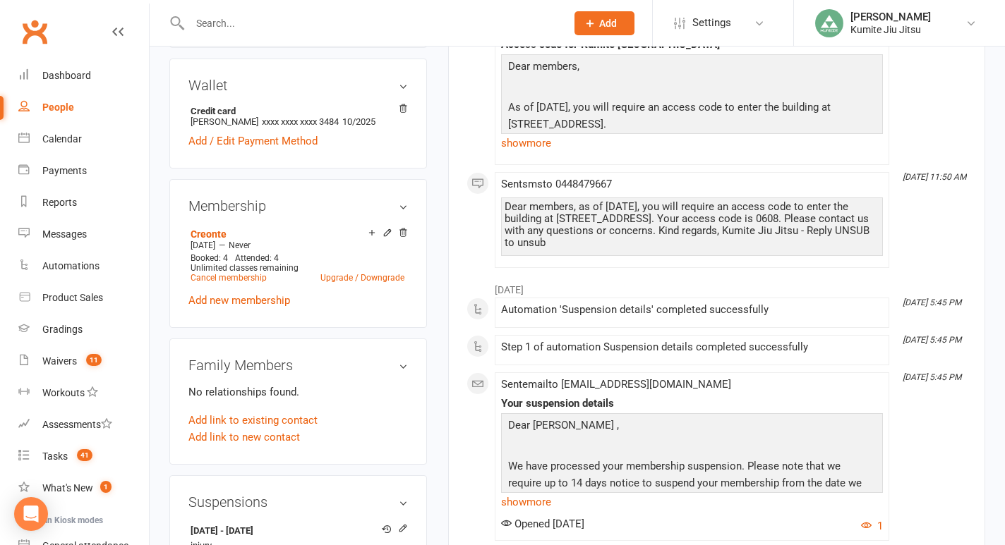
scroll to position [406, 0]
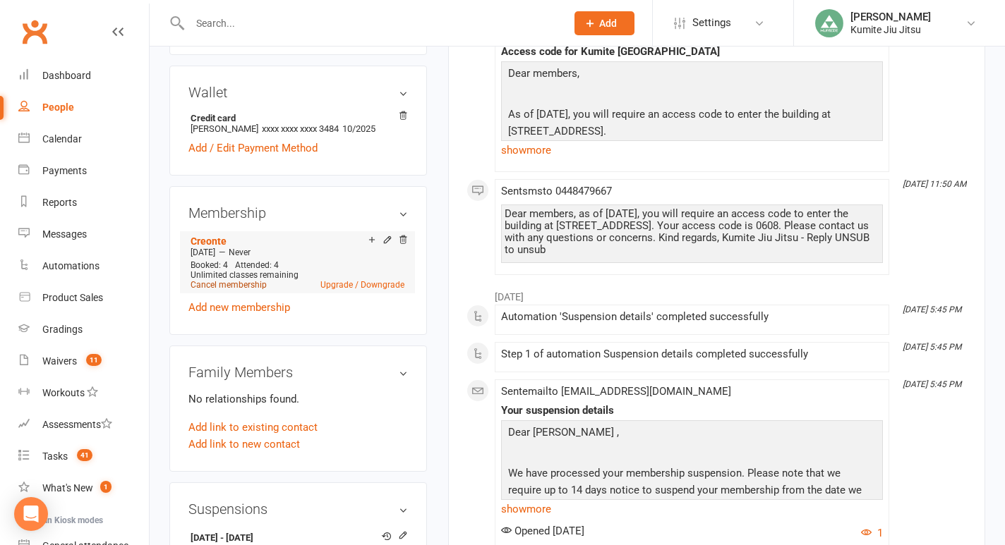
click at [255, 283] on link "Cancel membership" at bounding box center [228, 285] width 76 height 10
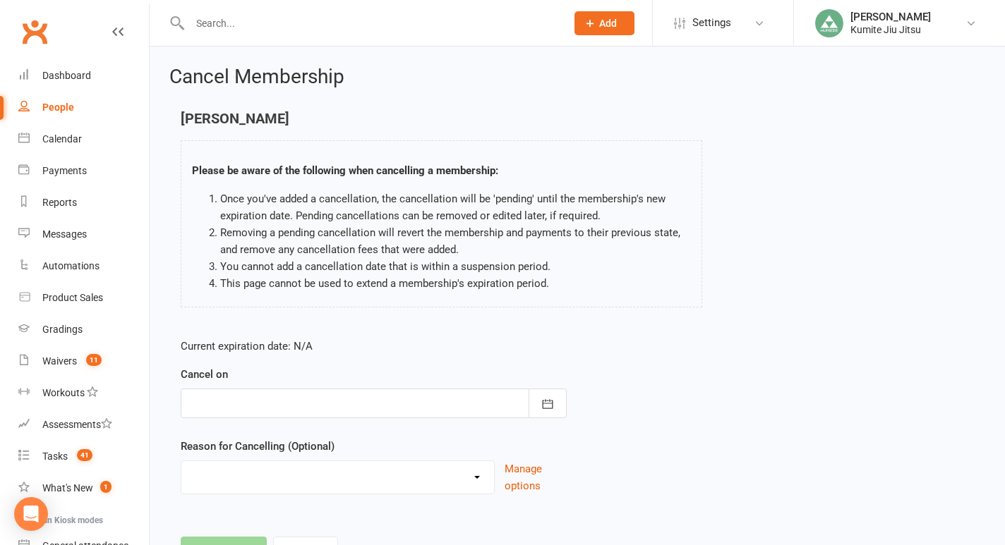
scroll to position [64, 0]
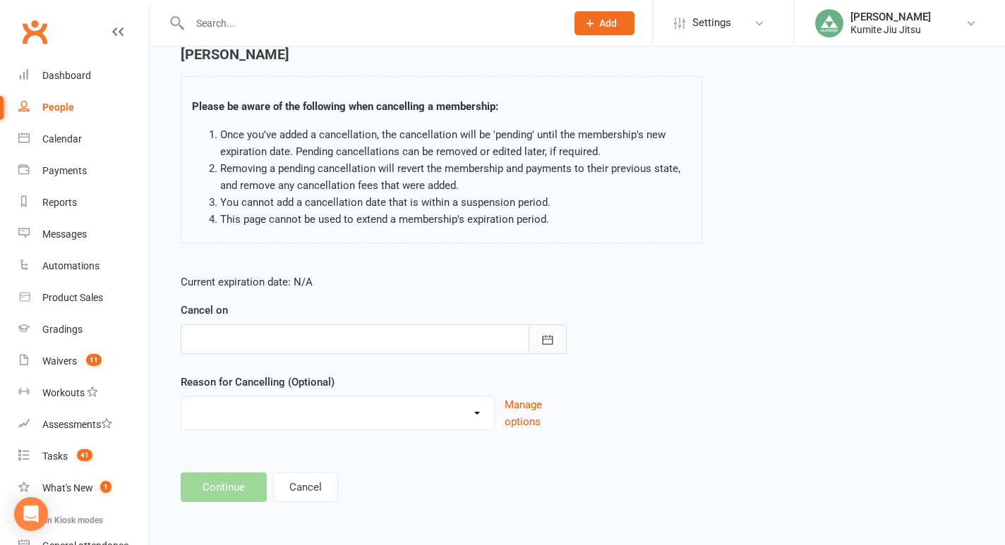
click at [543, 344] on icon "button" at bounding box center [548, 339] width 11 height 9
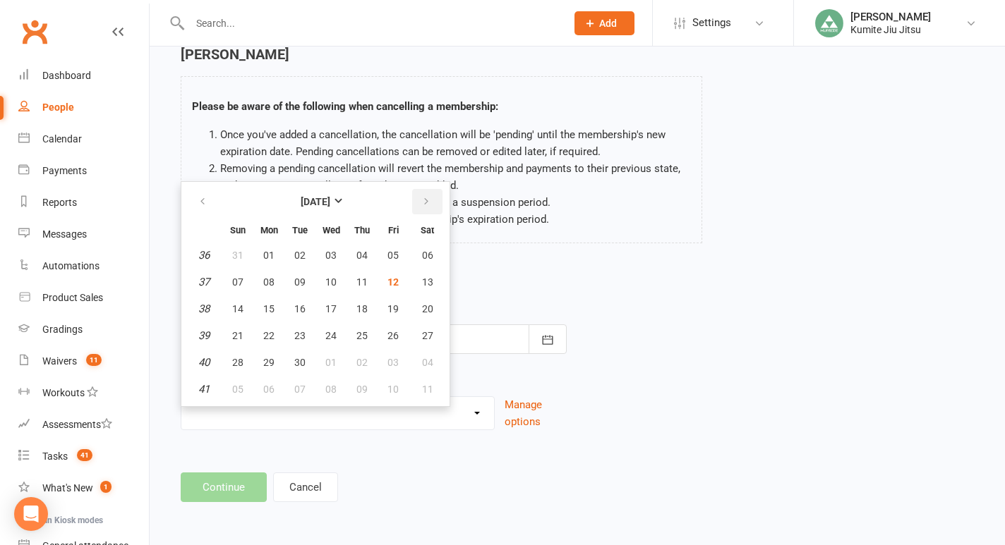
click at [435, 196] on button "button" at bounding box center [427, 201] width 30 height 25
click at [241, 308] on span "12" at bounding box center [237, 308] width 11 height 11
type input "[DATE]"
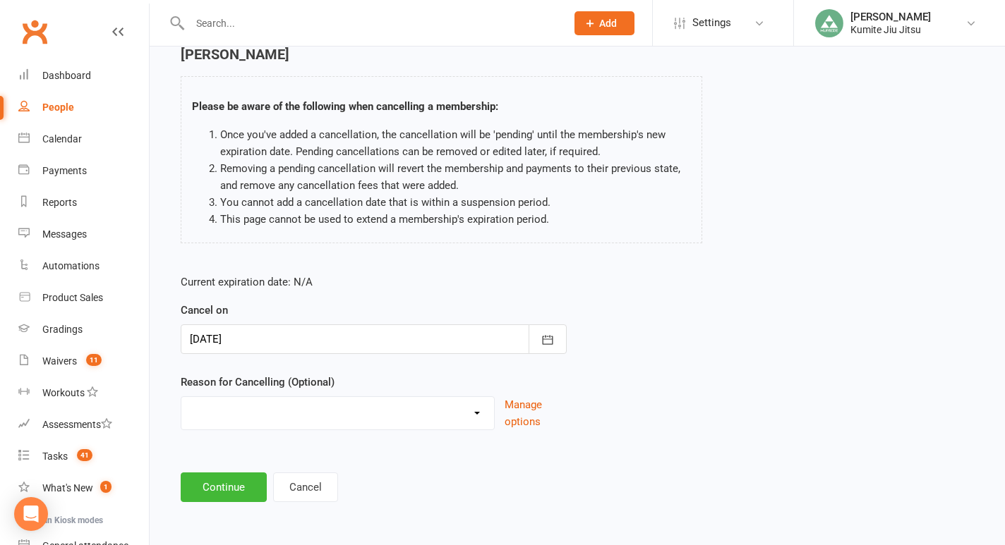
click at [262, 411] on select "Holiday Injury Other reason" at bounding box center [337, 411] width 313 height 28
select select "1"
click at [181, 397] on select "Holiday Injury Other reason" at bounding box center [337, 411] width 313 height 28
click at [212, 497] on button "Continue" at bounding box center [224, 488] width 86 height 30
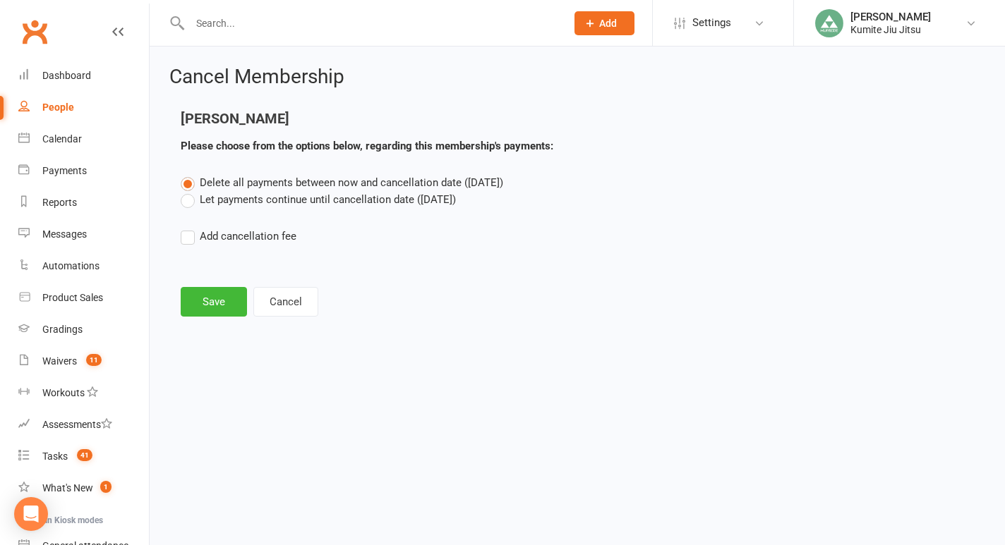
click at [286, 205] on label "Let payments continue until cancellation date ([DATE])" at bounding box center [318, 199] width 275 height 17
click at [190, 191] on input "Let payments continue until cancellation date ([DATE])" at bounding box center [185, 191] width 9 height 0
click at [226, 303] on button "Save" at bounding box center [214, 302] width 66 height 30
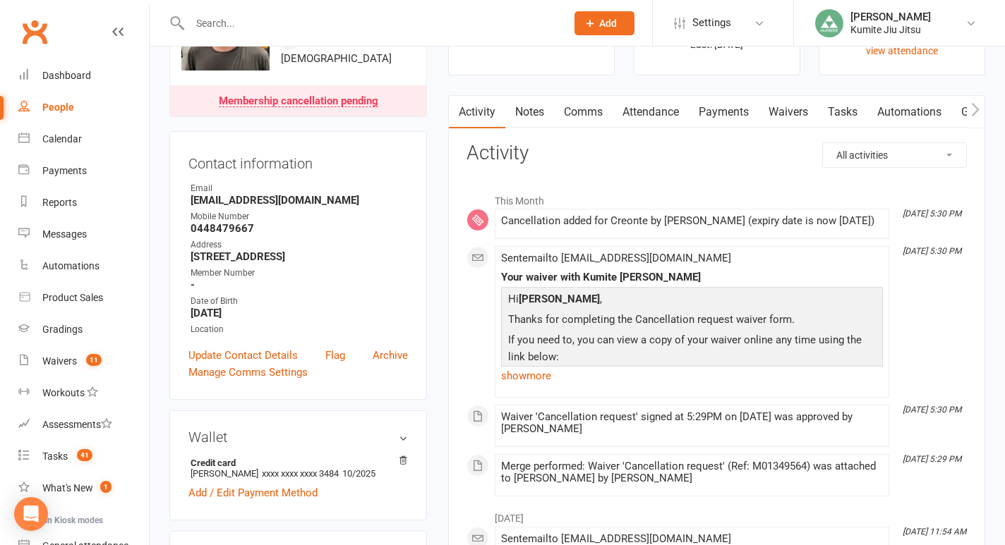
scroll to position [85, 0]
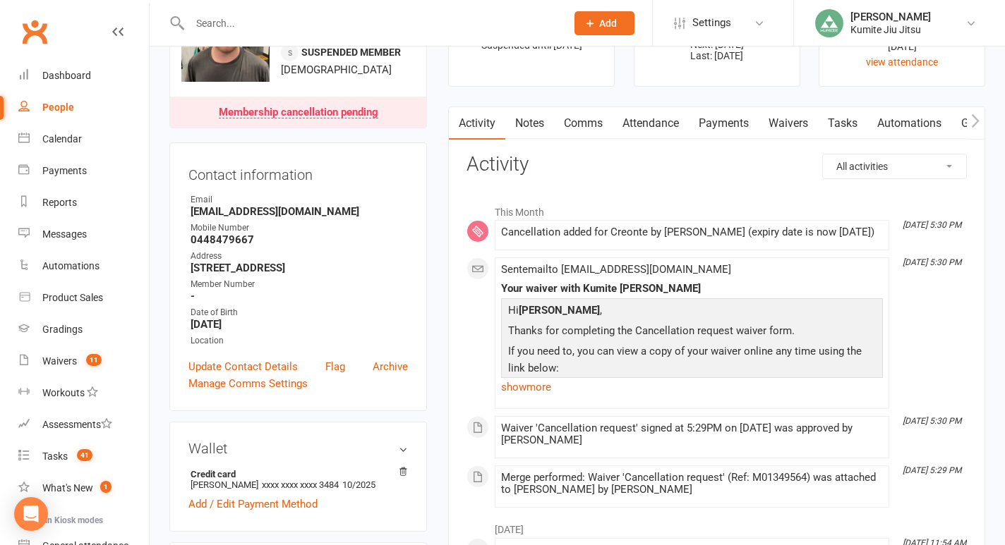
click at [722, 133] on link "Payments" at bounding box center [724, 123] width 70 height 32
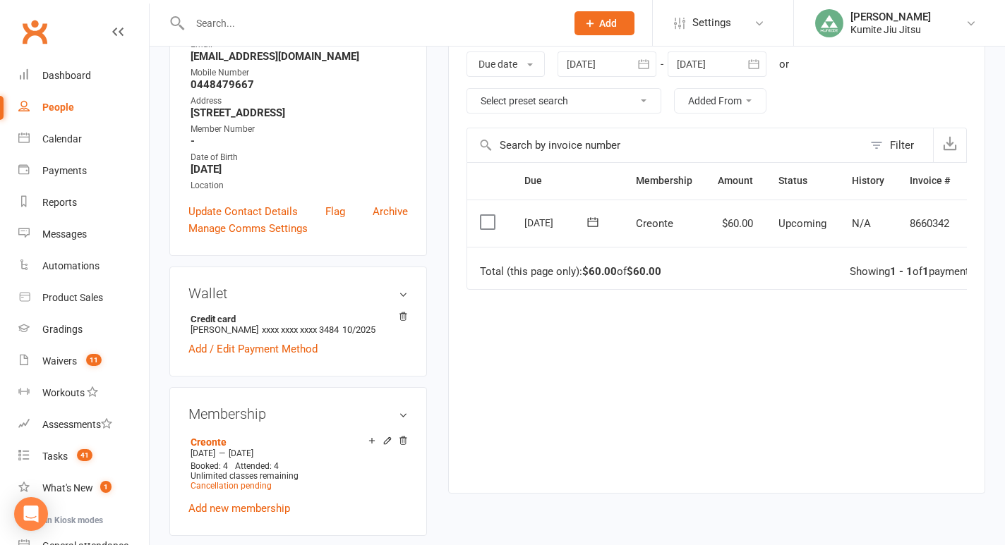
scroll to position [140, 0]
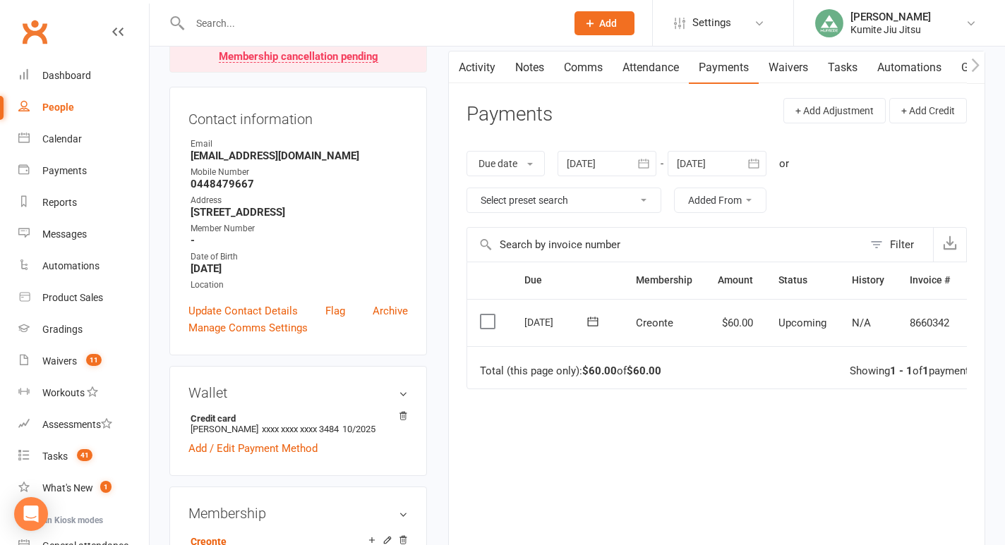
click at [582, 72] on link "Comms" at bounding box center [583, 68] width 59 height 32
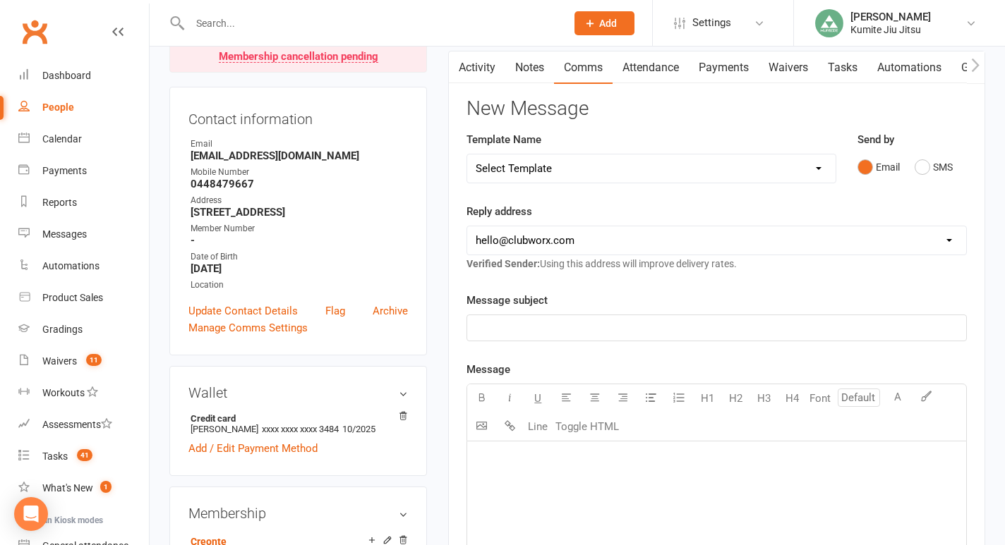
click at [585, 166] on select "Select Template [SMS] [Default template - review before using] Update credit ca…" at bounding box center [651, 169] width 368 height 28
select select "3"
click at [467, 155] on select "Select Template [SMS] [Default template - review before using] Update credit ca…" at bounding box center [651, 169] width 368 height 28
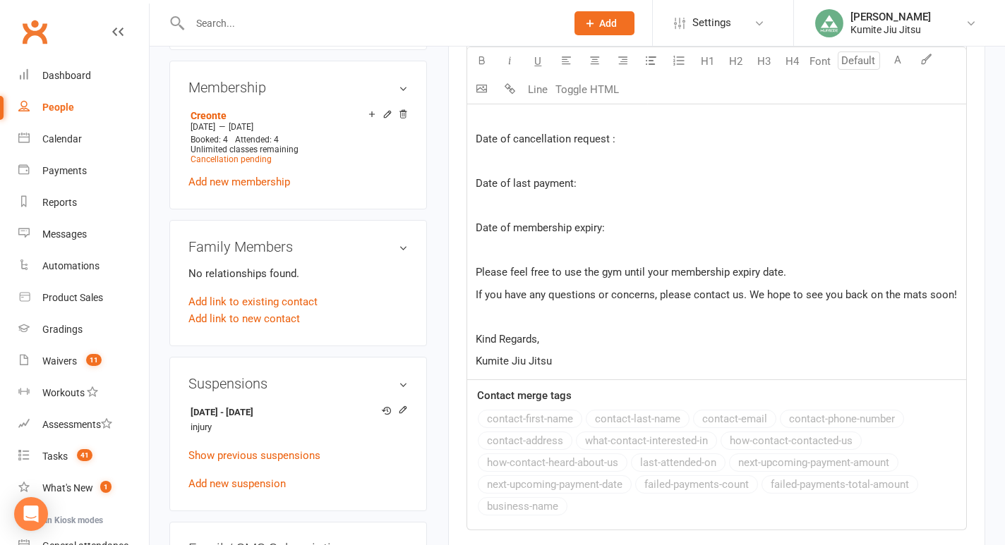
scroll to position [568, 0]
click at [523, 159] on p at bounding box center [717, 160] width 482 height 17
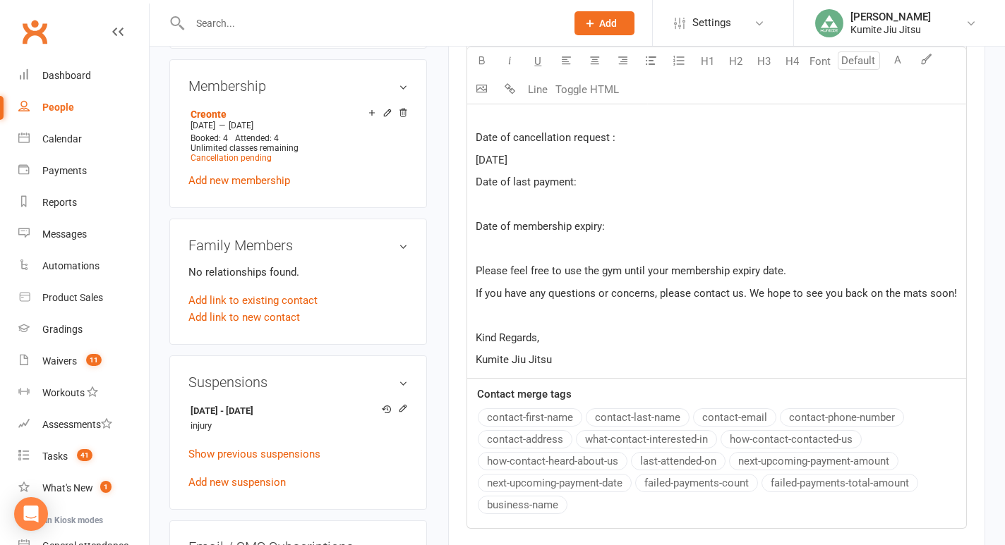
click at [521, 212] on p at bounding box center [717, 204] width 482 height 17
click at [501, 247] on p at bounding box center [717, 249] width 482 height 17
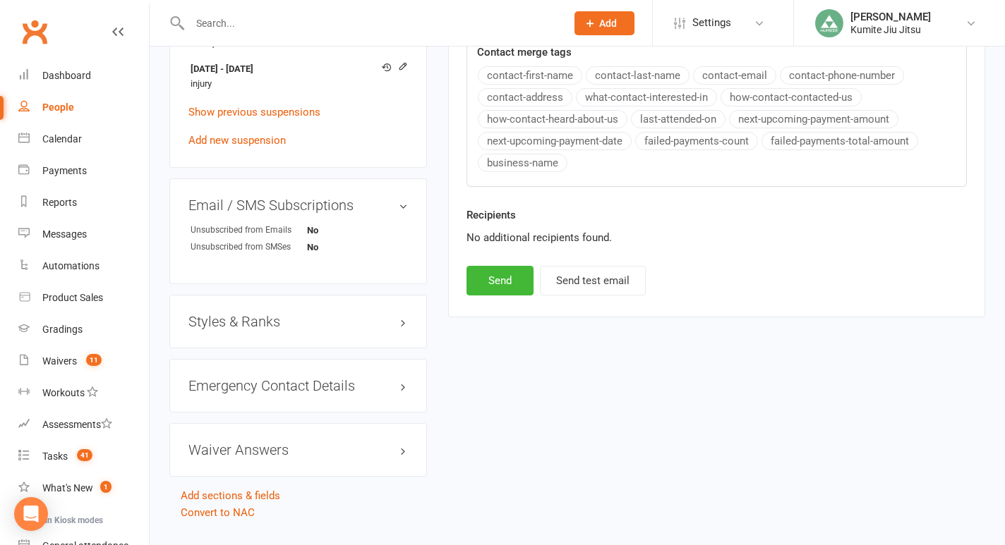
scroll to position [922, 0]
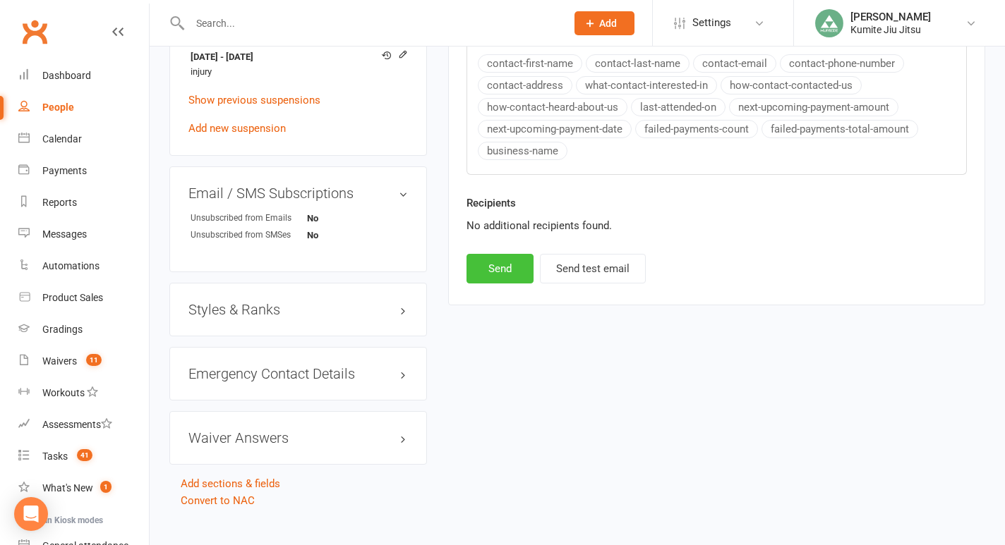
click at [502, 269] on button "Send" at bounding box center [499, 269] width 67 height 30
select select
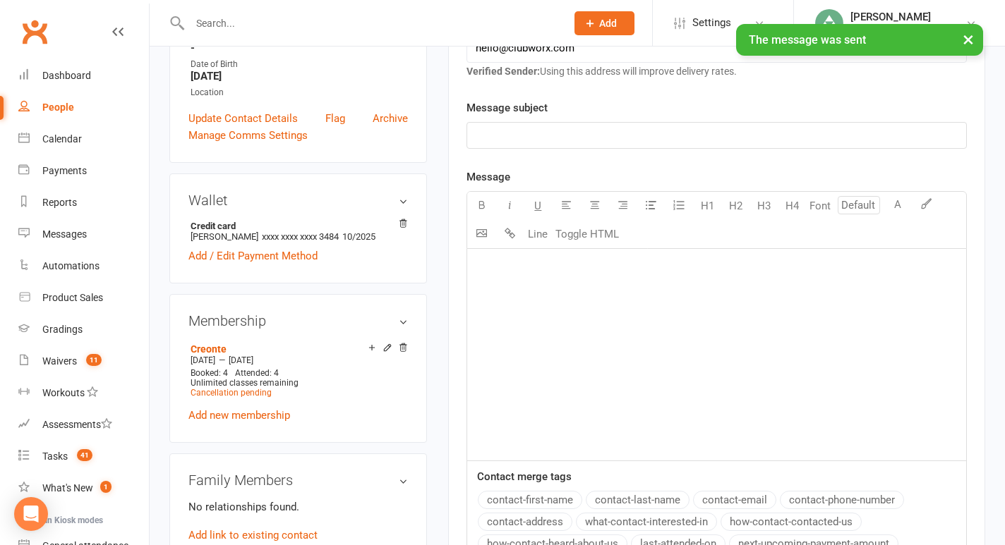
scroll to position [0, 0]
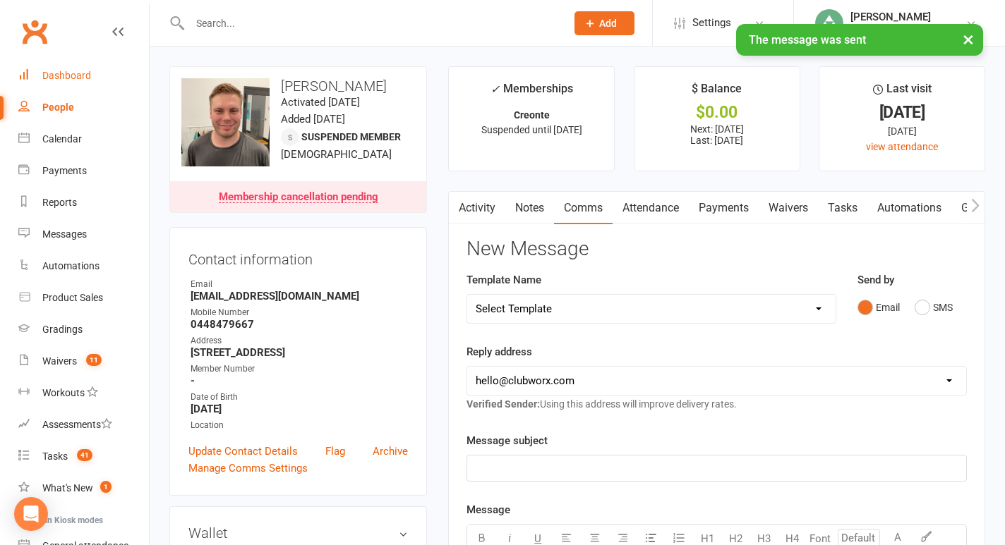
click at [80, 80] on div "Dashboard" at bounding box center [66, 75] width 49 height 11
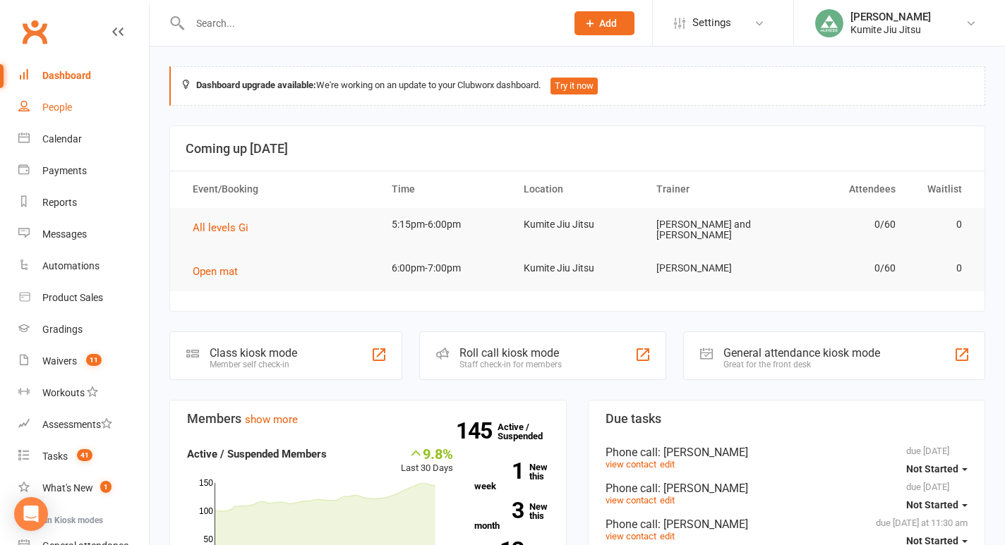
click at [66, 102] on div "People" at bounding box center [57, 107] width 30 height 11
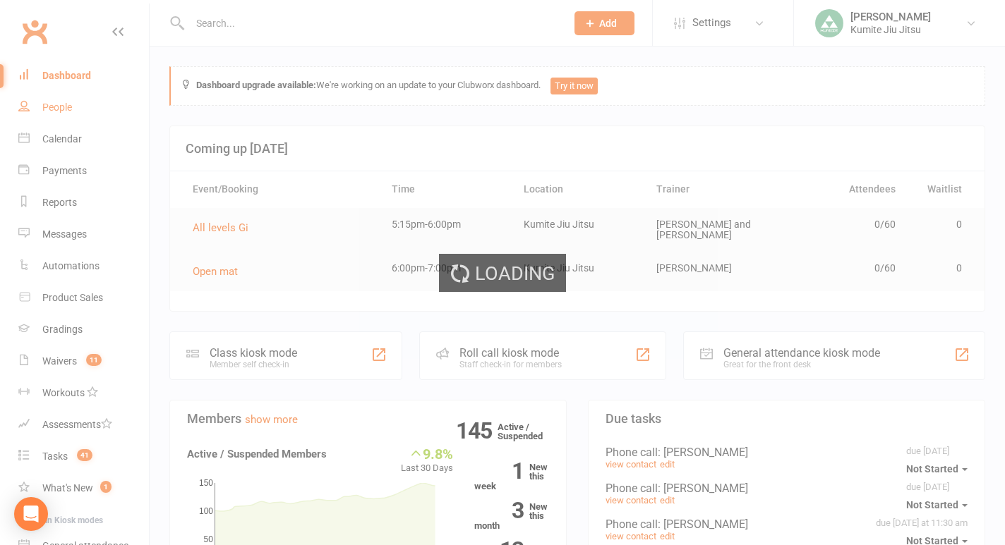
select select "100"
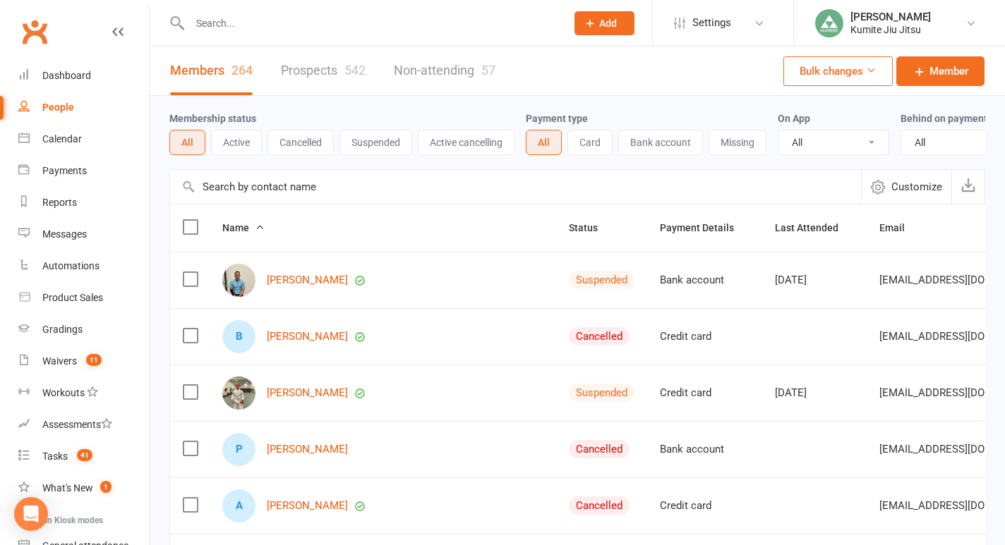
click at [246, 146] on button "Active" at bounding box center [236, 142] width 51 height 25
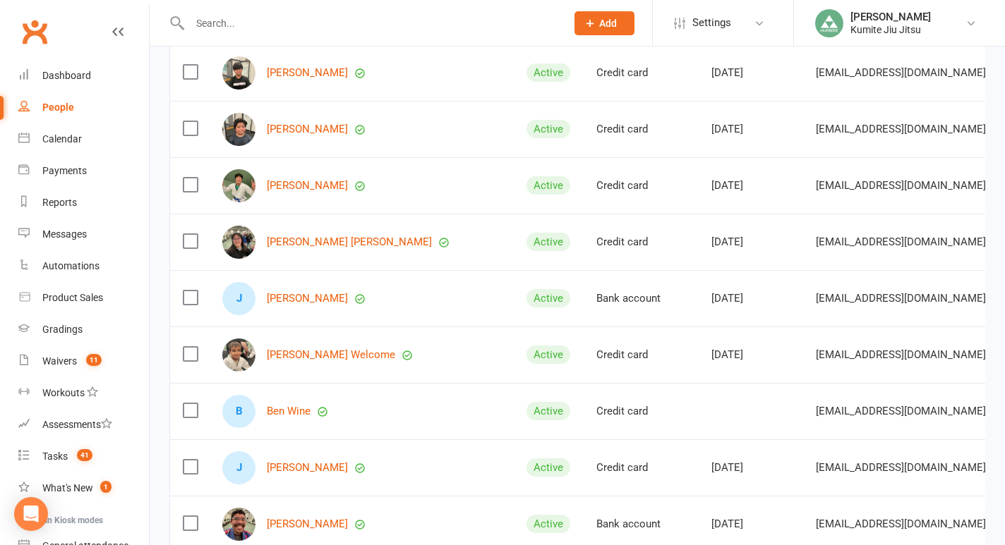
scroll to position [5475, 0]
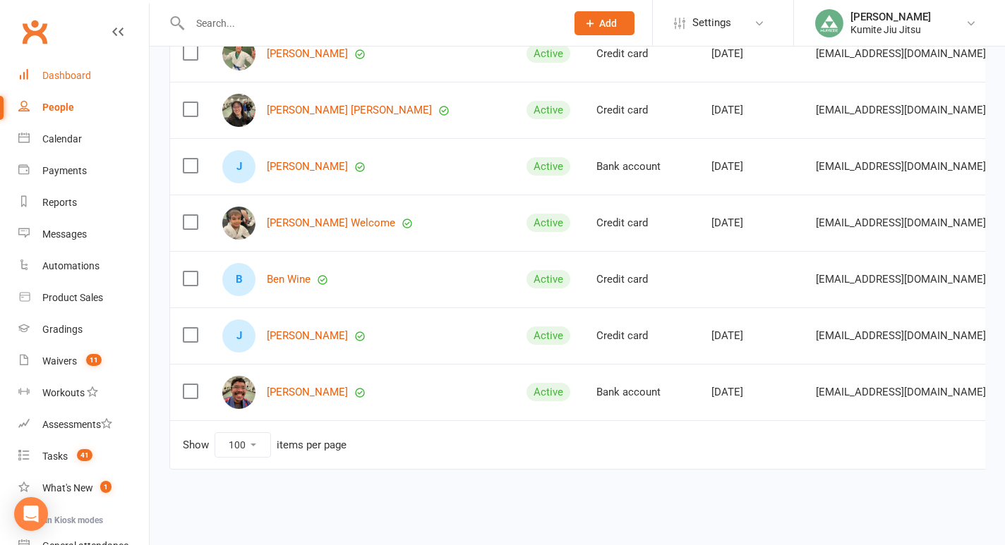
click at [82, 76] on div "Dashboard" at bounding box center [66, 75] width 49 height 11
